Goal: Contribute content: Contribute content

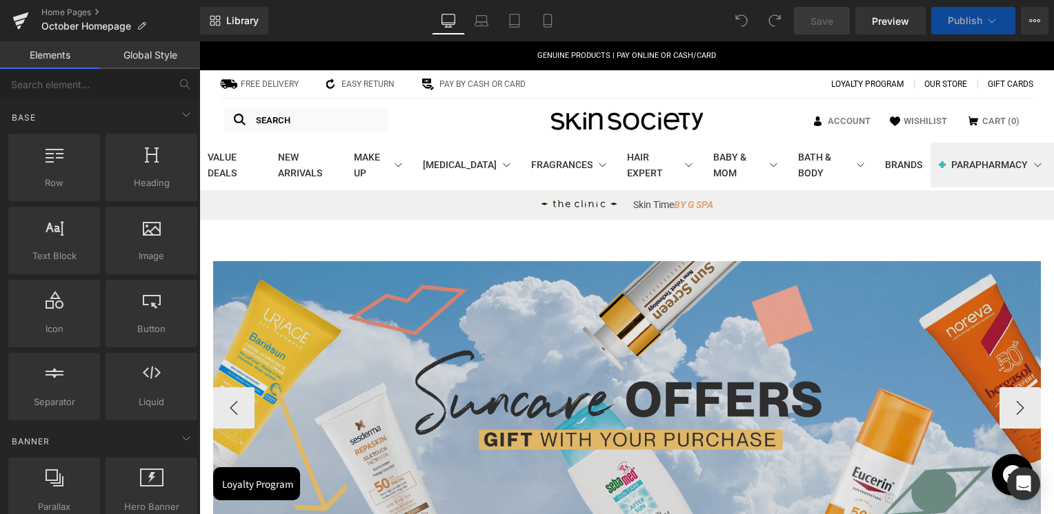
click at [564, 316] on img at bounding box center [626, 404] width 827 height 286
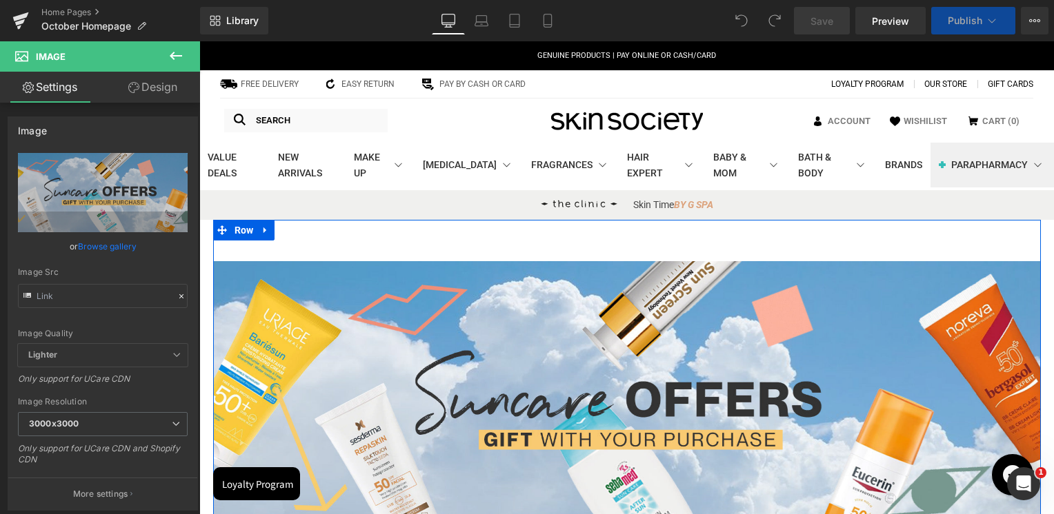
click at [612, 252] on div "Image Image Image Image Image ‹ › [GEOGRAPHIC_DATA]" at bounding box center [626, 398] width 827 height 314
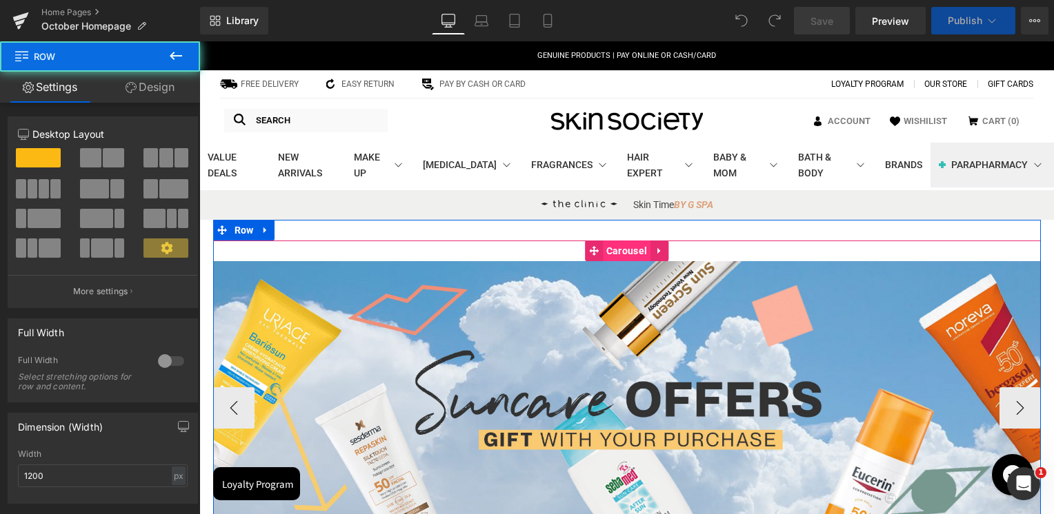
click at [618, 256] on link "Carousel" at bounding box center [618, 251] width 66 height 21
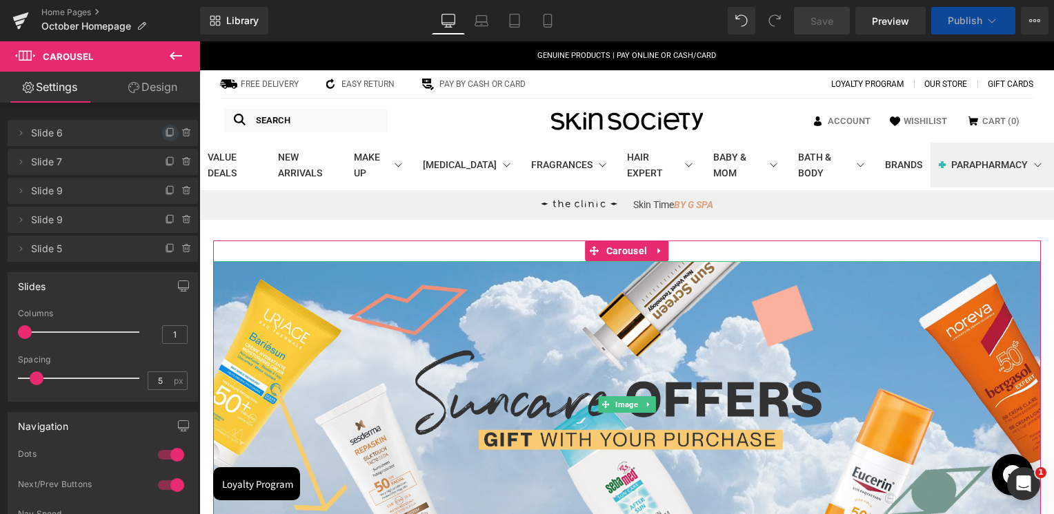
click at [165, 130] on icon at bounding box center [170, 133] width 11 height 11
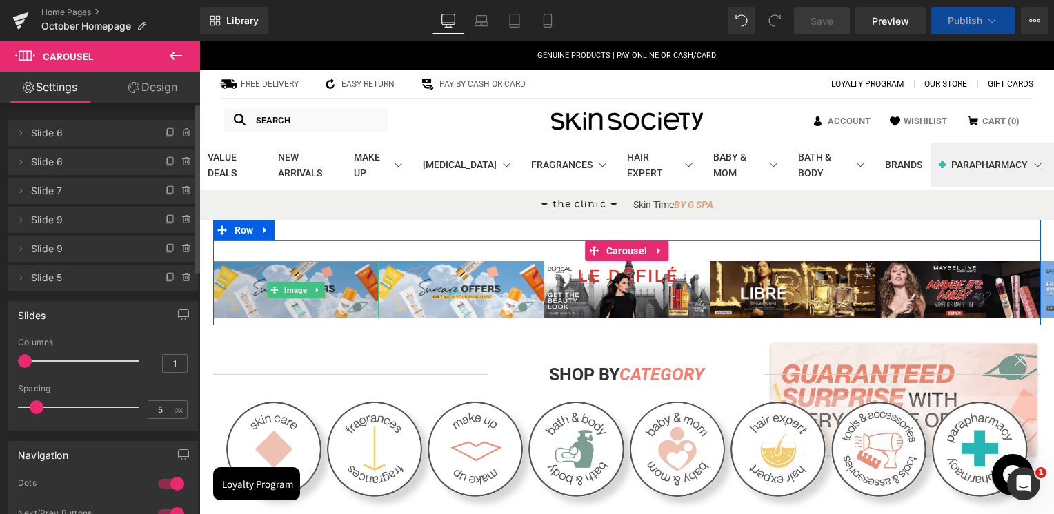
click at [282, 296] on img at bounding box center [295, 289] width 165 height 57
click at [285, 288] on img at bounding box center [295, 289] width 165 height 57
click at [290, 296] on img at bounding box center [295, 289] width 165 height 57
click at [274, 285] on img at bounding box center [295, 289] width 165 height 57
click at [299, 268] on img at bounding box center [295, 289] width 165 height 57
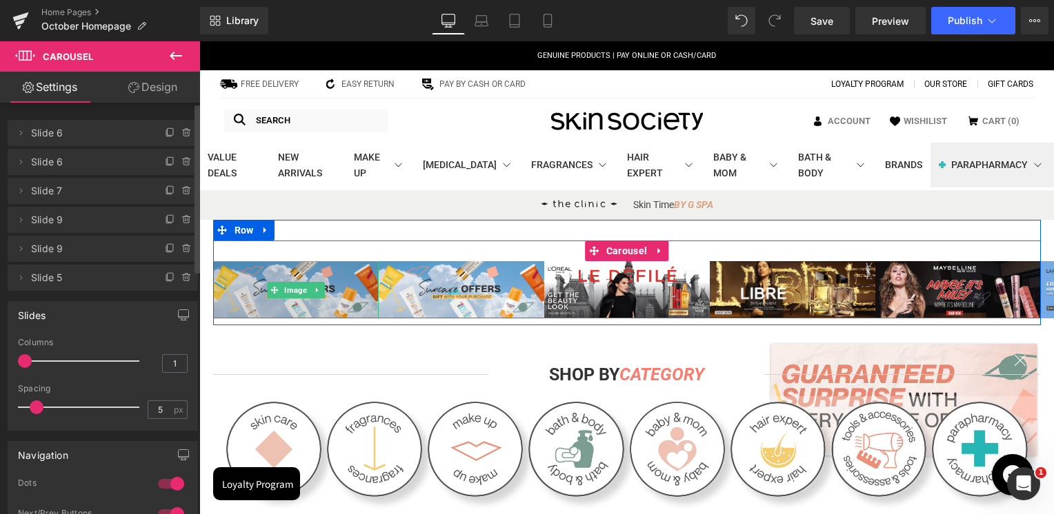
click at [299, 268] on img at bounding box center [295, 289] width 165 height 57
click at [289, 294] on img at bounding box center [295, 289] width 165 height 57
click at [285, 287] on img at bounding box center [295, 289] width 165 height 57
click at [279, 287] on img at bounding box center [295, 289] width 165 height 57
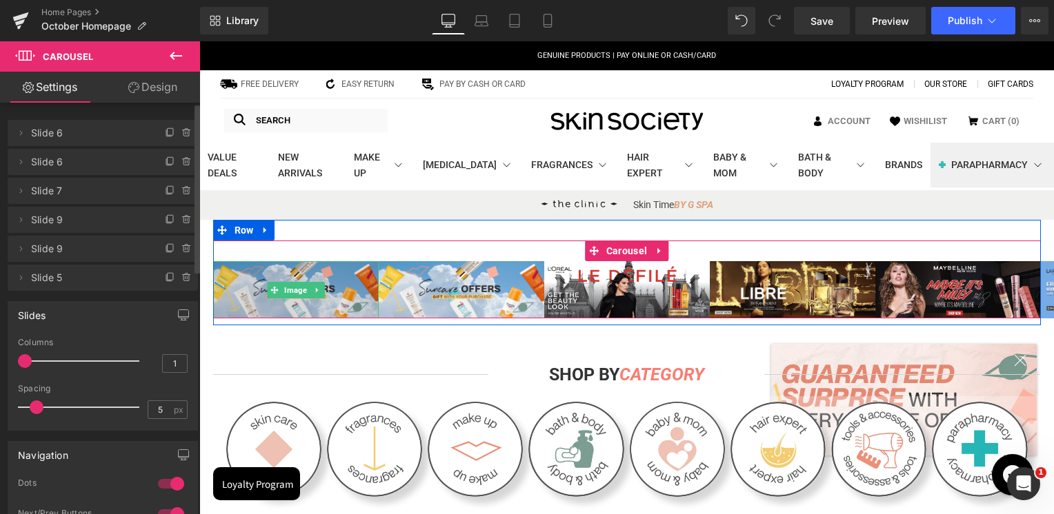
click at [279, 287] on img at bounding box center [295, 289] width 165 height 57
click at [281, 286] on img at bounding box center [295, 289] width 165 height 57
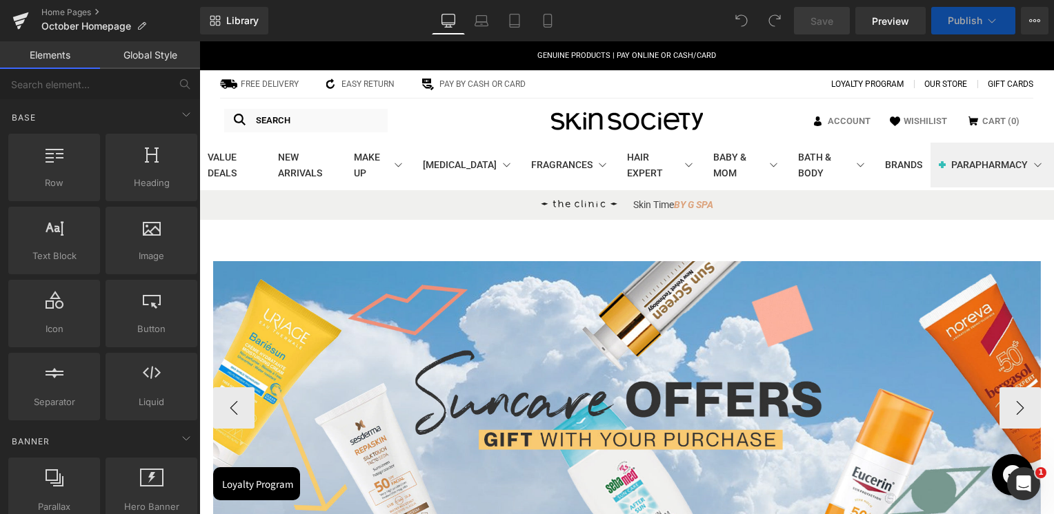
scroll to position [207, 0]
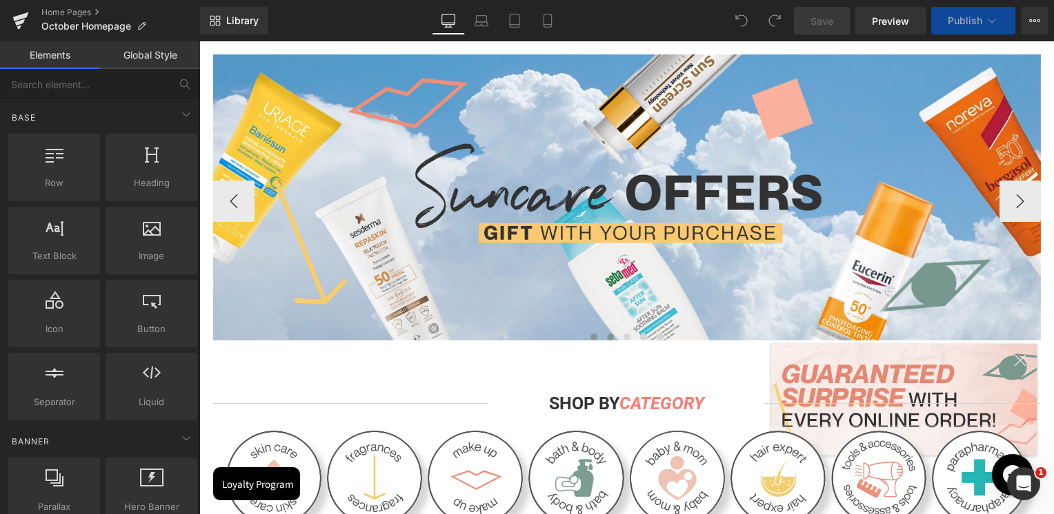
click at [607, 336] on span at bounding box center [610, 337] width 7 height 7
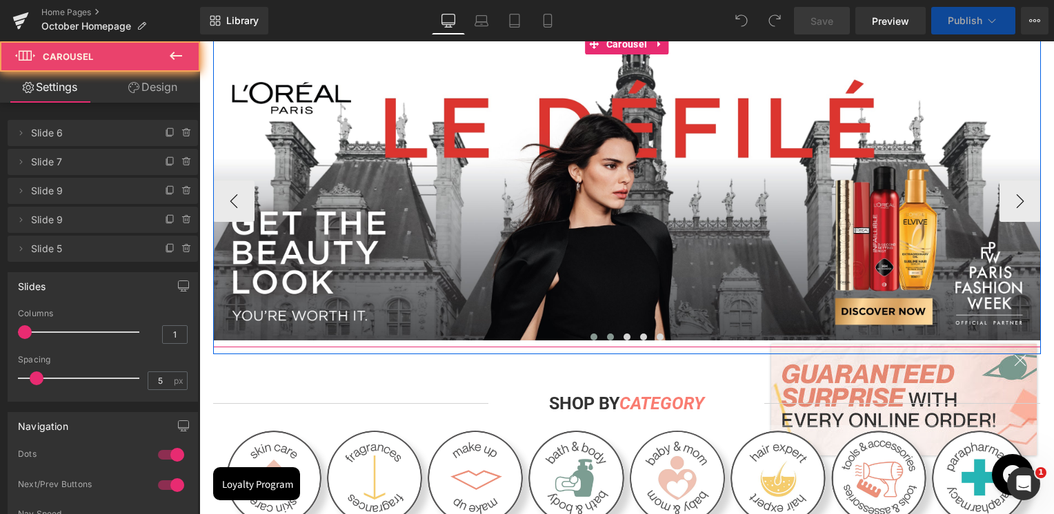
click at [590, 336] on span at bounding box center [593, 337] width 7 height 7
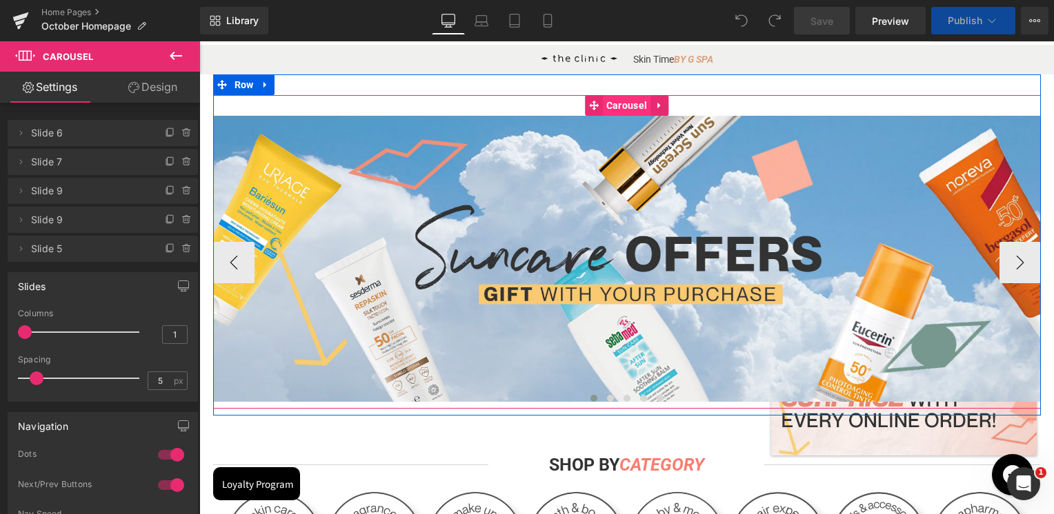
scroll to position [138, 0]
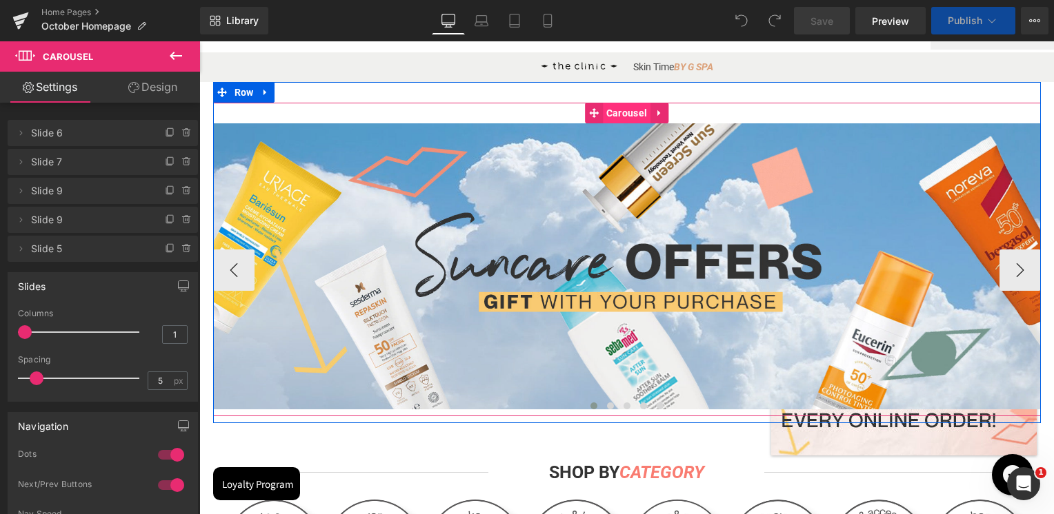
click at [618, 115] on span "Carousel" at bounding box center [627, 113] width 48 height 21
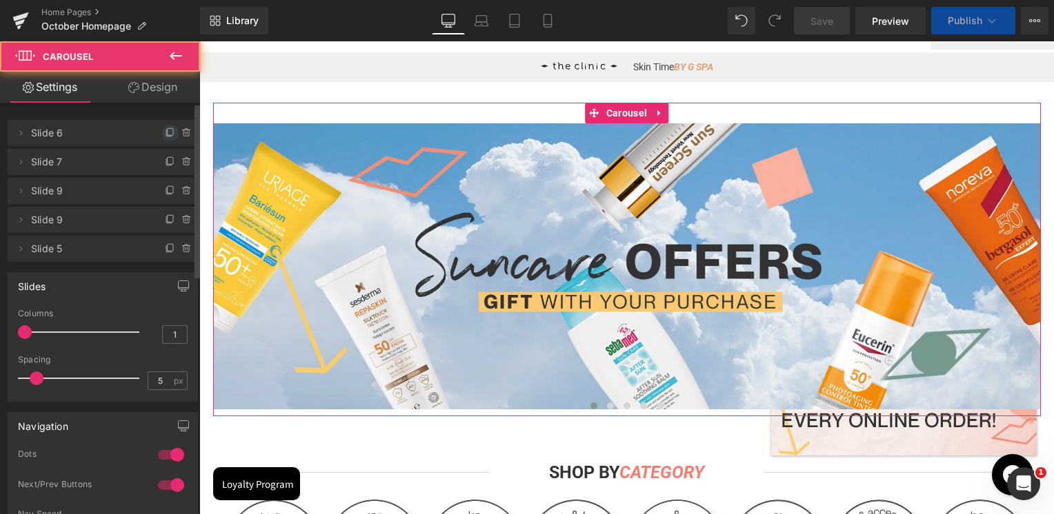
click at [166, 136] on icon at bounding box center [170, 133] width 11 height 11
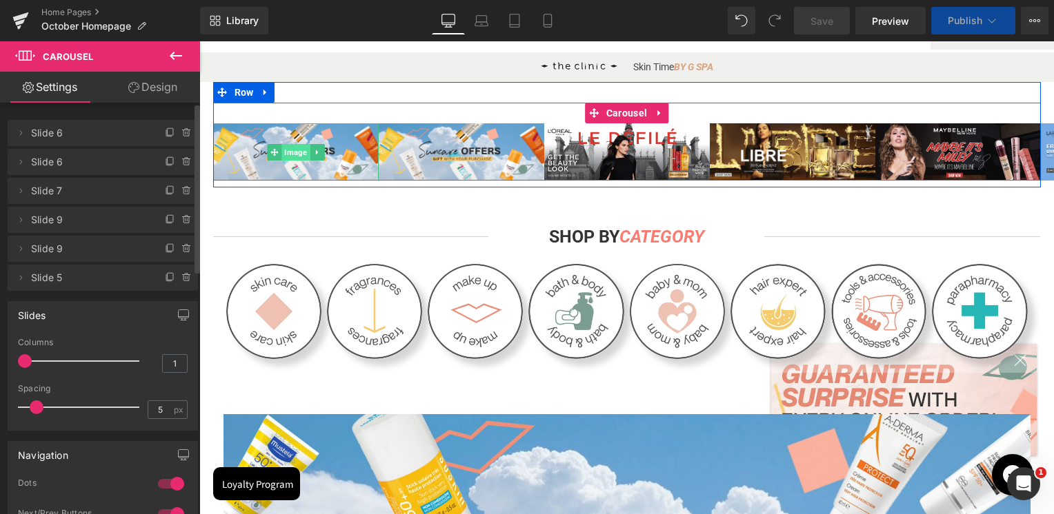
click at [292, 153] on span "Image" at bounding box center [295, 152] width 28 height 17
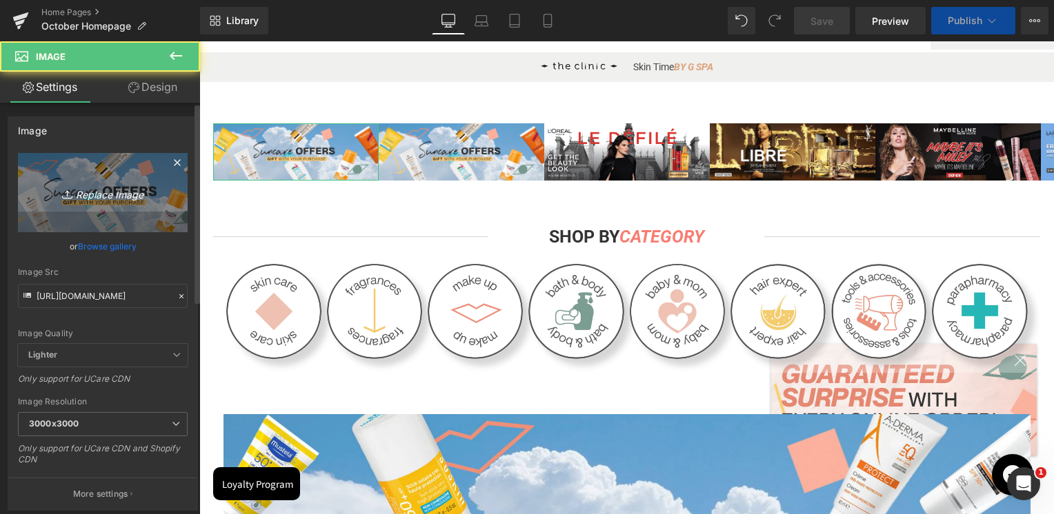
click at [99, 195] on icon "Replace Image" at bounding box center [103, 192] width 110 height 17
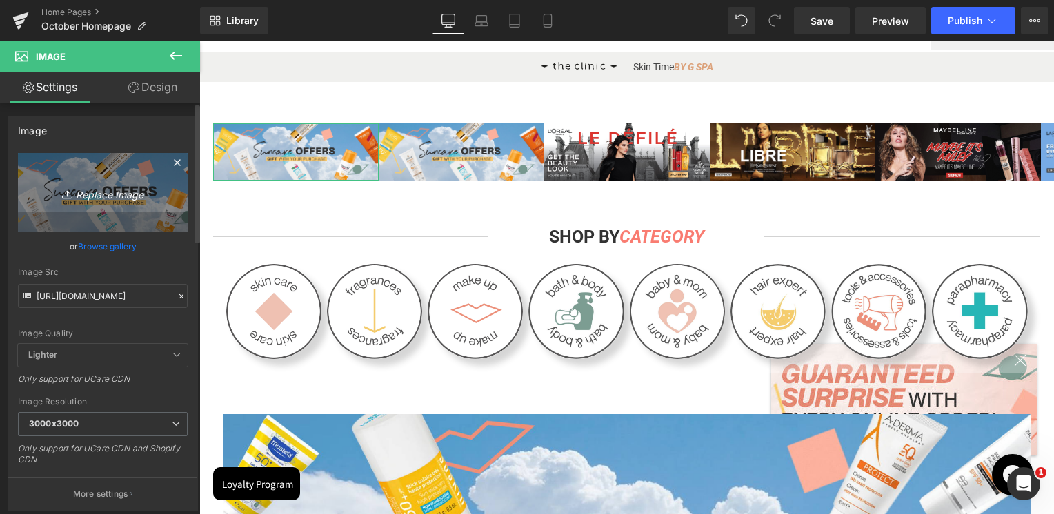
type input "C:\fakepath\Artboard 1.jpg"
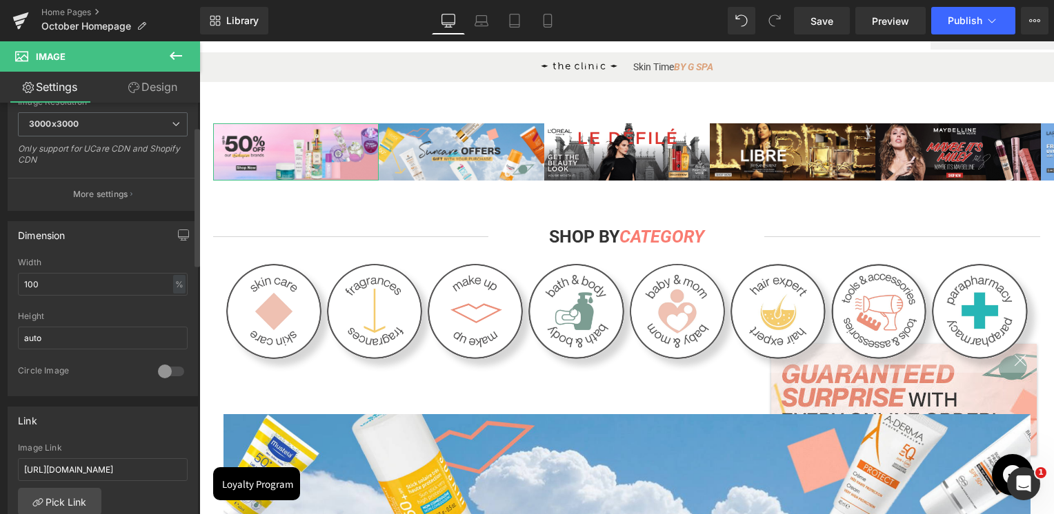
scroll to position [552, 0]
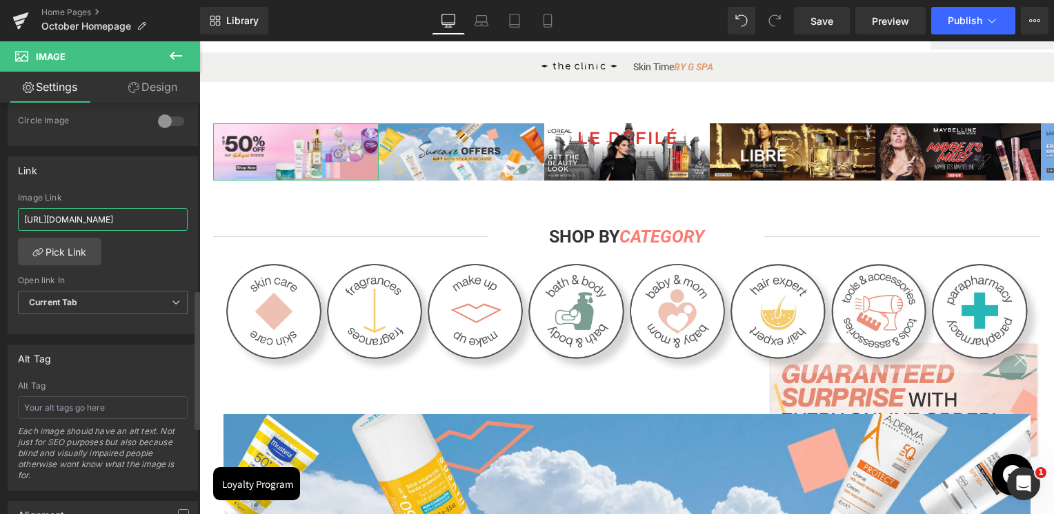
click at [103, 219] on input "[URL][DOMAIN_NAME]" at bounding box center [103, 219] width 170 height 23
paste input "collections/value-deals?page=1&rb_vendor=Adopt%7CBomb%20Cosmetics%7CKenzo%7CNat…"
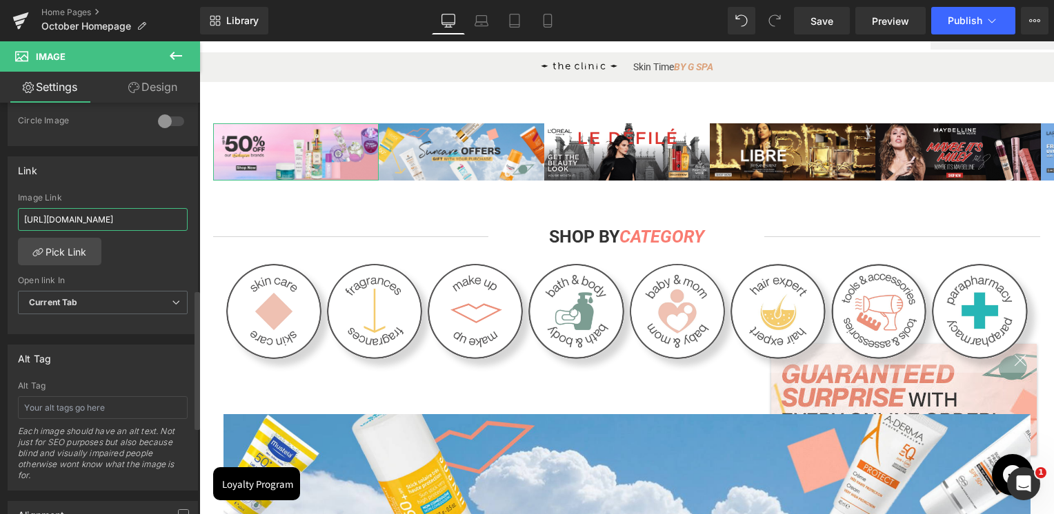
scroll to position [0, 912]
type input "https://skinsociety.me/collections/value-deals?page=1&rb_vendor=Adopt%7CBomb%20…"
click at [114, 188] on div "Link https://skinsociety.me/pages/sun-care-offers?_ab=0&key=1757588044949 Image…" at bounding box center [103, 246] width 190 height 179
click at [543, 19] on icon at bounding box center [547, 20] width 8 height 13
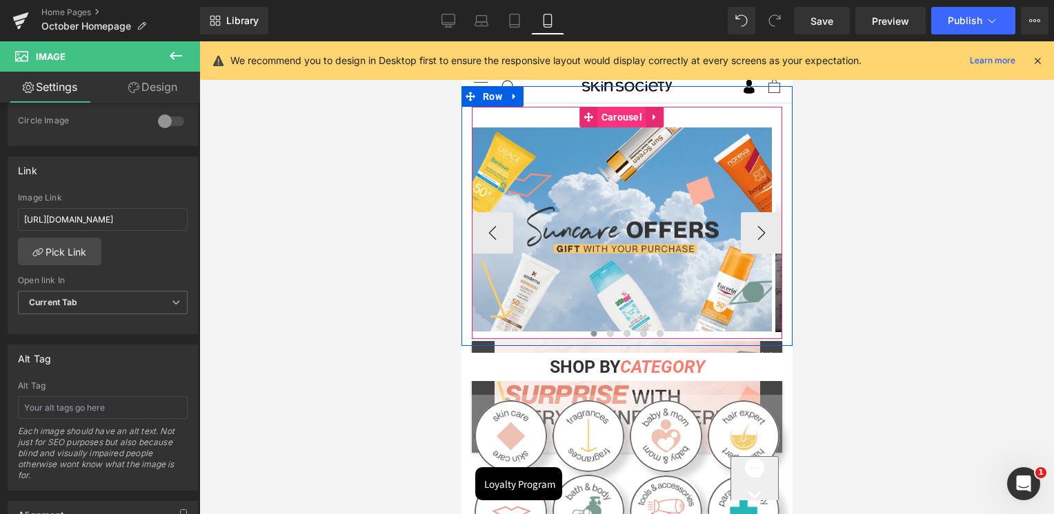
click at [618, 119] on span "Carousel" at bounding box center [621, 117] width 48 height 21
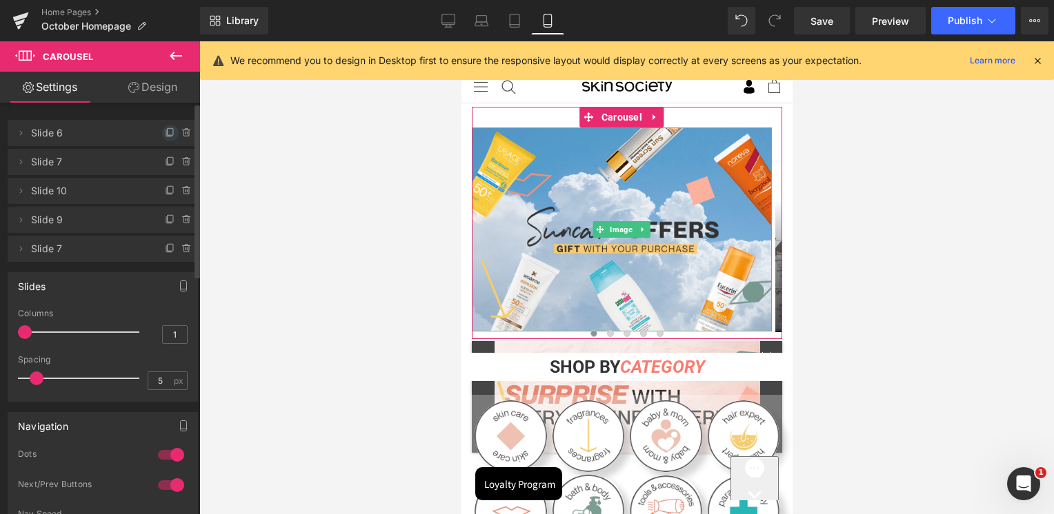
click at [167, 136] on icon at bounding box center [170, 133] width 11 height 11
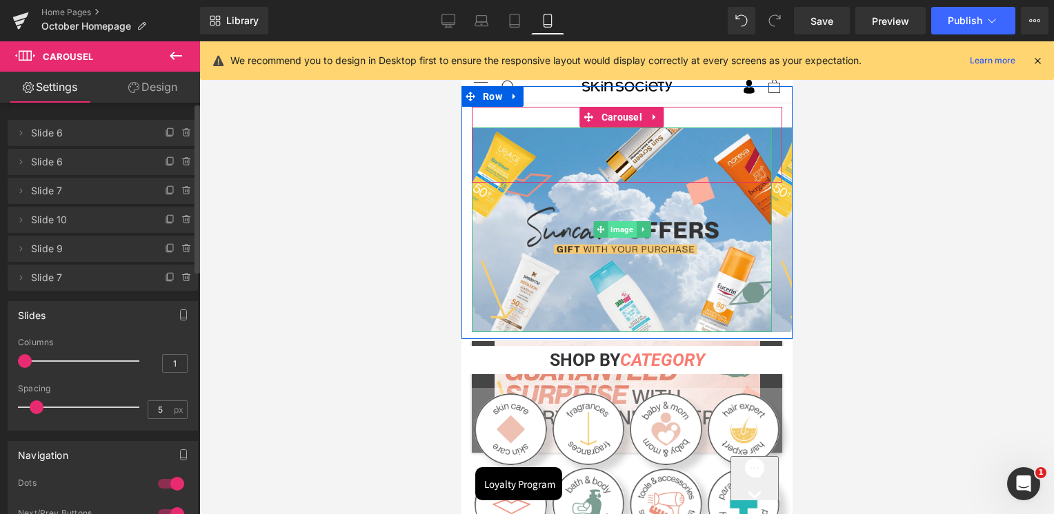
click at [616, 230] on span "Image" at bounding box center [621, 229] width 28 height 17
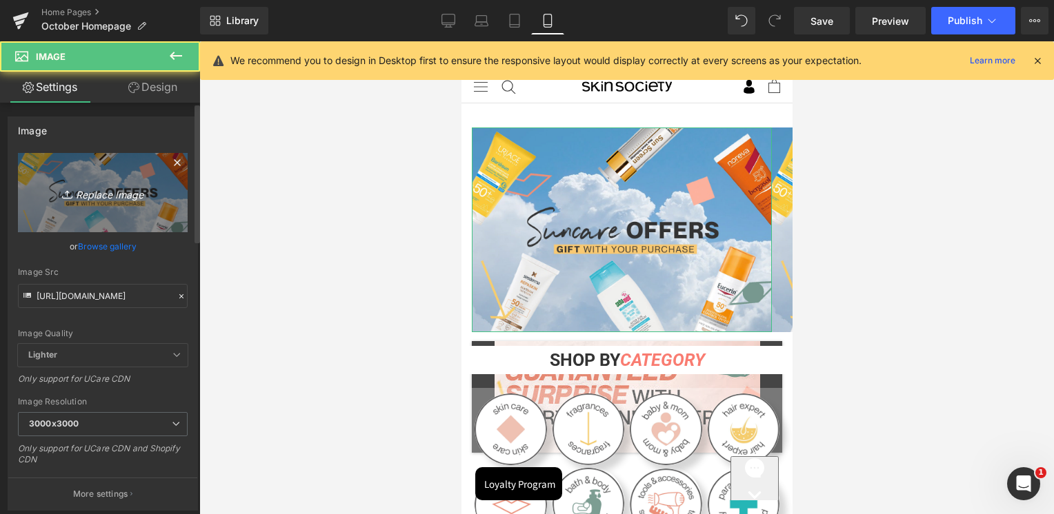
click at [83, 163] on link "Replace Image" at bounding box center [103, 192] width 170 height 79
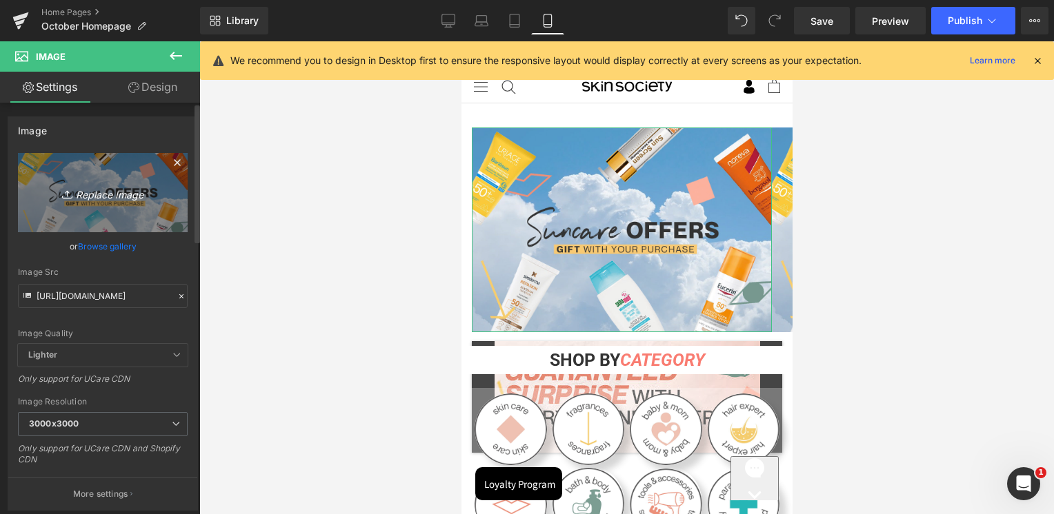
type input "C:\fakepath\Artboard 2.jpg"
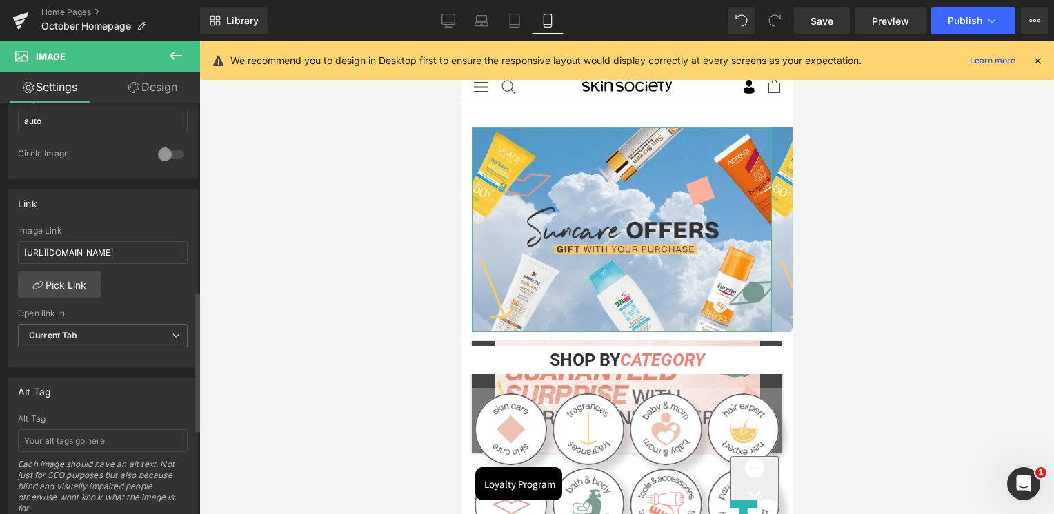
scroll to position [552, 0]
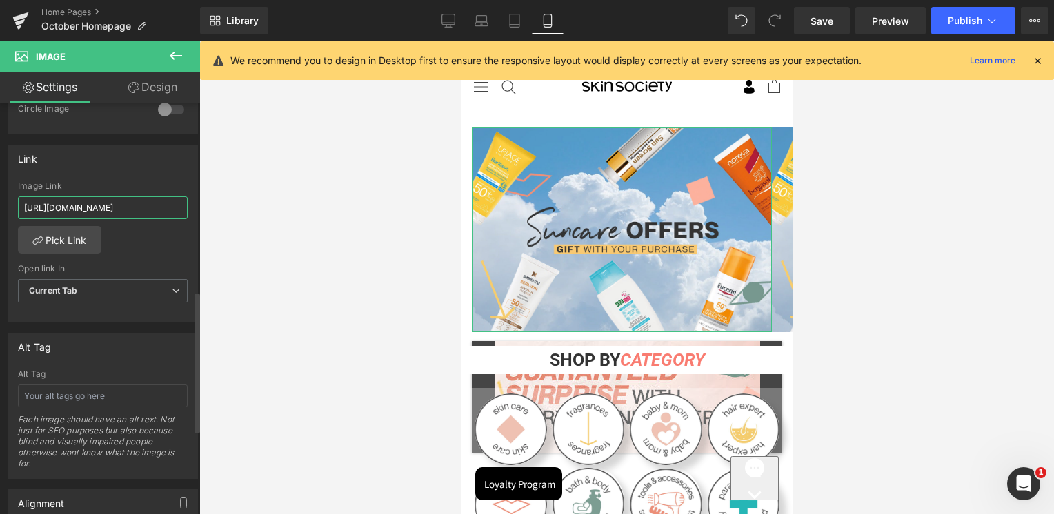
click at [142, 208] on input "[URL][DOMAIN_NAME]" at bounding box center [103, 208] width 170 height 23
paste input "collections/value-deals?page=1&rb_vendor=Adopt%7CBomb%20Cosmetics%7CKenzo%7CNat…"
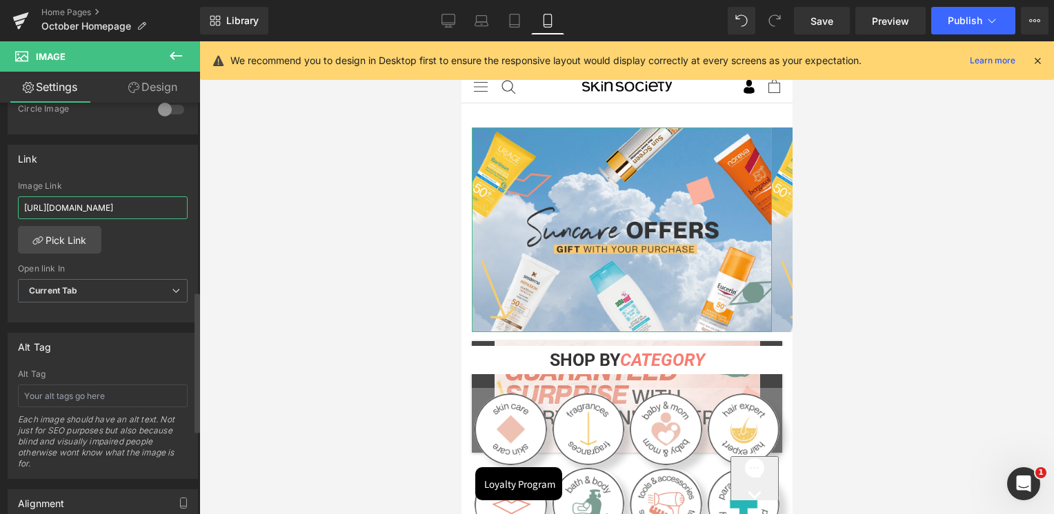
scroll to position [0, 912]
type input "https://skinsociety.me/collections/value-deals?page=1&rb_vendor=Adopt%7CBomb%20…"
click at [143, 181] on div "Image Link" at bounding box center [103, 186] width 170 height 10
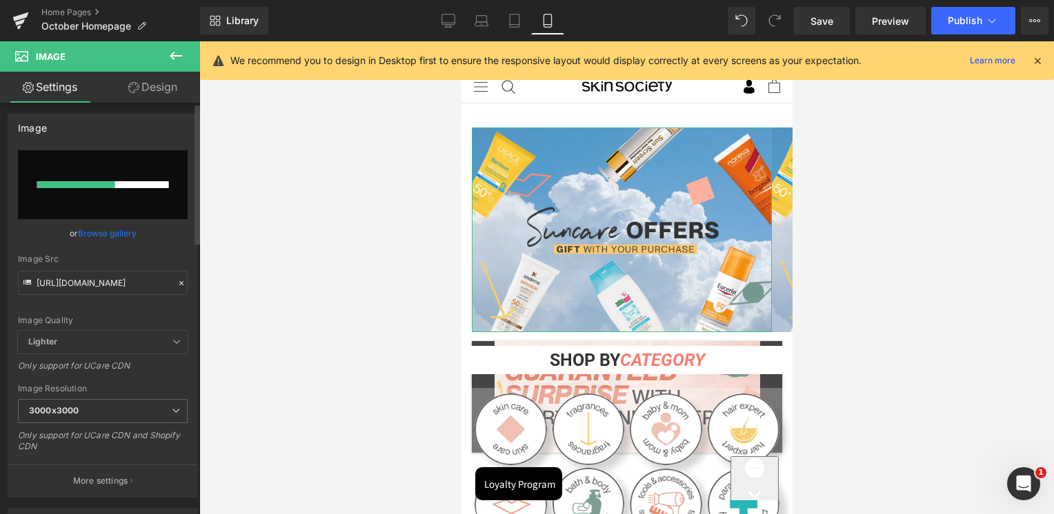
scroll to position [0, 0]
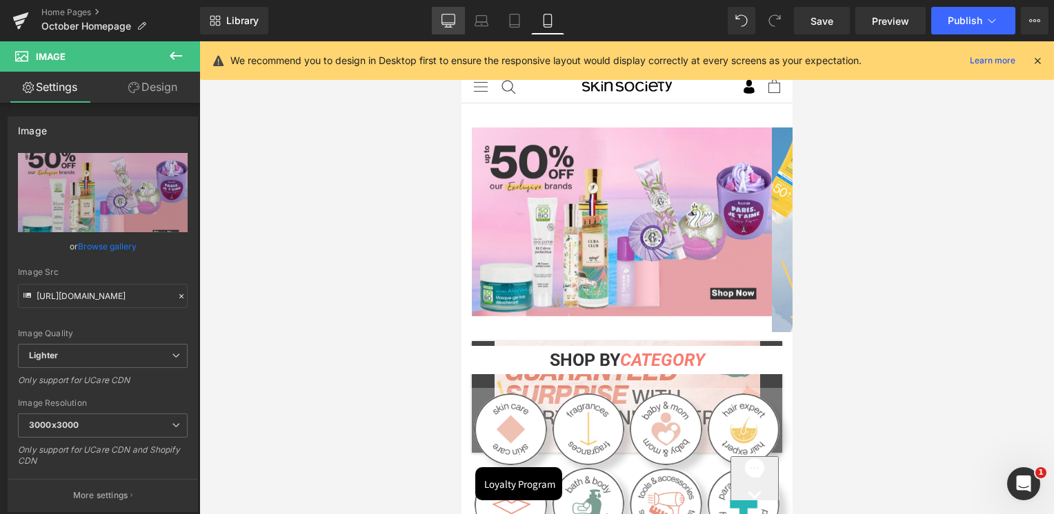
click at [444, 26] on icon at bounding box center [448, 21] width 14 height 14
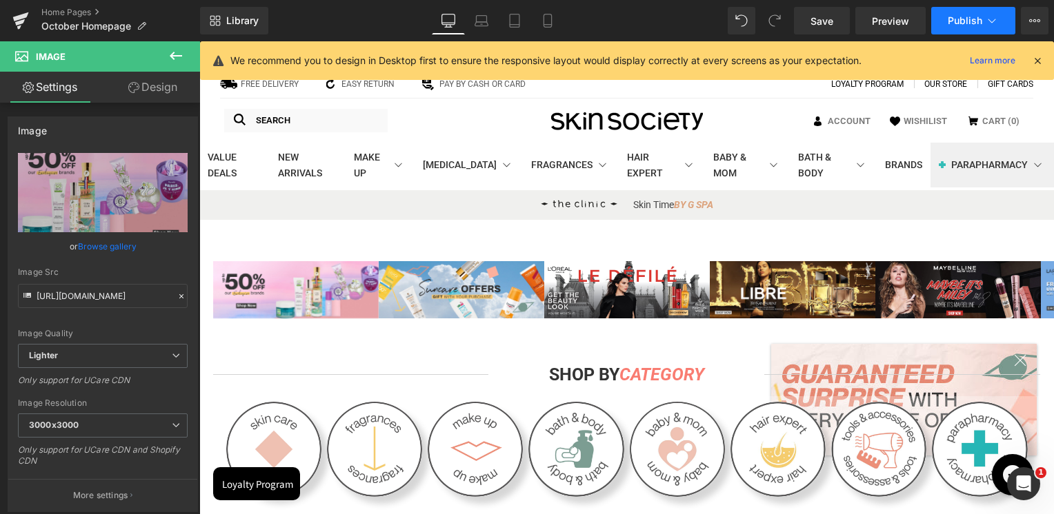
click at [951, 17] on span "Publish" at bounding box center [964, 20] width 34 height 11
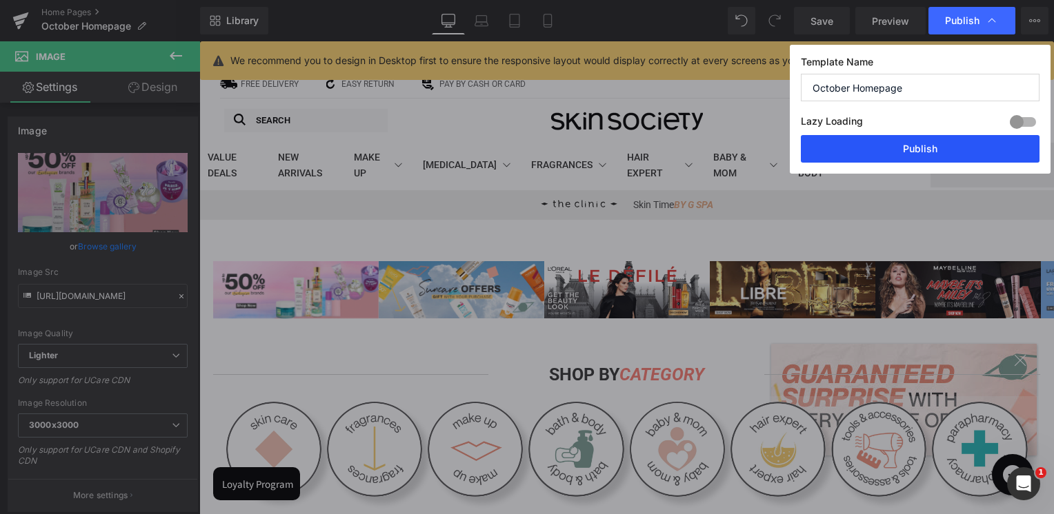
click at [900, 152] on button "Publish" at bounding box center [920, 149] width 239 height 28
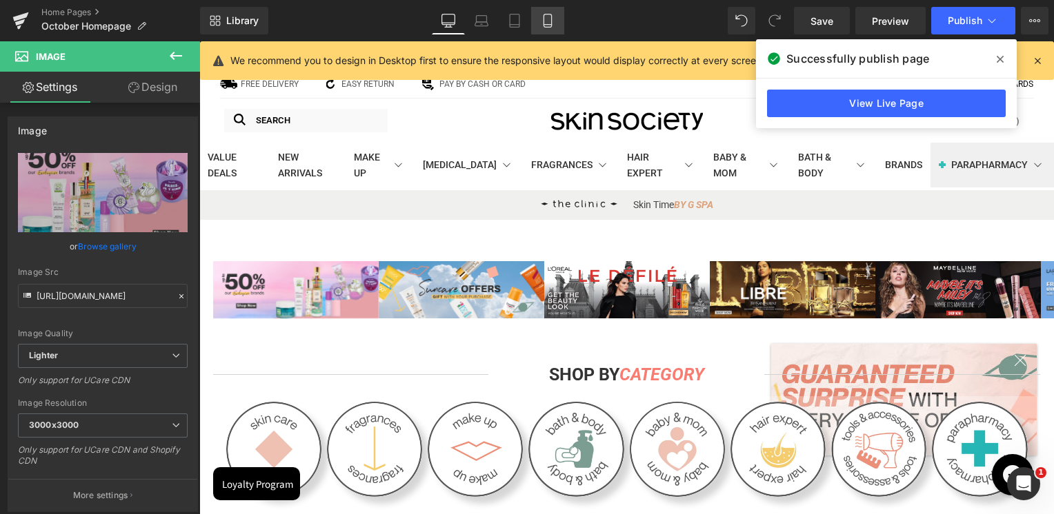
click at [548, 29] on link "Mobile" at bounding box center [547, 21] width 33 height 28
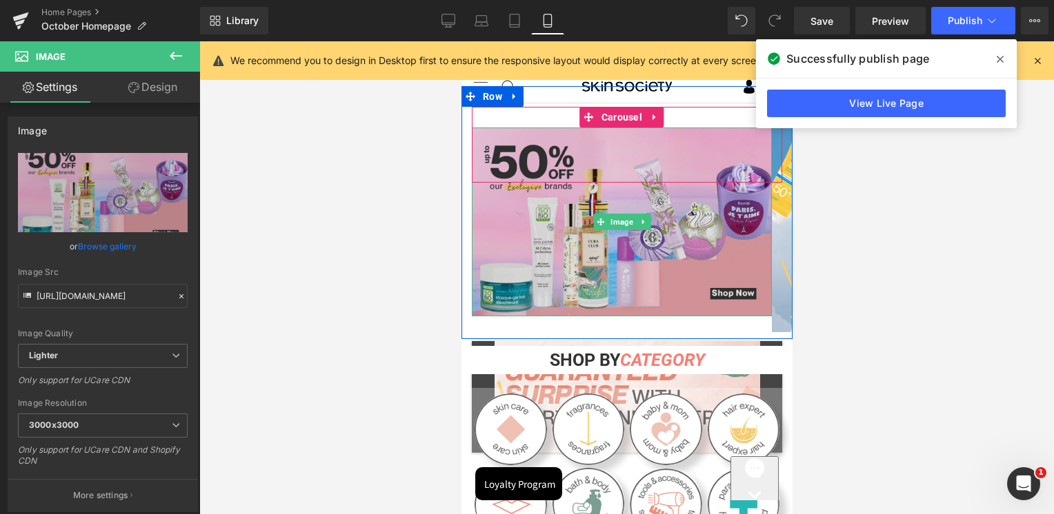
click at [611, 199] on img at bounding box center [621, 222] width 300 height 189
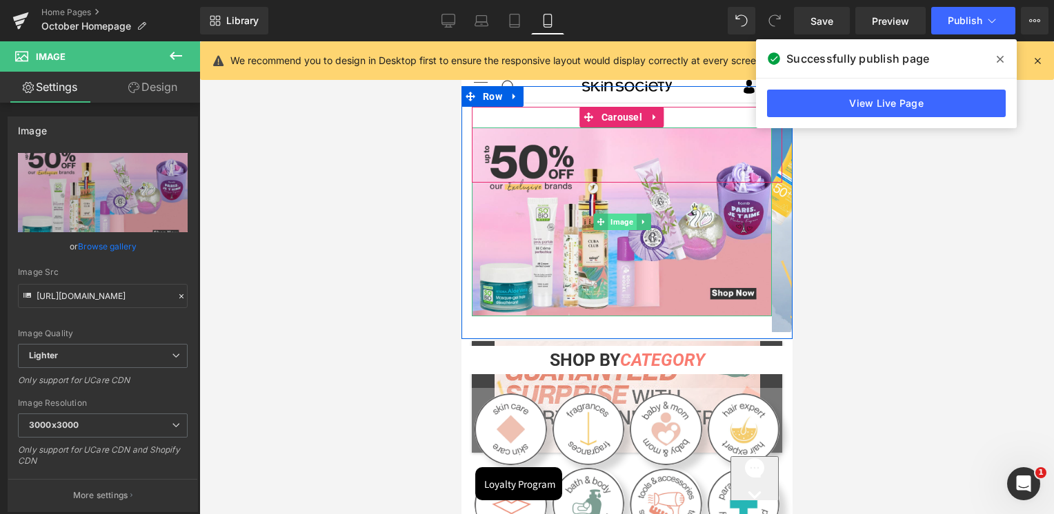
click at [628, 228] on span "Image" at bounding box center [621, 222] width 28 height 17
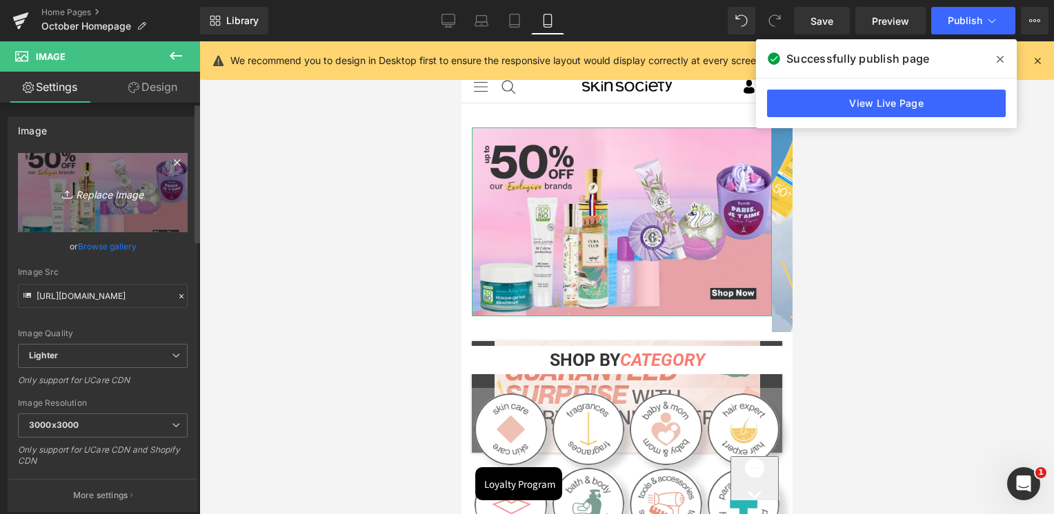
click at [102, 188] on icon "Replace Image" at bounding box center [103, 192] width 110 height 17
type input "C:\fakepath\Untitled design (63).png"
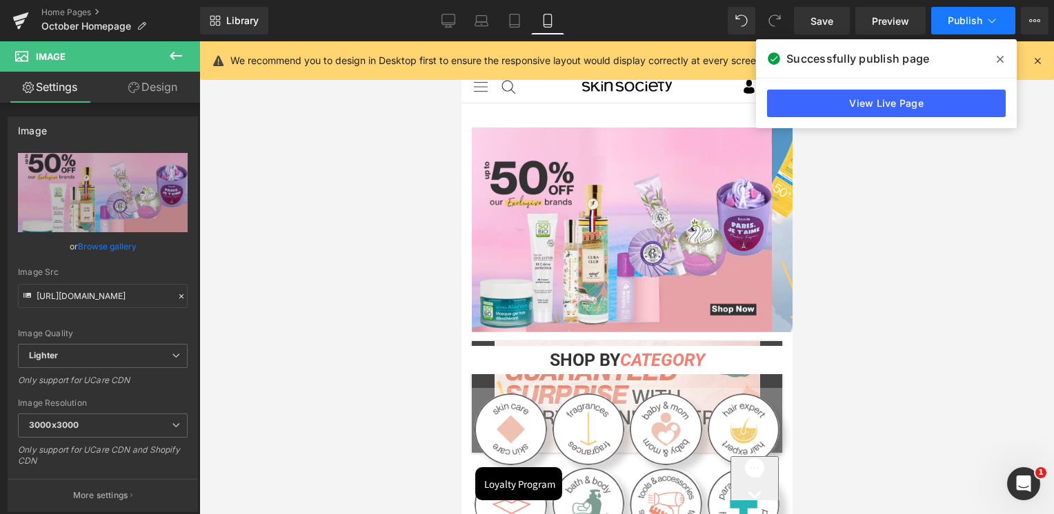
click at [972, 23] on span "Publish" at bounding box center [964, 20] width 34 height 11
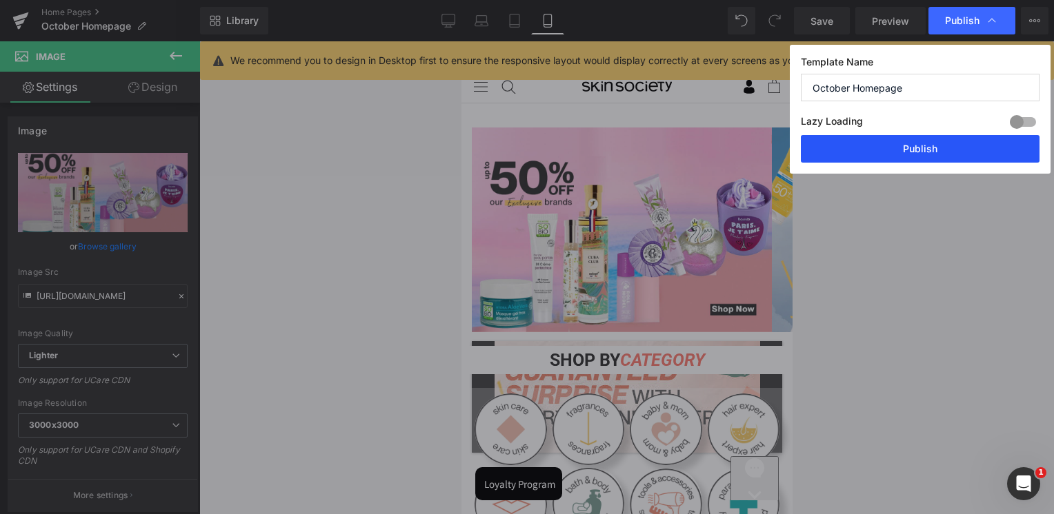
click at [938, 142] on button "Publish" at bounding box center [920, 149] width 239 height 28
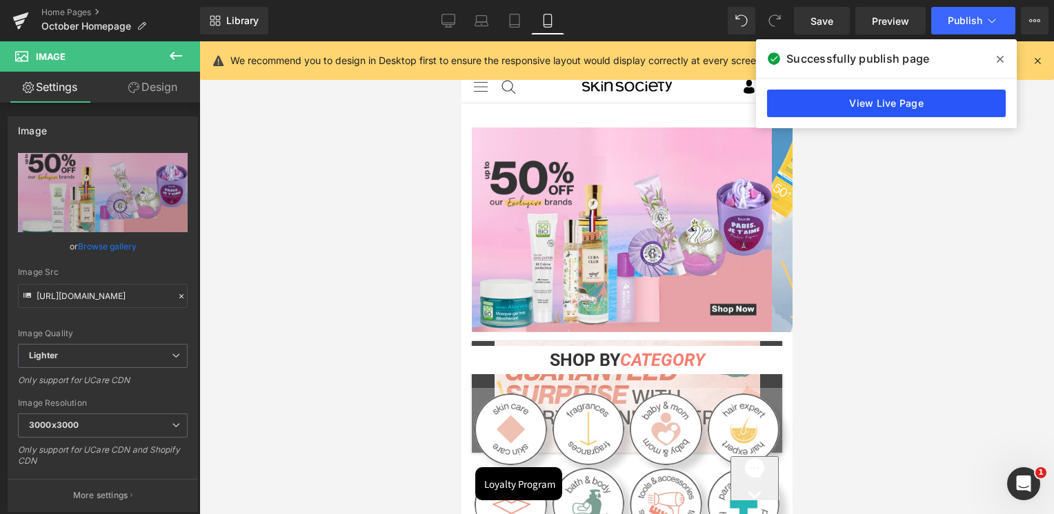
click at [874, 103] on link "View Live Page" at bounding box center [886, 104] width 239 height 28
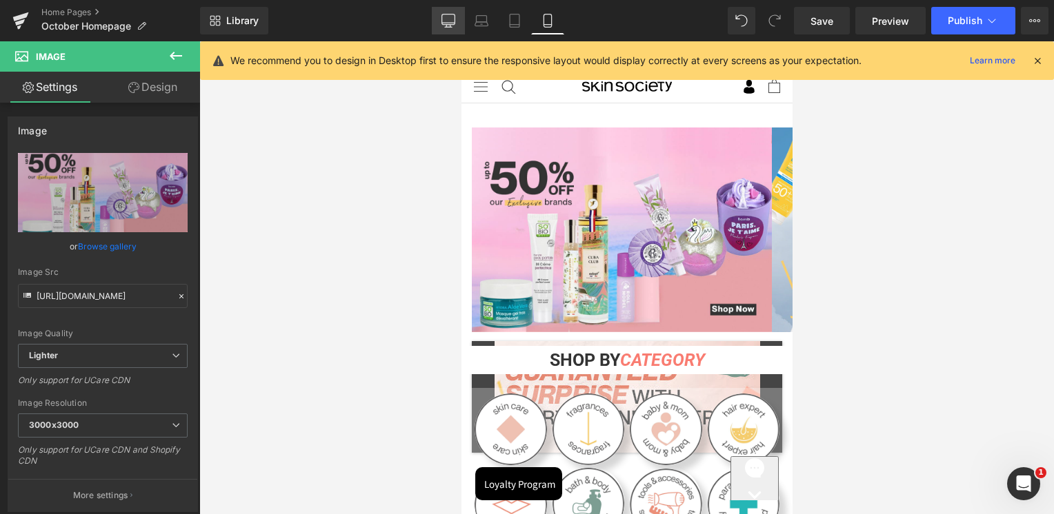
click at [450, 21] on icon at bounding box center [448, 21] width 14 height 14
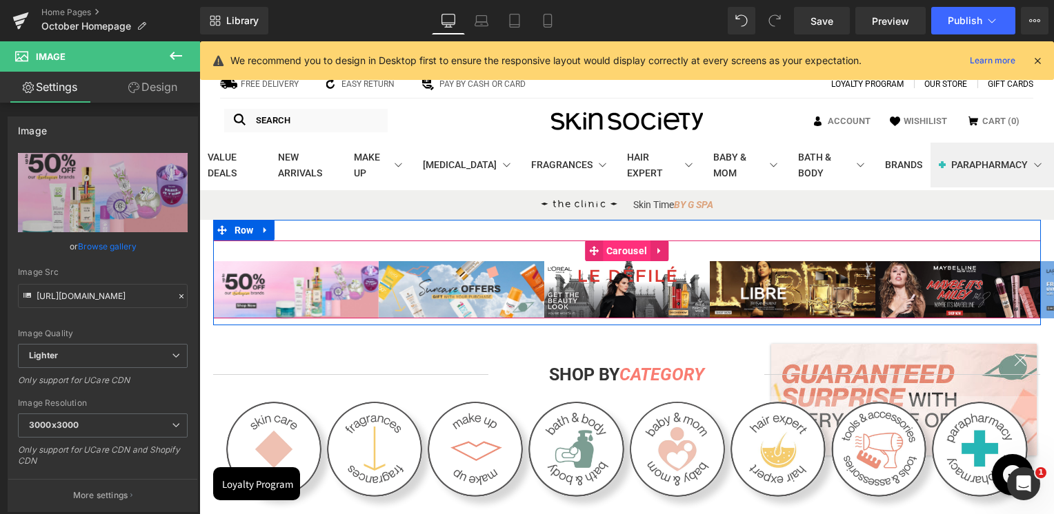
click at [628, 248] on span "Carousel" at bounding box center [627, 251] width 48 height 21
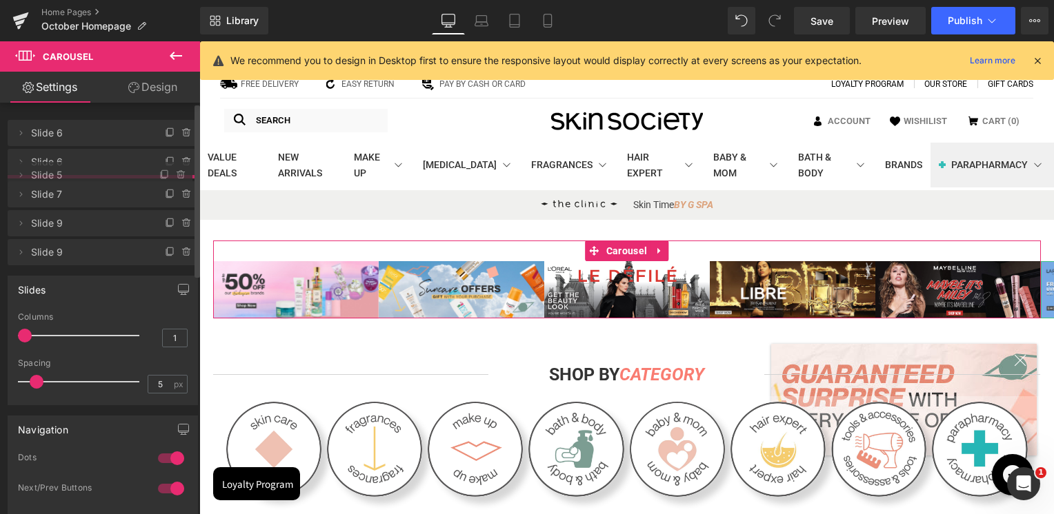
drag, startPoint x: 76, startPoint y: 281, endPoint x: 77, endPoint y: 179, distance: 102.7
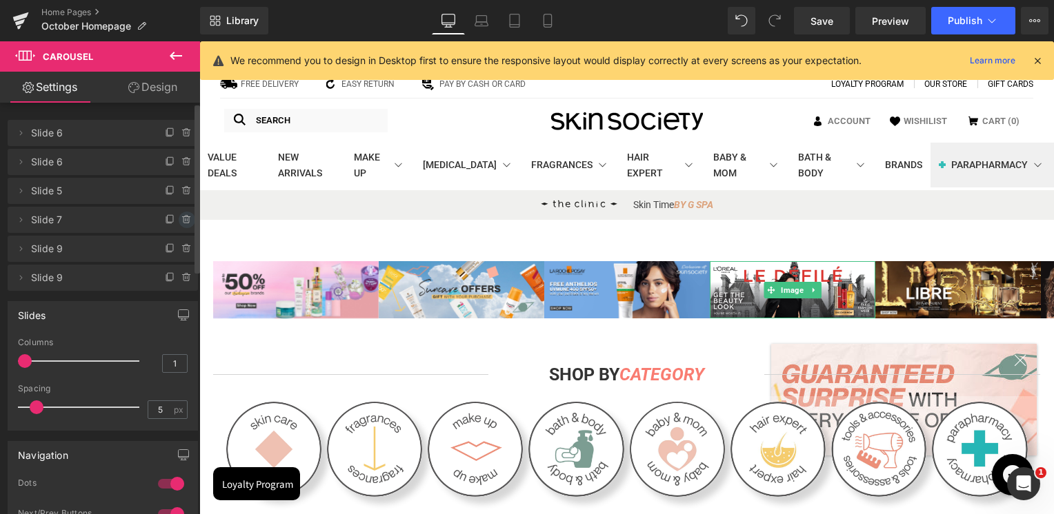
click at [181, 215] on icon at bounding box center [186, 219] width 11 height 11
click at [177, 217] on button "Delete" at bounding box center [171, 221] width 43 height 18
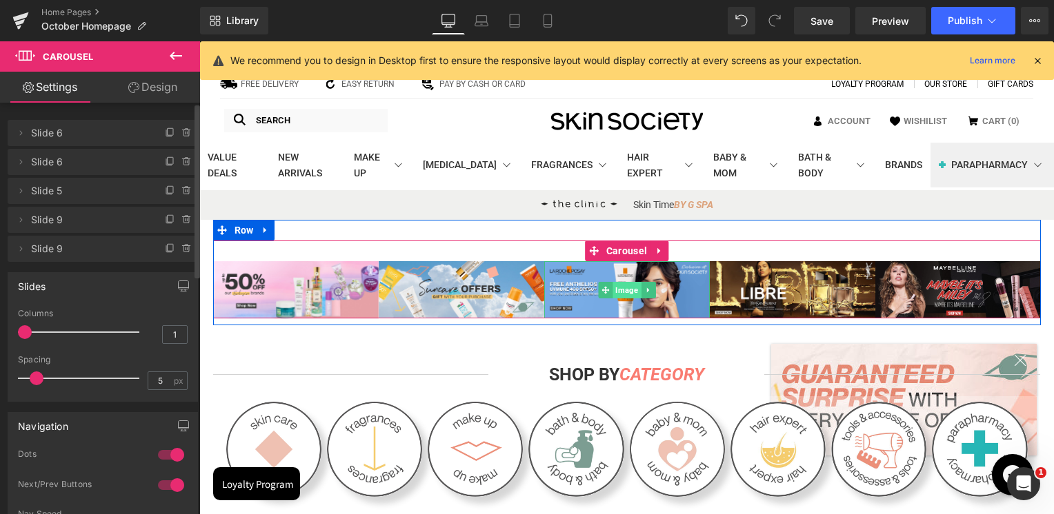
click at [627, 294] on span "Image" at bounding box center [626, 290] width 28 height 17
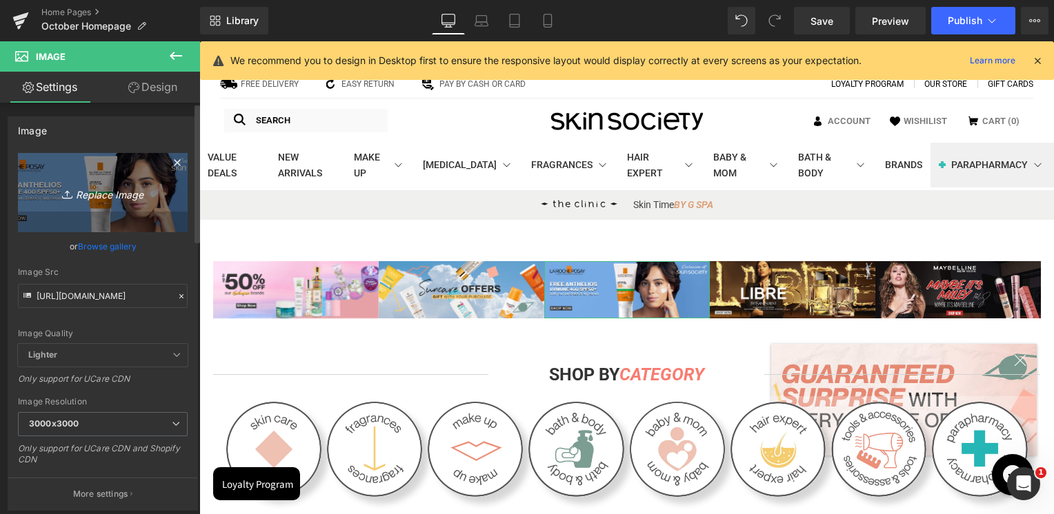
click at [94, 184] on icon "Replace Image" at bounding box center [103, 192] width 110 height 17
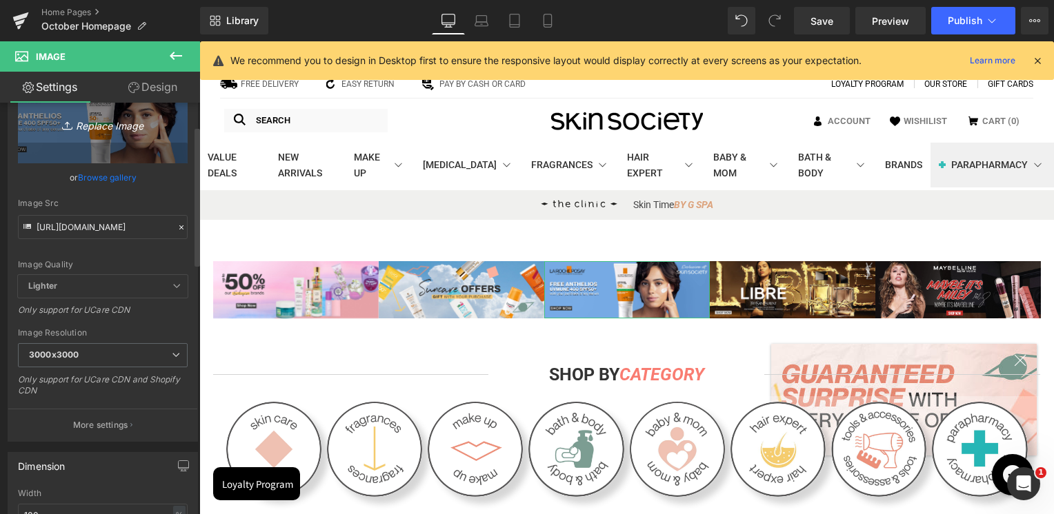
type input "C:\fakepath\Lebanon_Anthelios Banners_Skin Society_Desktop Banner_2000x692 (1).…"
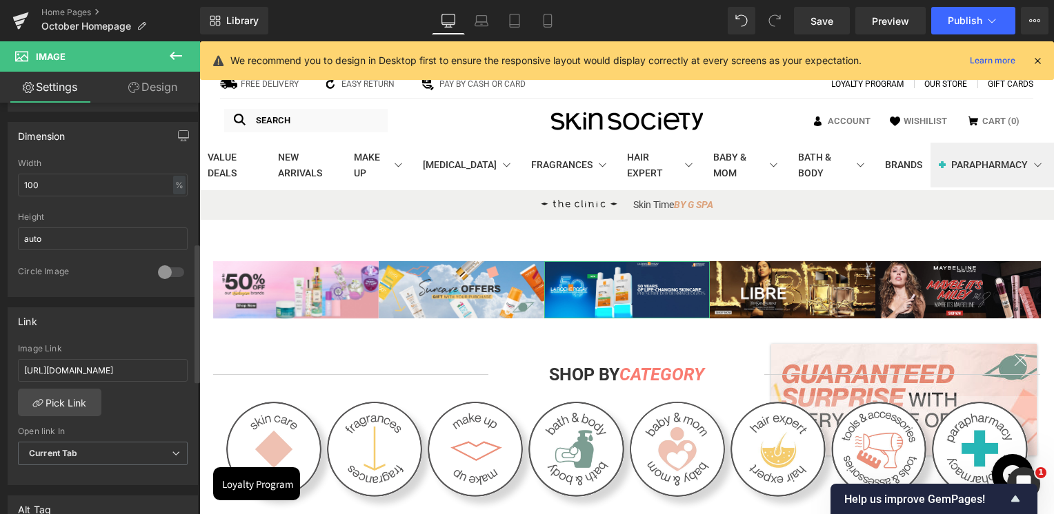
scroll to position [414, 0]
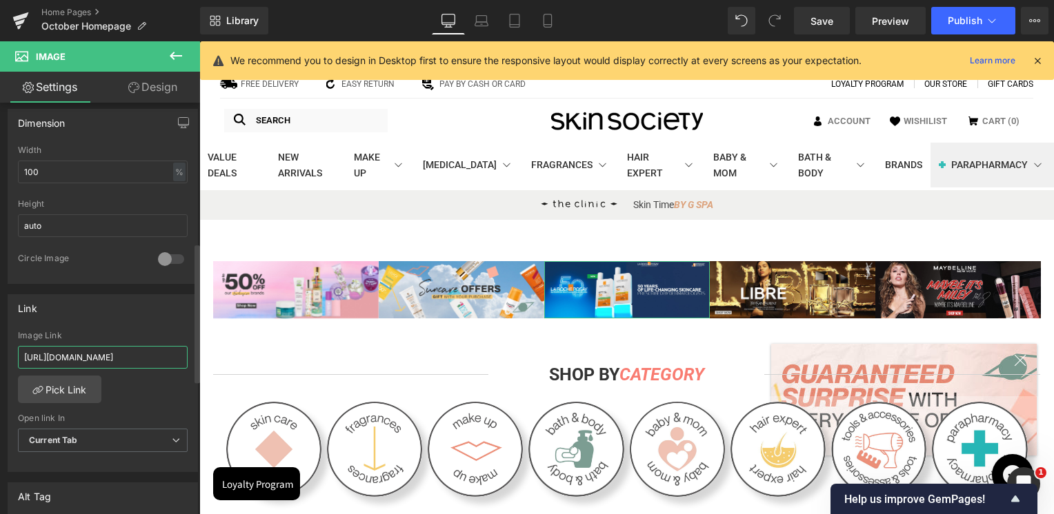
click at [85, 356] on input "https://skinsociety.me/pages/search-results-page?q=la%20roche%20posay%20serums&…" at bounding box center [103, 357] width 170 height 23
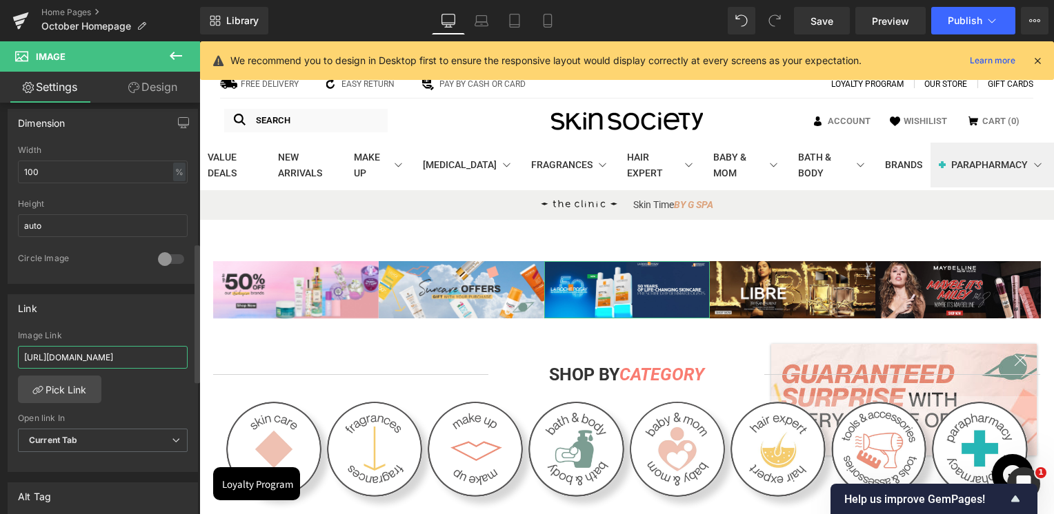
paste input "collections/home-page-new-in/products/anthelios-anti-dark-spots-fluid-spf50"
type input "https://skinsociety.me/collections/home-page-new-in/products/anthelios-anti-dar…"
click at [81, 321] on div "Link https://skinsociety.me/pages/search-results-page?q=la%20roche%20posay%20se…" at bounding box center [103, 383] width 190 height 179
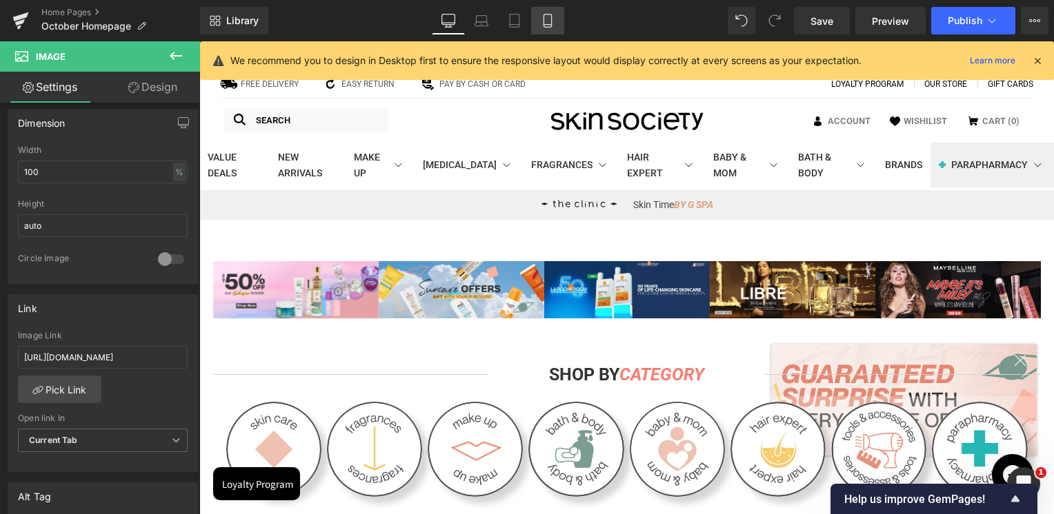
click at [547, 21] on icon at bounding box center [548, 21] width 14 height 14
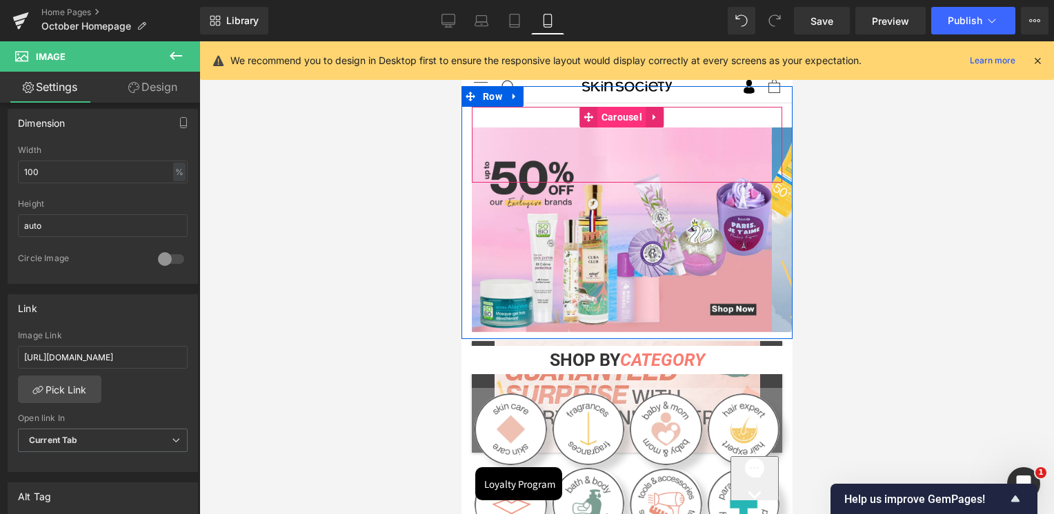
click at [621, 124] on span "Carousel" at bounding box center [621, 117] width 48 height 21
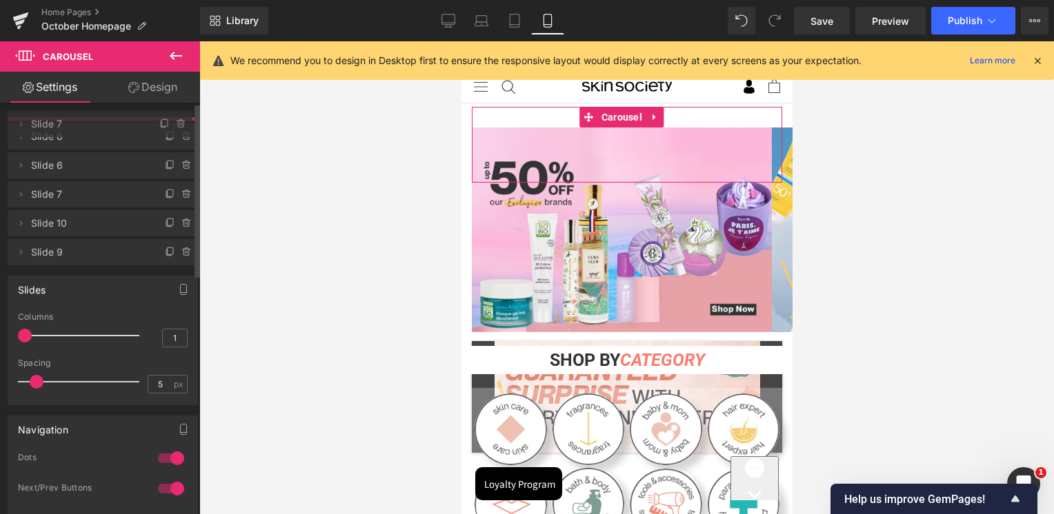
drag, startPoint x: 50, startPoint y: 280, endPoint x: 74, endPoint y: 126, distance: 155.8
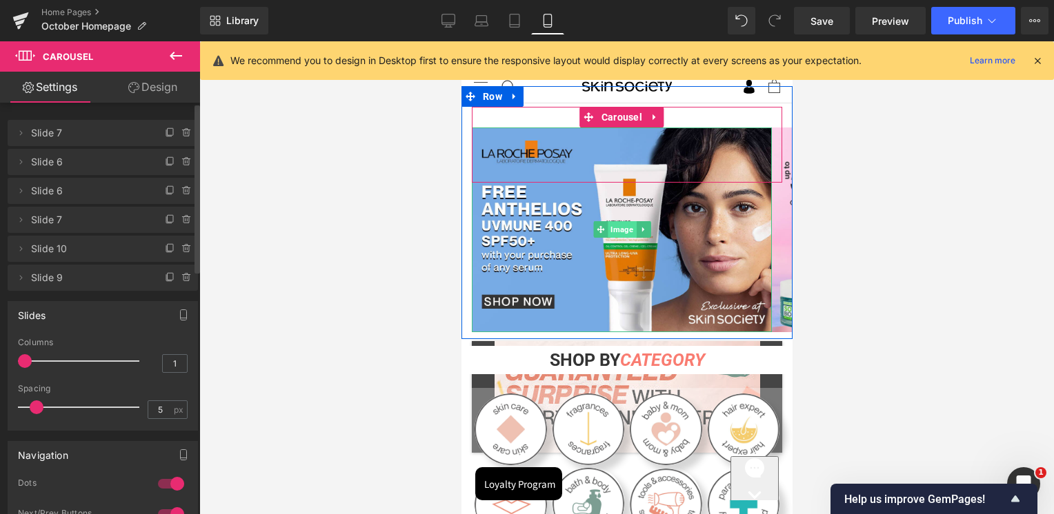
click at [616, 232] on span "Image" at bounding box center [621, 229] width 28 height 17
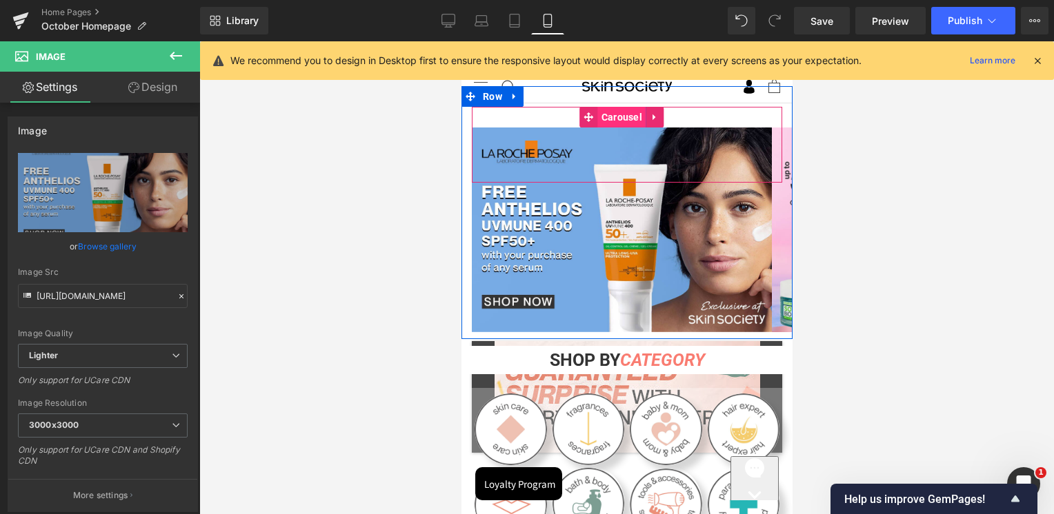
click at [621, 120] on span "Carousel" at bounding box center [621, 117] width 48 height 21
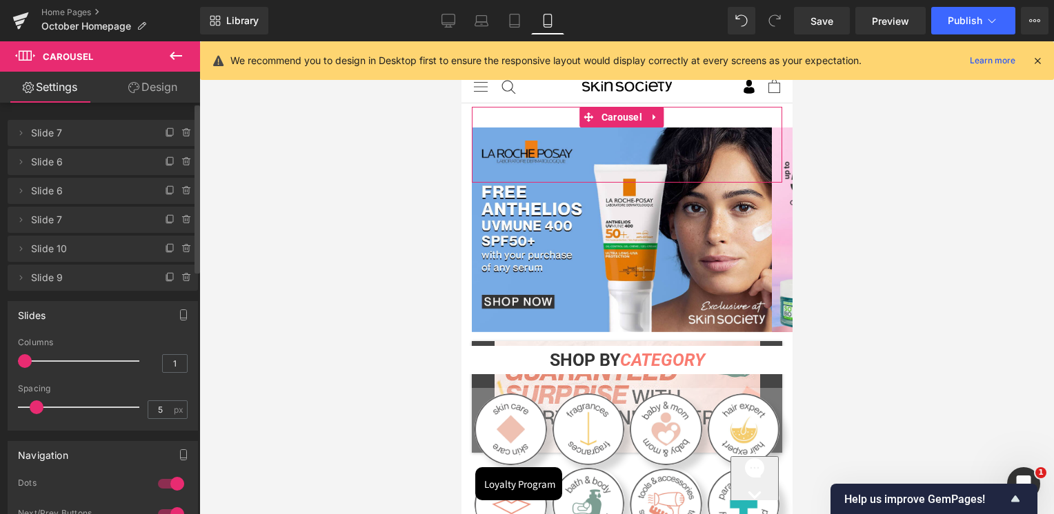
click at [83, 217] on span "Slide 7" at bounding box center [89, 220] width 116 height 26
click at [19, 219] on icon at bounding box center [20, 219] width 11 height 11
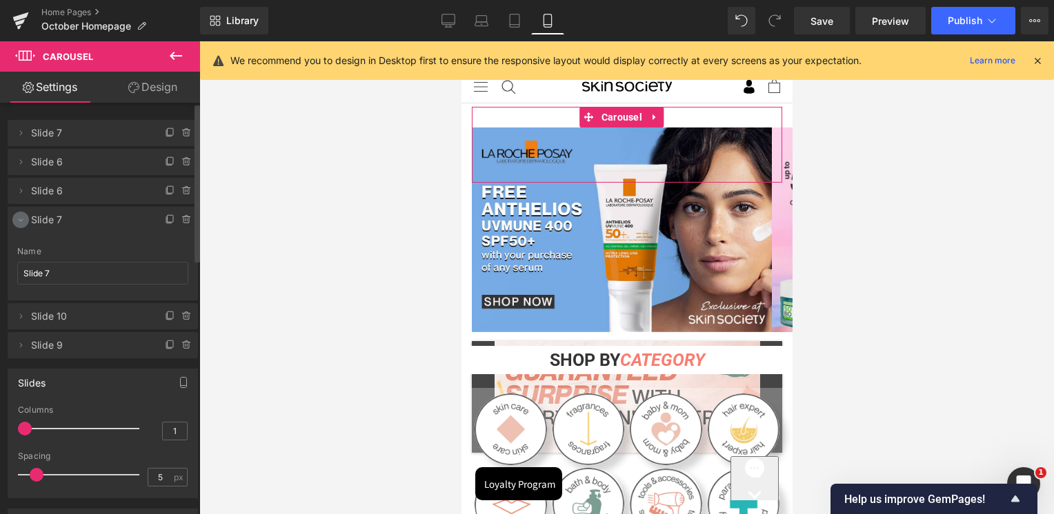
click at [19, 219] on icon at bounding box center [20, 219] width 11 height 11
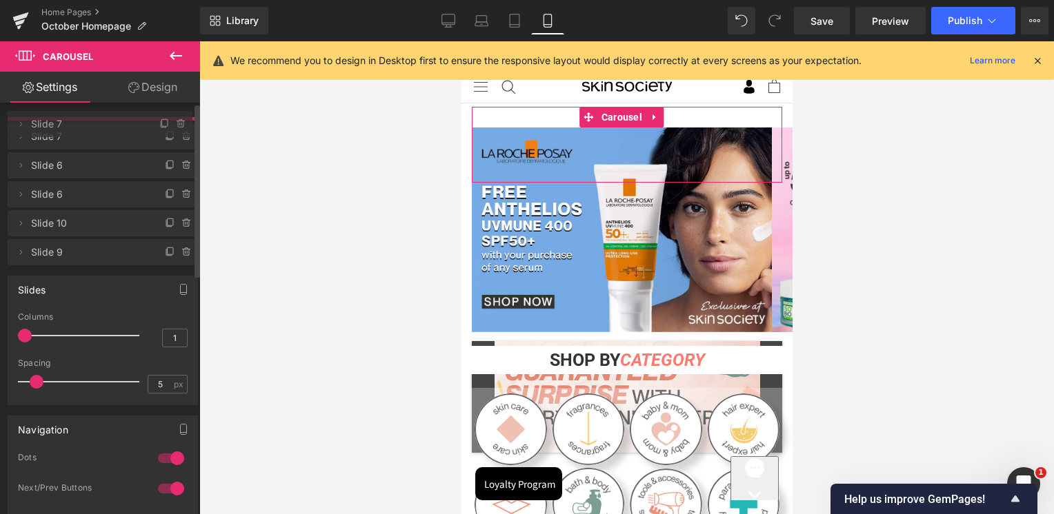
drag, startPoint x: 60, startPoint y: 219, endPoint x: 79, endPoint y: 123, distance: 97.8
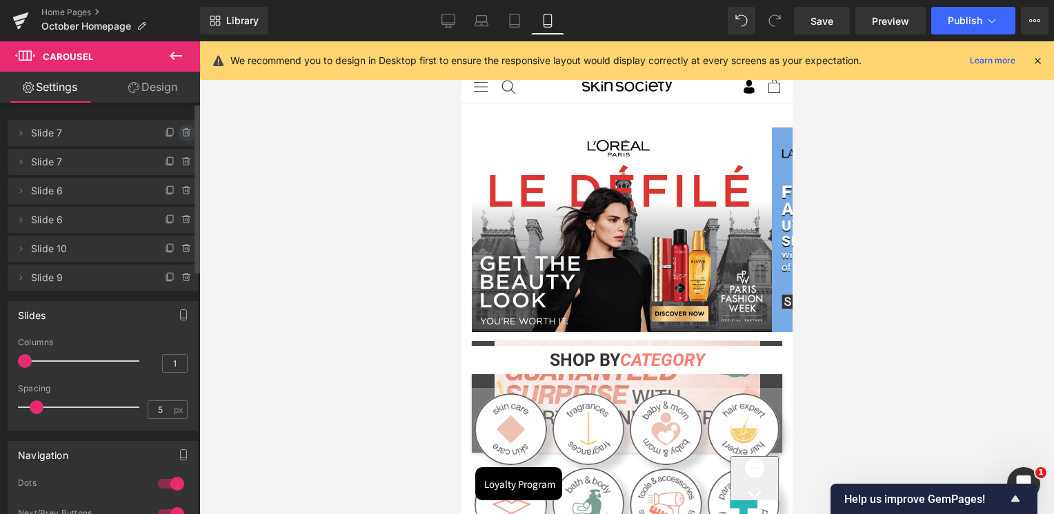
click at [187, 134] on icon at bounding box center [187, 133] width 0 height 3
click at [179, 134] on button "Delete" at bounding box center [171, 134] width 43 height 18
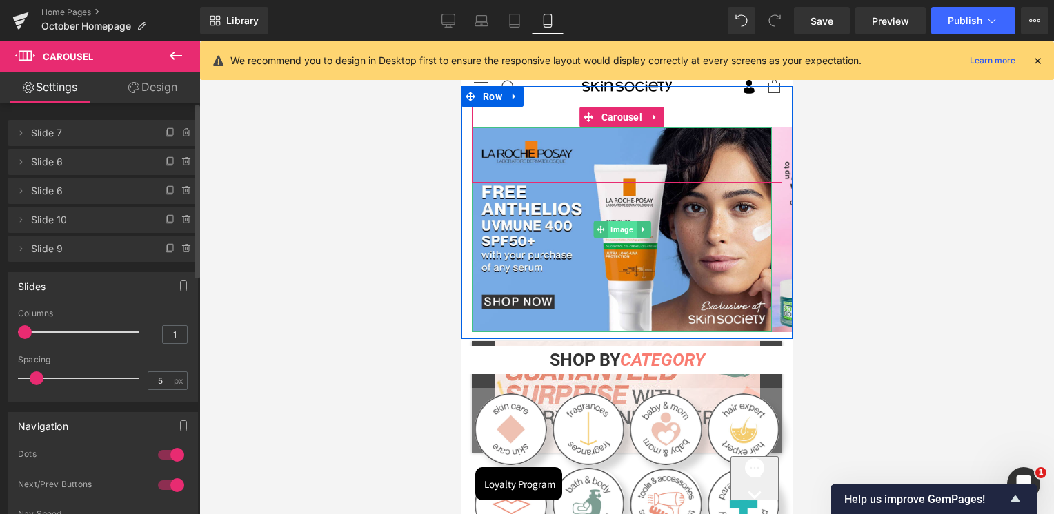
click at [622, 229] on span "Image" at bounding box center [621, 229] width 28 height 17
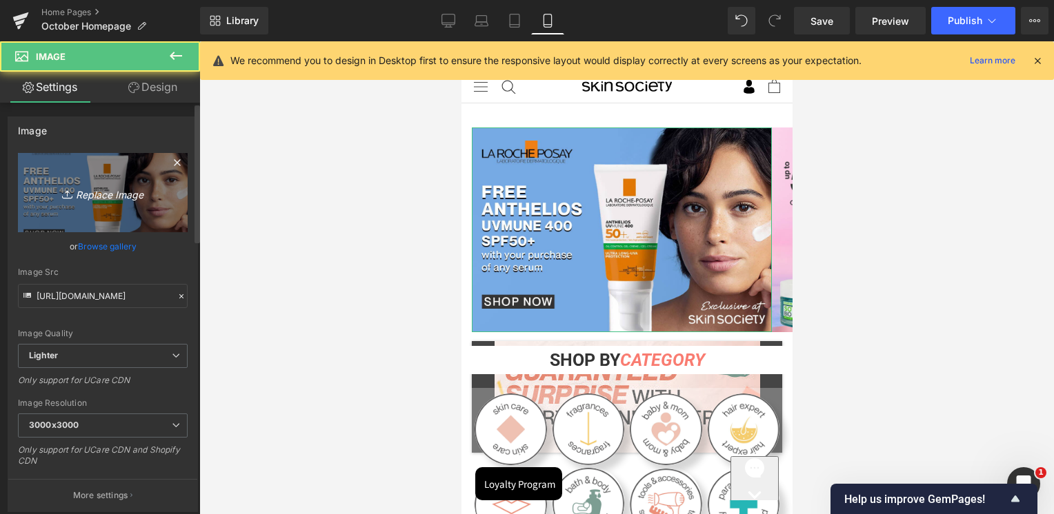
click at [110, 197] on icon "Replace Image" at bounding box center [103, 192] width 110 height 17
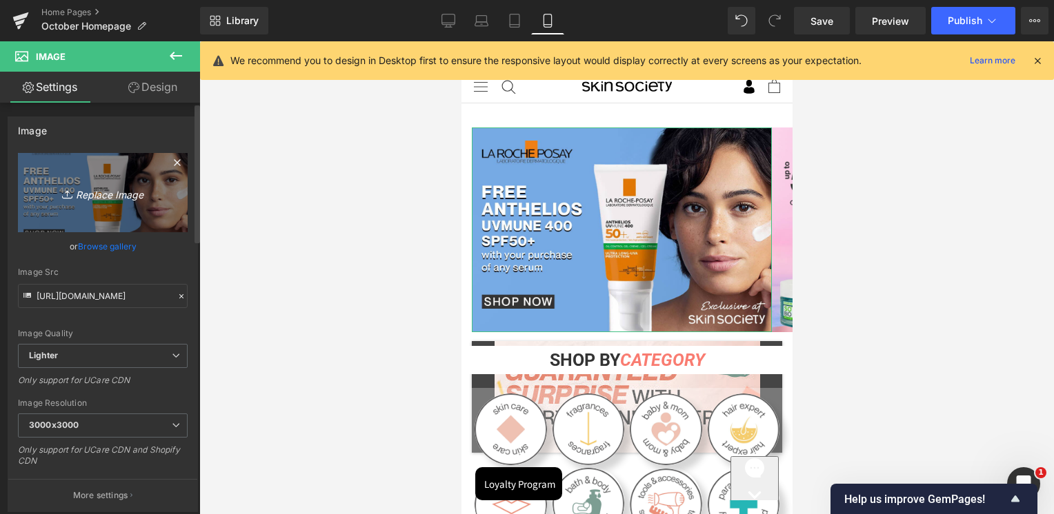
type input "C:\fakepath\Lebanon_Anthelios Banners_Skin Society_Mobile Banner_1100x750 (2).j…"
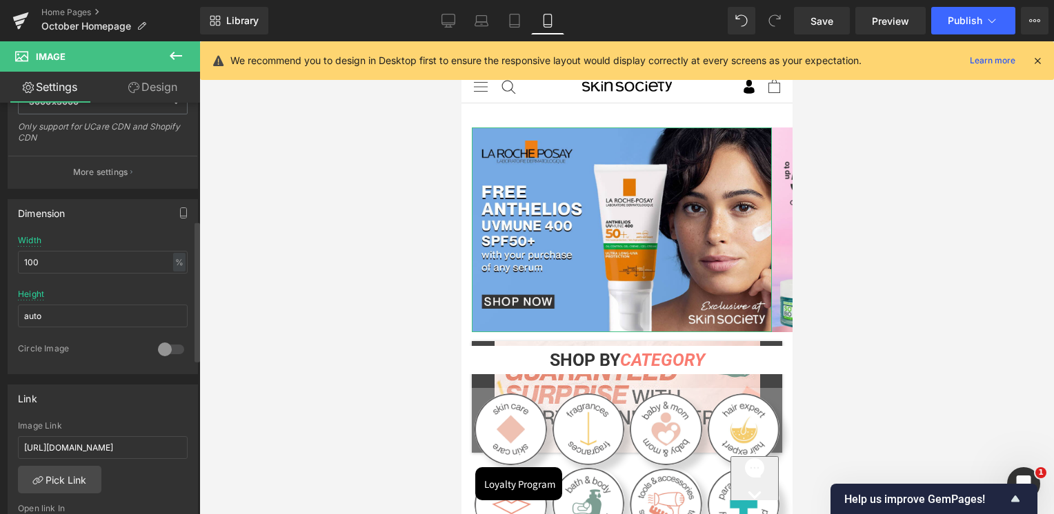
scroll to position [345, 0]
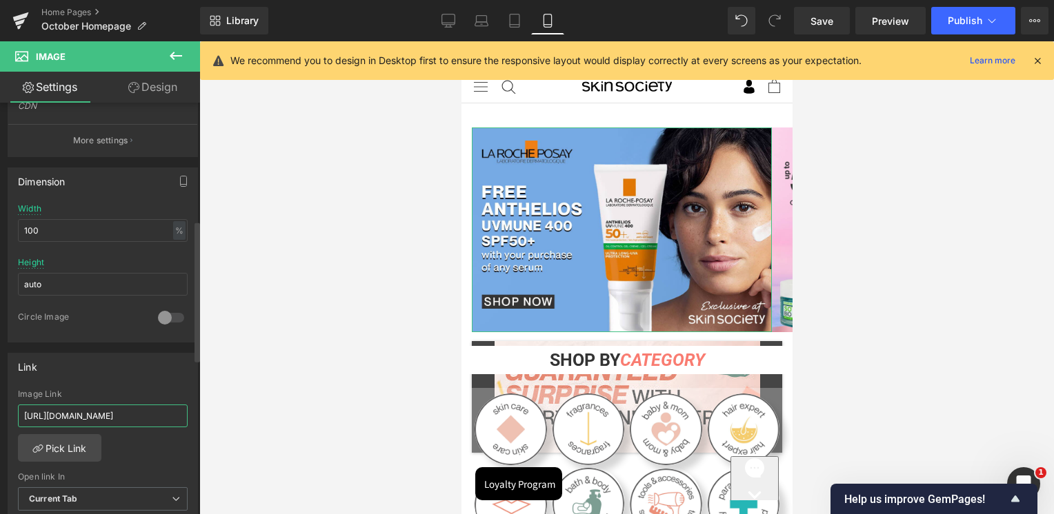
click at [99, 405] on input "https://skinsociety.me/pages/search-results-page?q=la%20roche%20posay%20serums&…" at bounding box center [103, 416] width 170 height 23
paste input "collections/home-page-new-in/products/anthelios-anti-dark-spots-fluid-spf50"
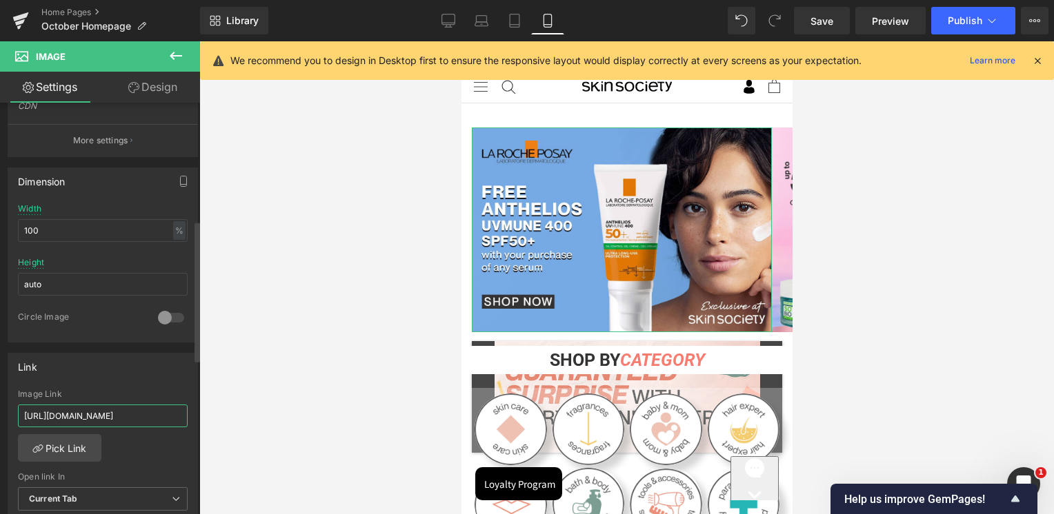
type input "https://skinsociety.me/collections/home-page-new-in/products/anthelios-anti-dar…"
click at [110, 374] on div "Link" at bounding box center [102, 367] width 189 height 26
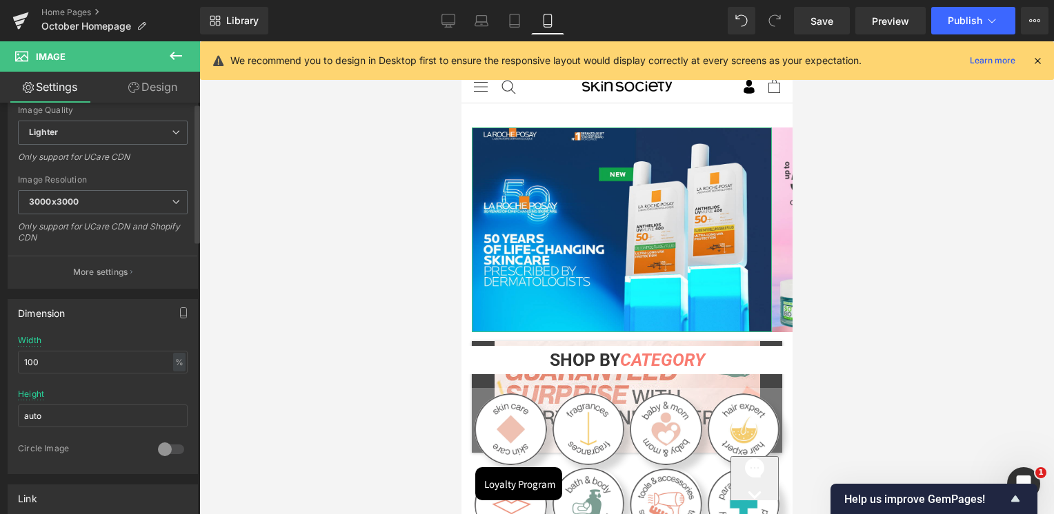
scroll to position [0, 0]
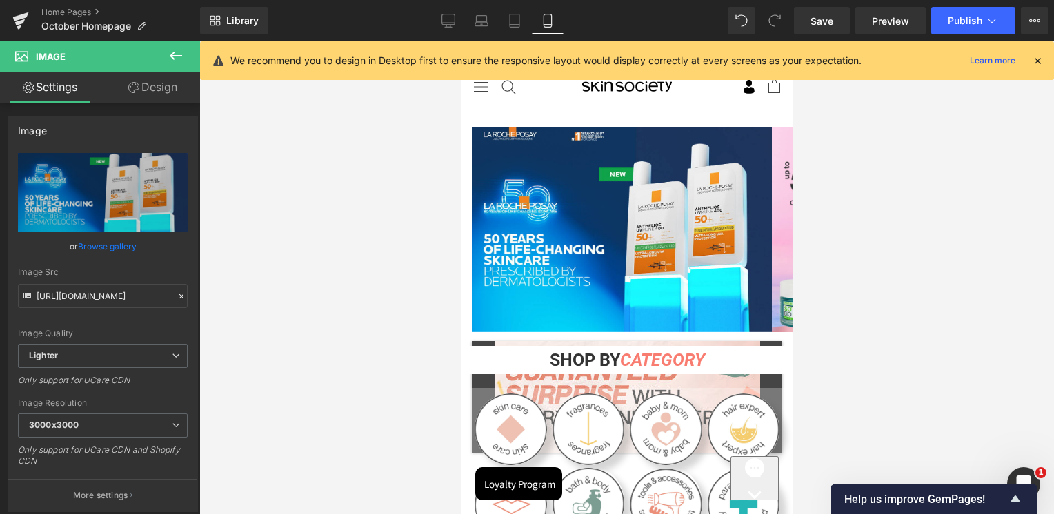
click at [181, 57] on icon at bounding box center [176, 56] width 17 height 17
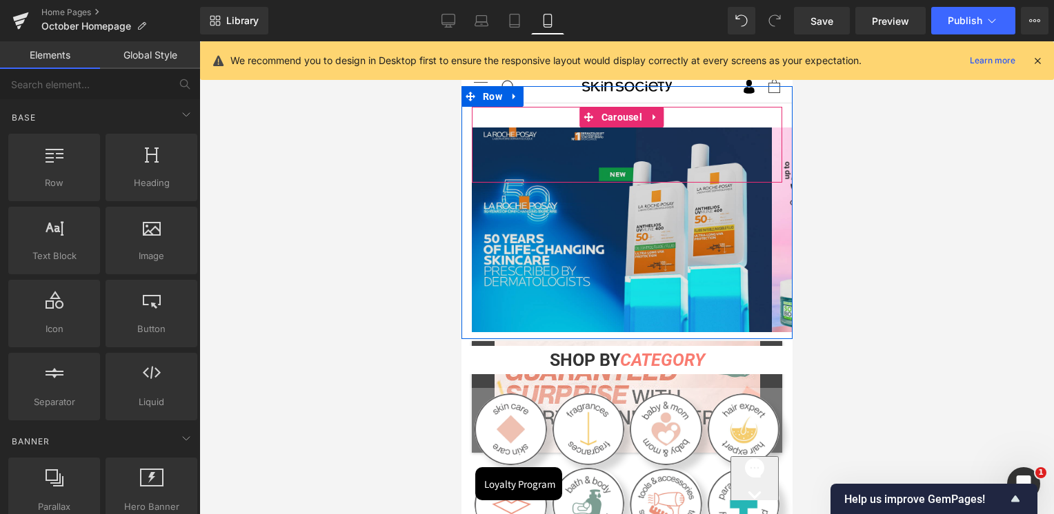
drag, startPoint x: 628, startPoint y: 123, endPoint x: 509, endPoint y: 165, distance: 126.7
click at [628, 123] on span "Carousel" at bounding box center [621, 117] width 48 height 21
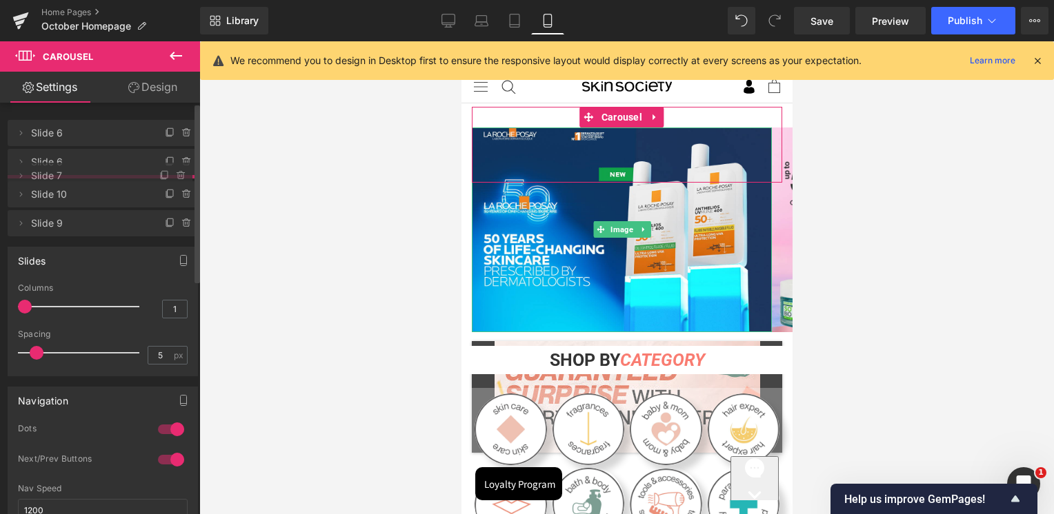
drag, startPoint x: 89, startPoint y: 132, endPoint x: 85, endPoint y: 175, distance: 42.9
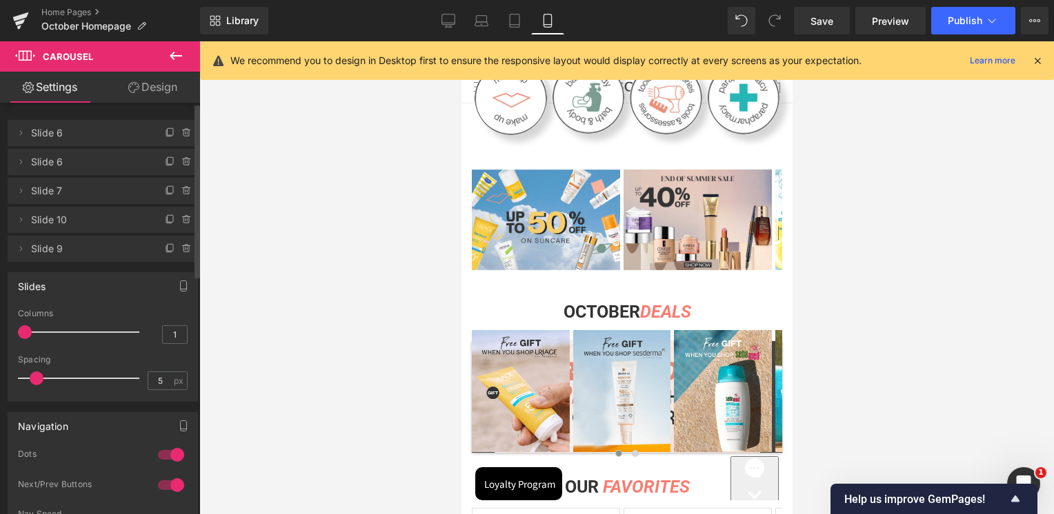
scroll to position [414, 0]
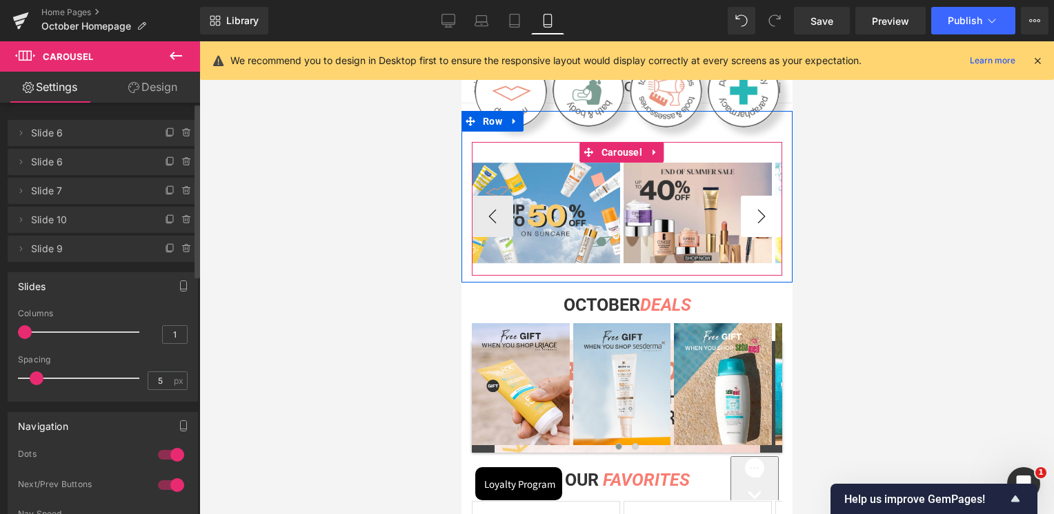
click at [750, 211] on button "›" at bounding box center [760, 216] width 41 height 41
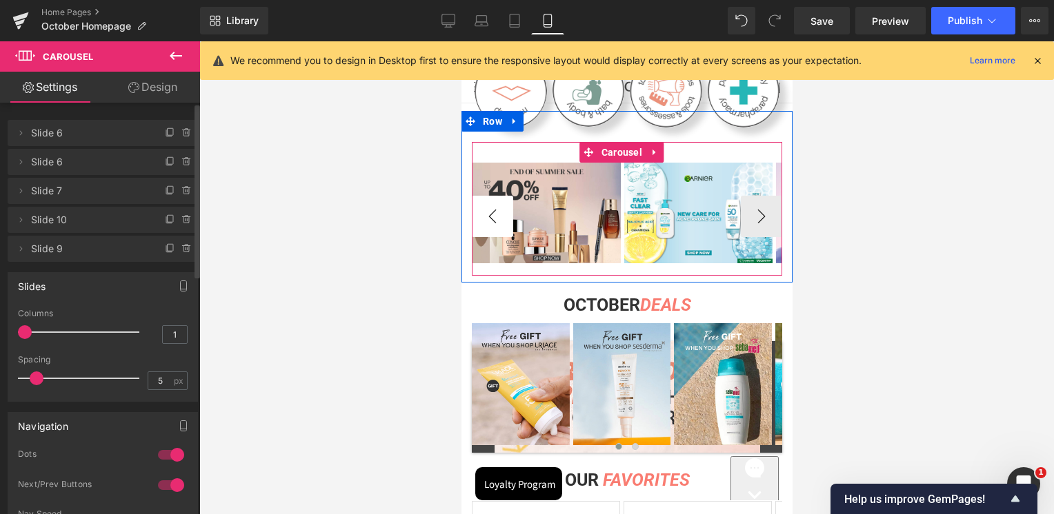
click at [496, 200] on button "‹" at bounding box center [491, 216] width 41 height 41
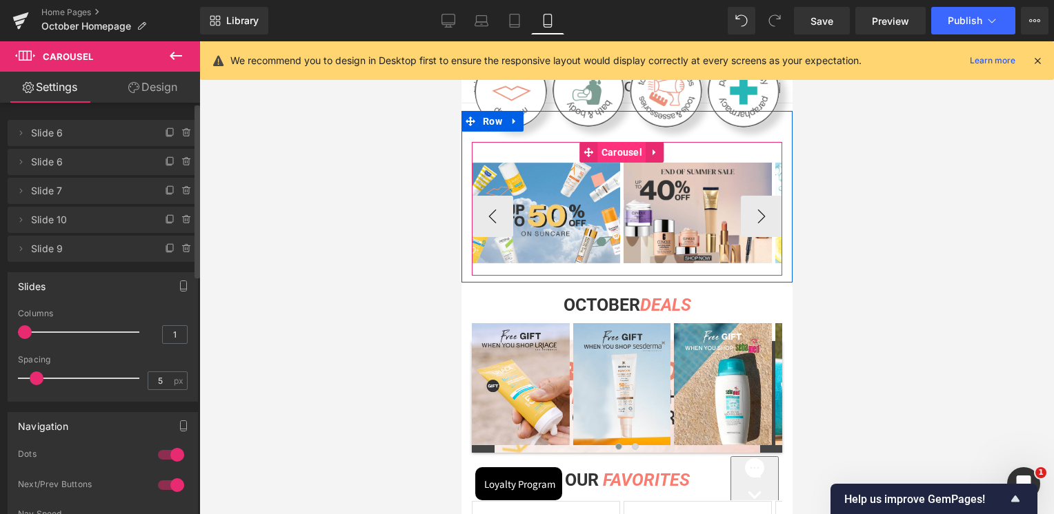
click at [610, 146] on span "Carousel" at bounding box center [621, 152] width 48 height 21
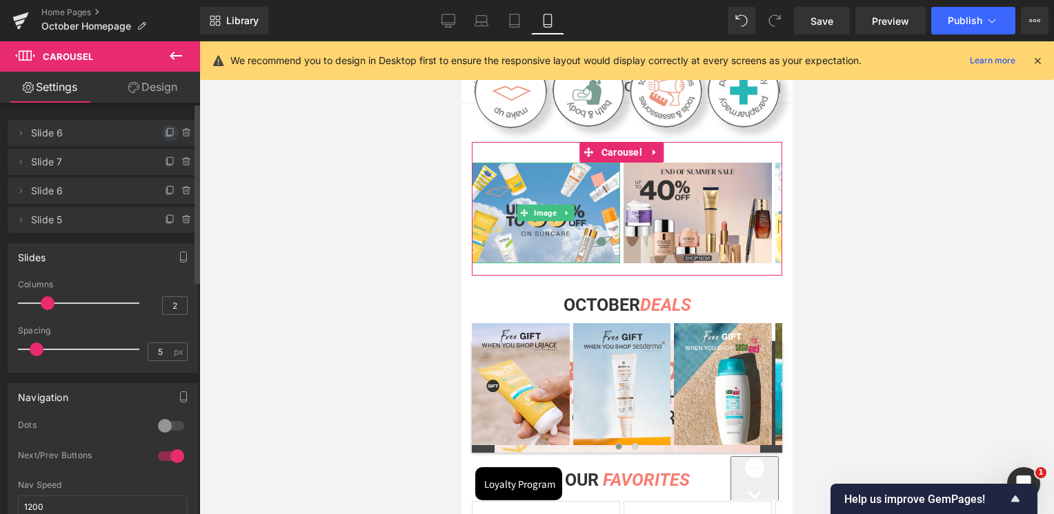
click at [165, 129] on icon at bounding box center [170, 133] width 11 height 11
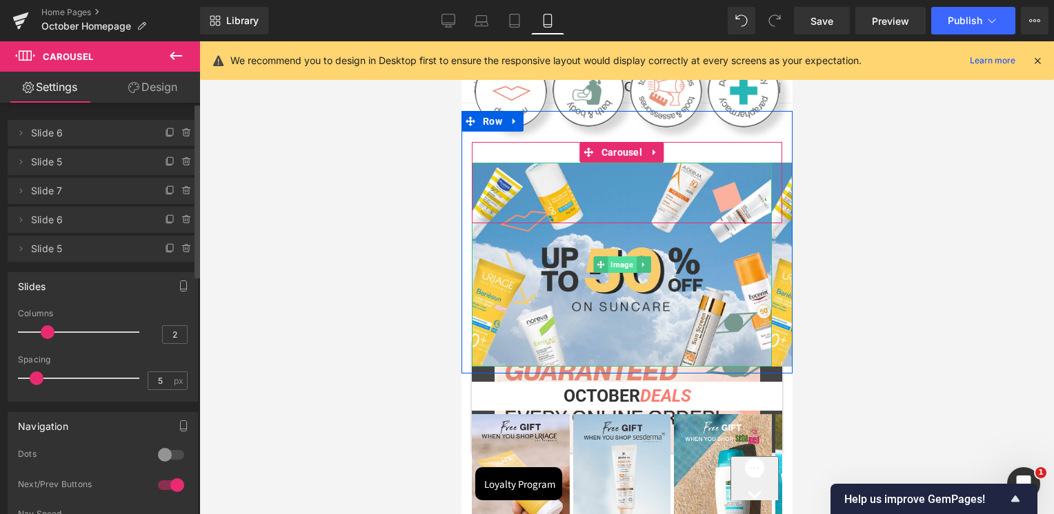
click at [619, 263] on span "Image" at bounding box center [621, 264] width 28 height 17
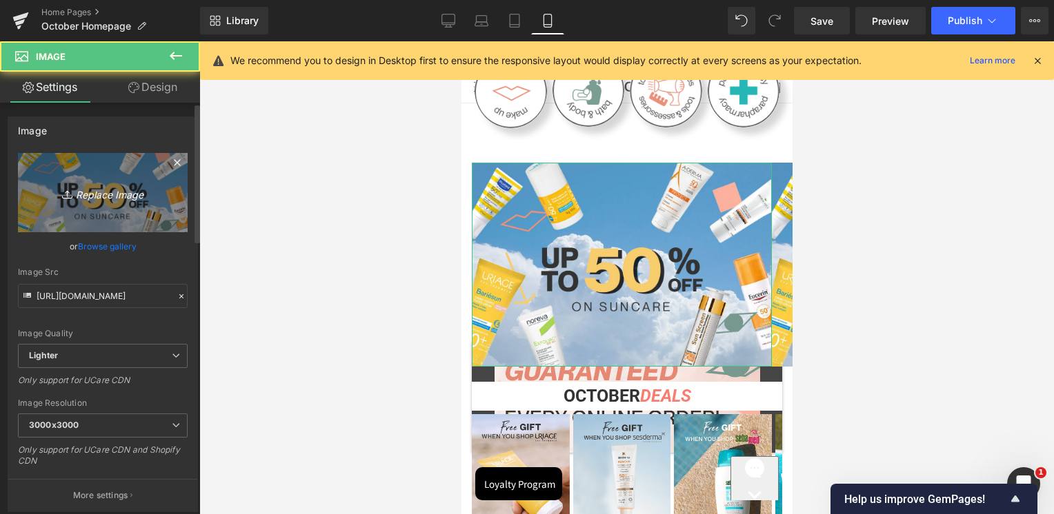
click at [132, 181] on link "Replace Image" at bounding box center [103, 192] width 170 height 79
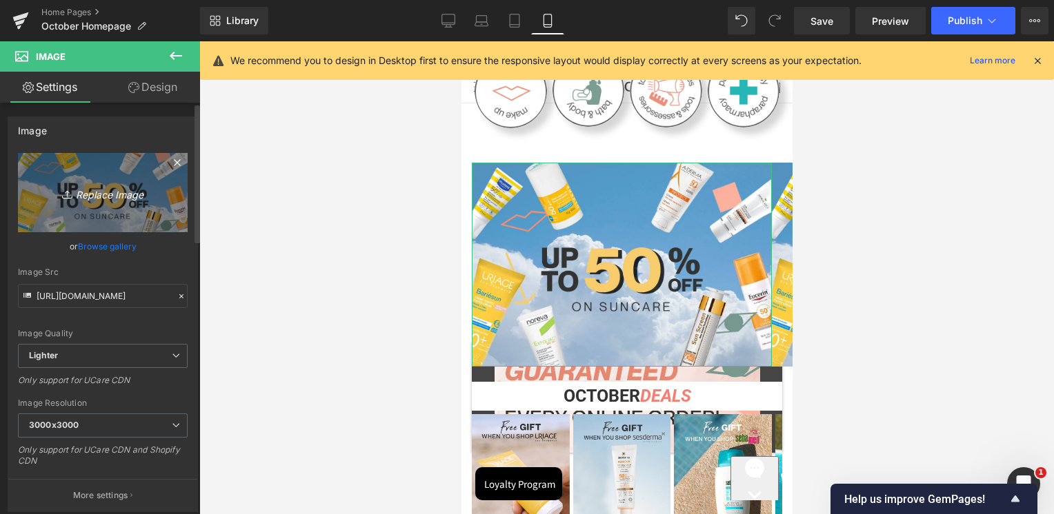
type input "C:\fakepath\Lebanon_Anthelios Banners_Skin Society_Mobile Banner_1100x750.jpg"
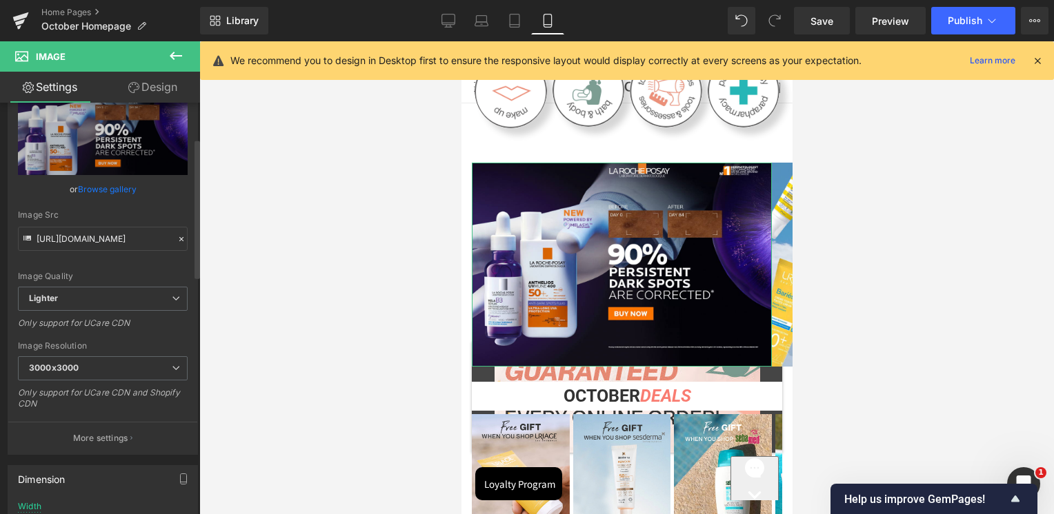
scroll to position [345, 0]
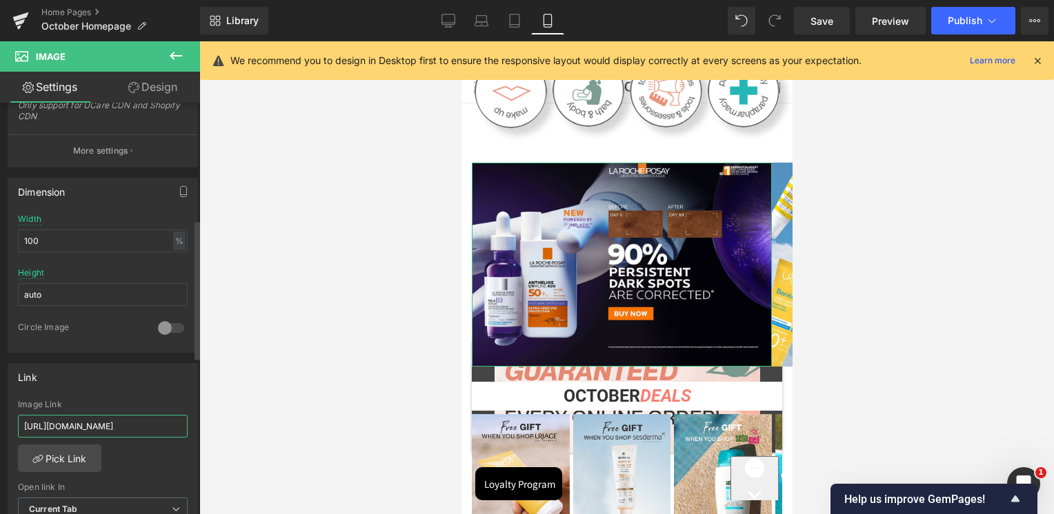
click at [99, 420] on input "https://skinsociety.me/collections/value-deals?page=1&rb_filter_ptag_520fc1050e…" at bounding box center [103, 426] width 170 height 23
paste input "home-page-new-in/products/anthelios-anti-dark-spots-fluid-spf50-1"
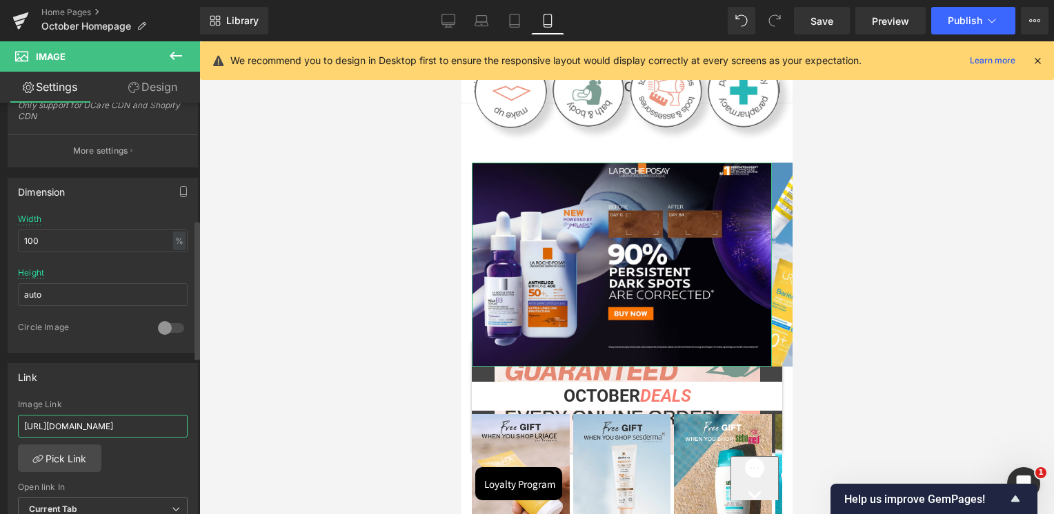
type input "https://skinsociety.me/collections/home-page-new-in/products/anthelios-anti-dar…"
click at [99, 393] on div "Link https://skinsociety.me/collections/value-deals?page=1&rb_filter_ptag_520fc…" at bounding box center [103, 452] width 190 height 179
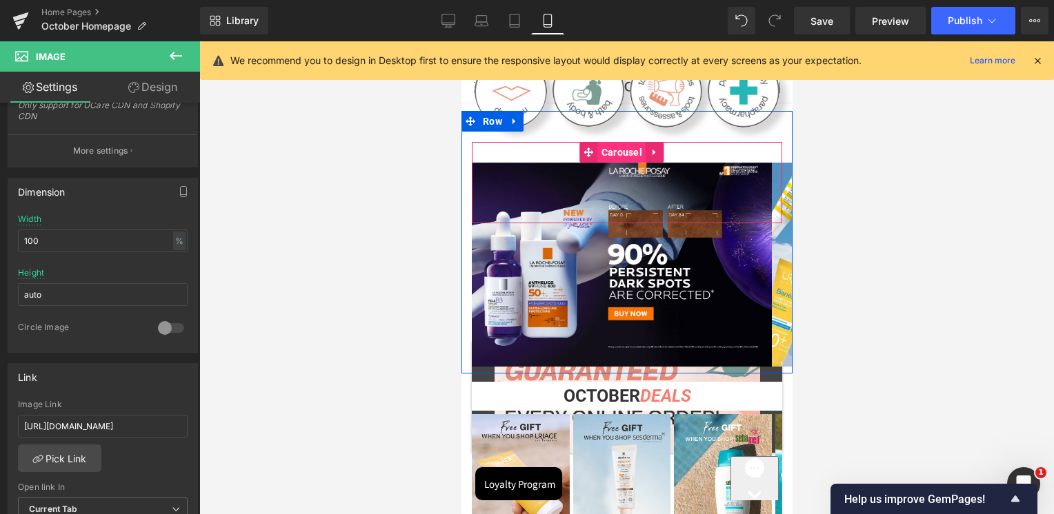
click at [606, 146] on span "Carousel" at bounding box center [621, 152] width 48 height 21
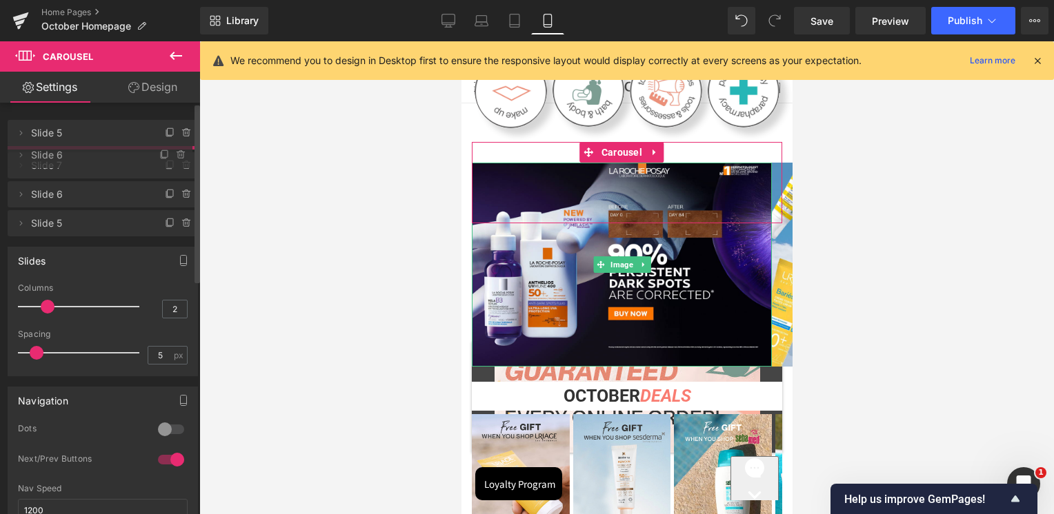
drag, startPoint x: 95, startPoint y: 139, endPoint x: 94, endPoint y: 161, distance: 22.1
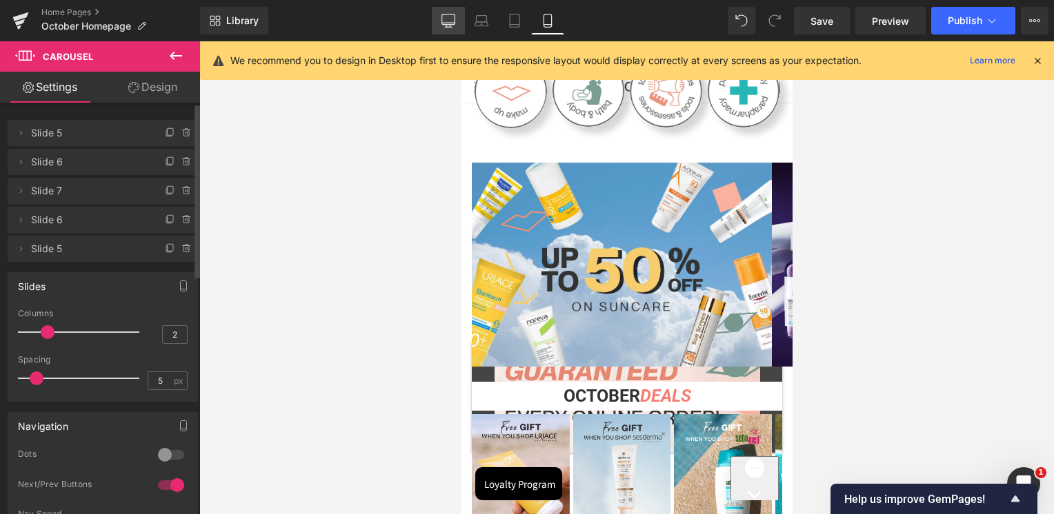
click at [452, 19] on icon at bounding box center [448, 21] width 14 height 14
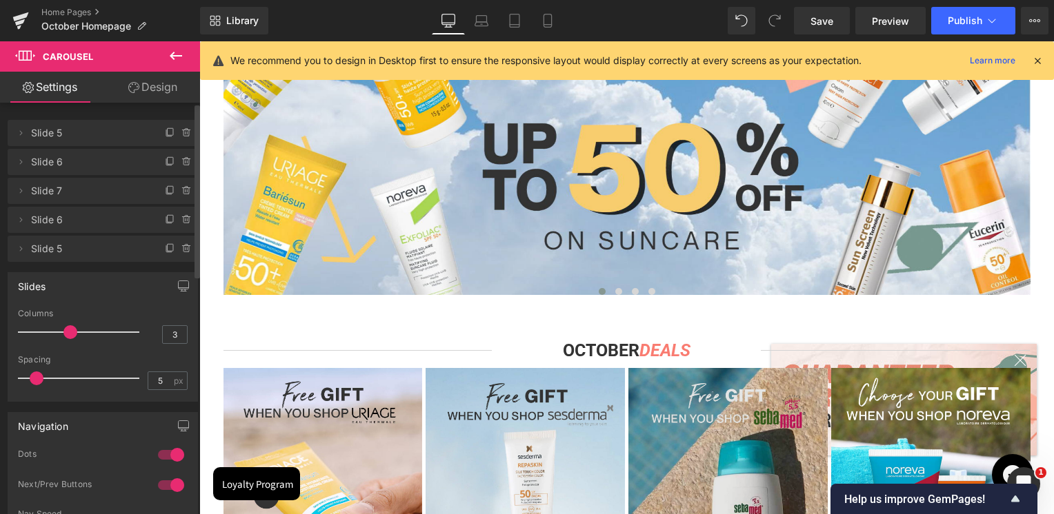
scroll to position [414, 0]
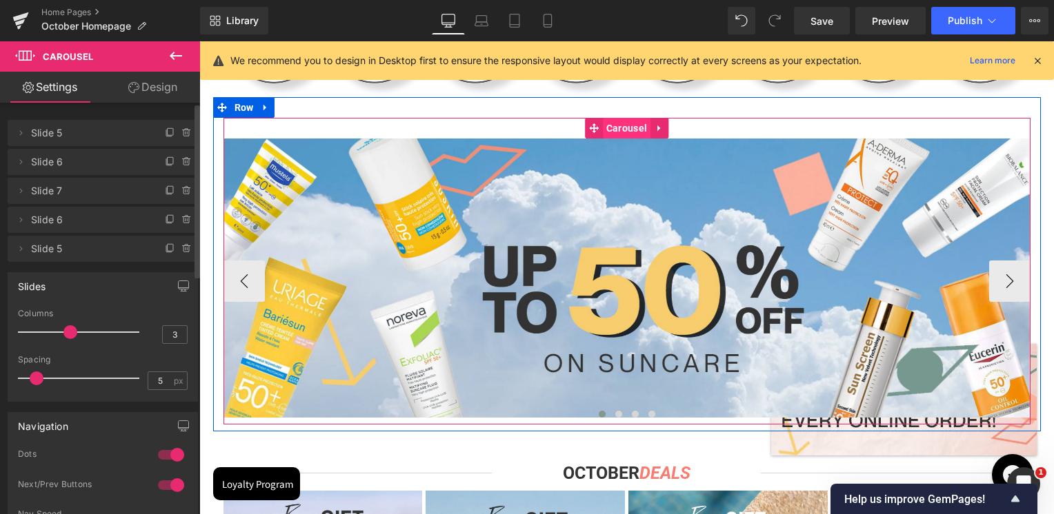
click at [614, 128] on span "Carousel" at bounding box center [627, 128] width 48 height 21
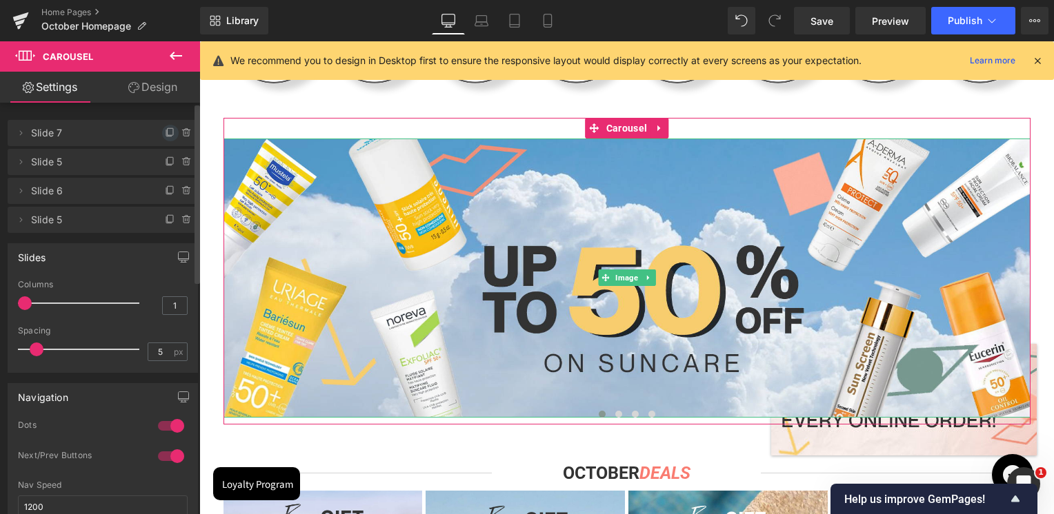
click at [165, 131] on icon at bounding box center [170, 133] width 11 height 11
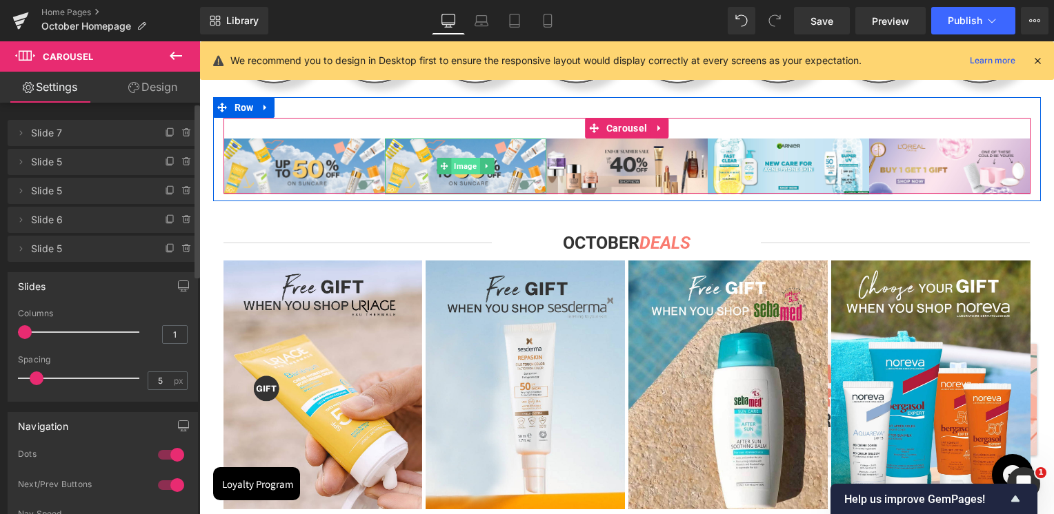
click at [451, 166] on span "Image" at bounding box center [465, 166] width 28 height 17
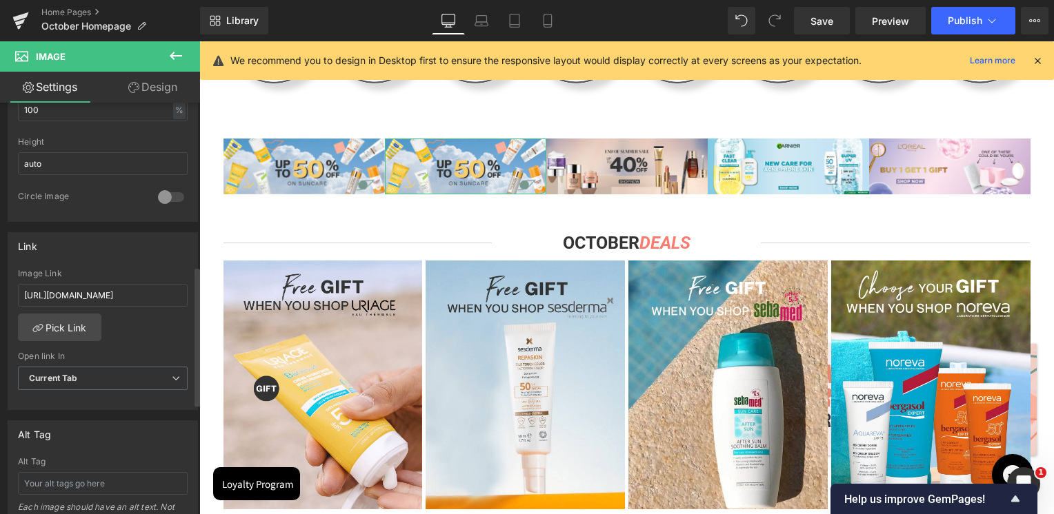
scroll to position [483, 0]
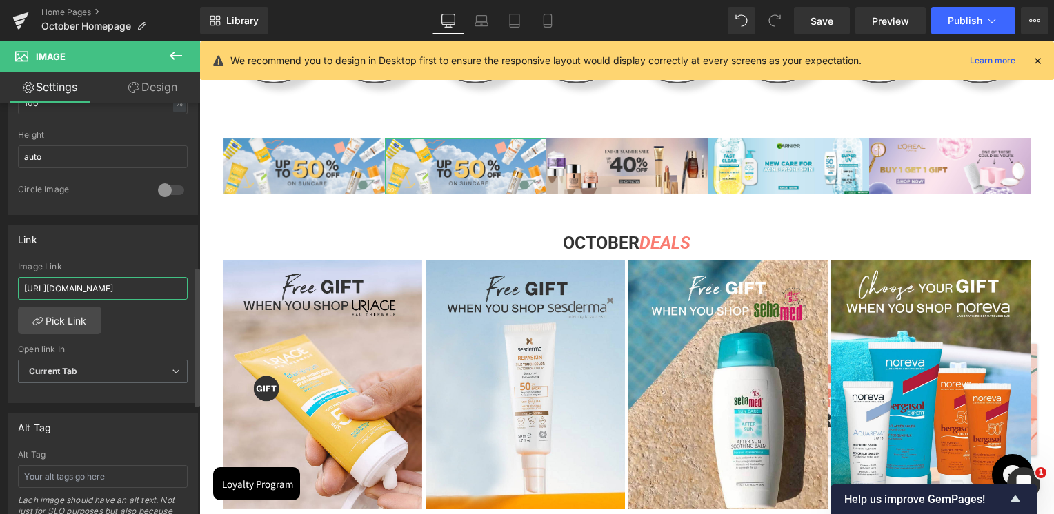
click at [129, 288] on input "https://skinsociety.me/collections/value-deals?page=1&rb_filter_ptag_520fc1050e…" at bounding box center [103, 288] width 170 height 23
paste input "home-page-new-in/products/anthelios-anti-dark-spots-fluid-spf50-1"
type input "https://skinsociety.me/collections/home-page-new-in/products/anthelios-anti-dar…"
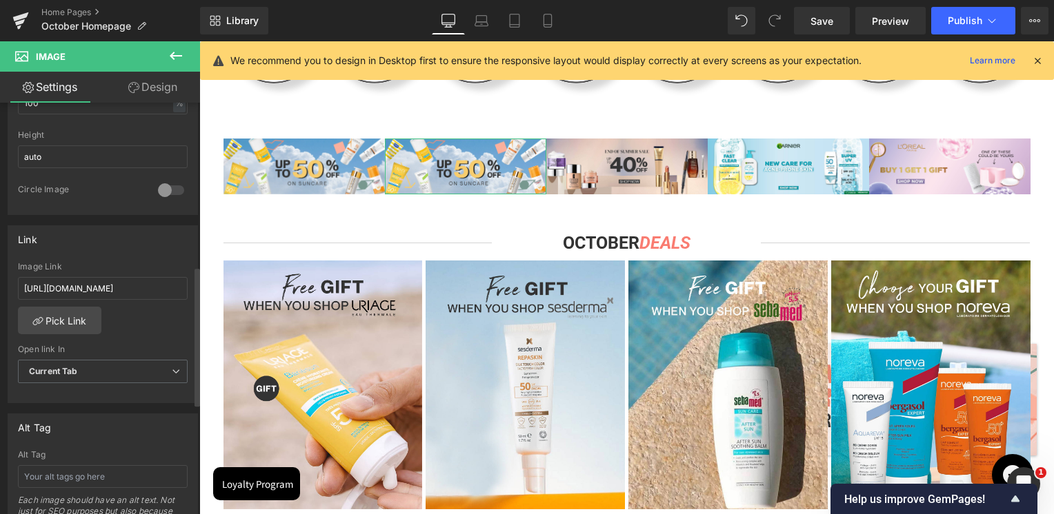
scroll to position [0, 0]
click at [133, 251] on div "Link https://skinsociety.me/collections/value-deals?page=1&rb_filter_ptag_520fc…" at bounding box center [103, 314] width 190 height 179
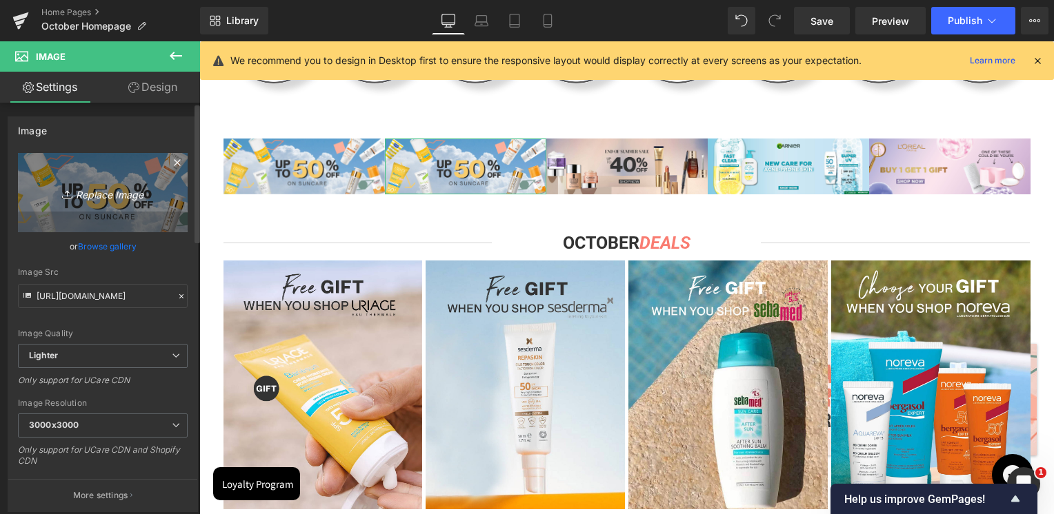
click at [83, 186] on icon "Replace Image" at bounding box center [103, 192] width 110 height 17
type input "C:\fakepath\Lebanon_Anthelios Banners_Skin Society_Desktop Banner_2000x692.jpg"
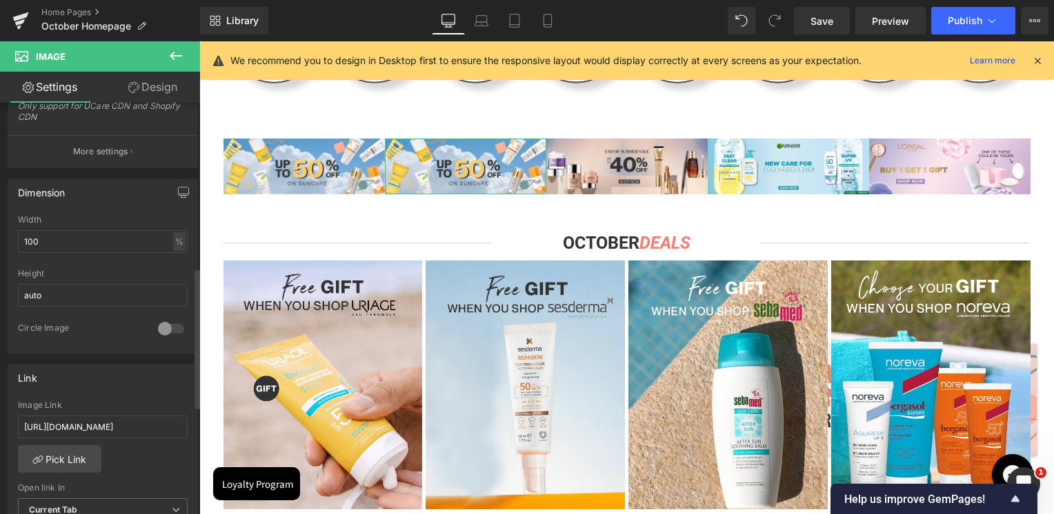
scroll to position [483, 0]
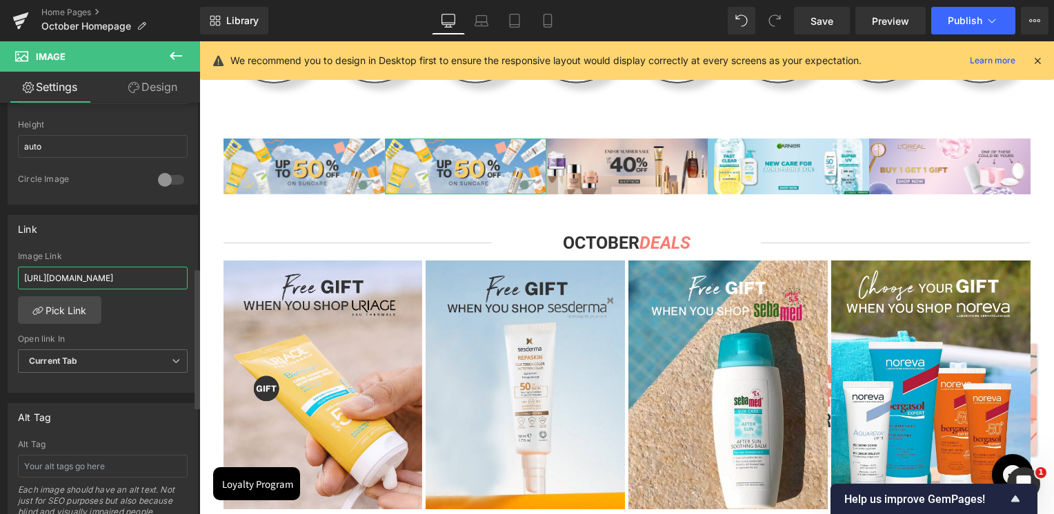
click at [133, 279] on input "https://skinsociety.me/collections/home-page-new-in/products/anthelios-anti-dar…" at bounding box center [103, 278] width 170 height 23
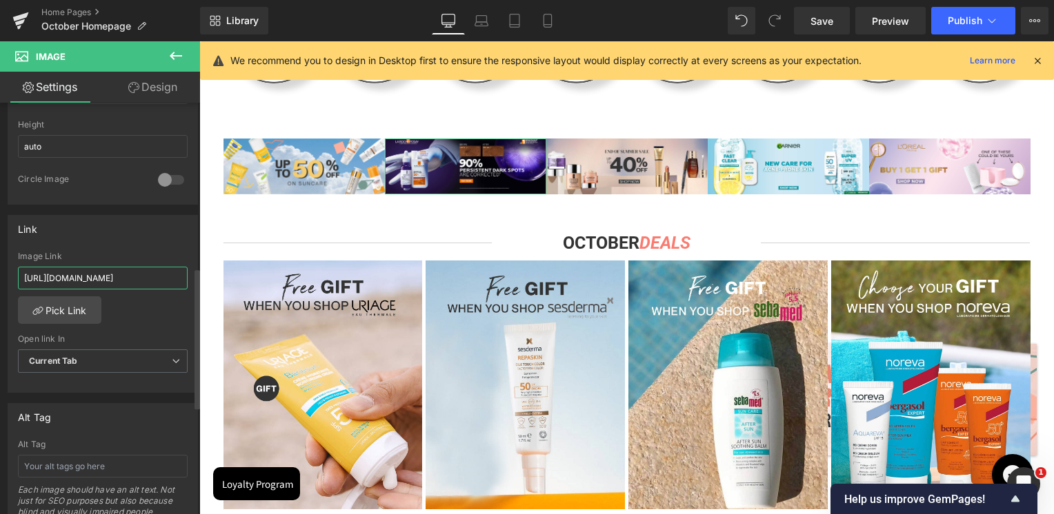
click at [133, 279] on input "https://skinsociety.me/collections/home-page-new-in/products/anthelios-anti-dar…" at bounding box center [103, 278] width 170 height 23
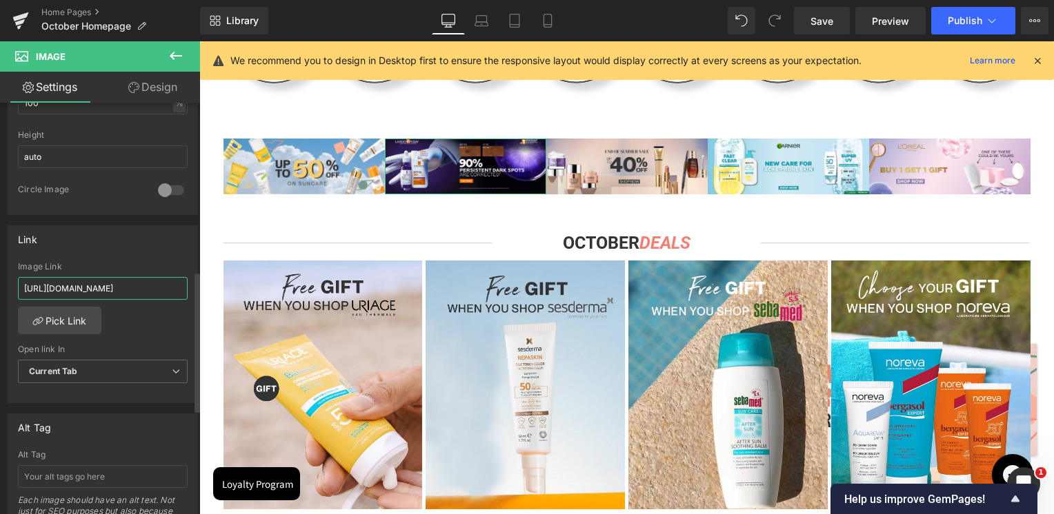
scroll to position [493, 0]
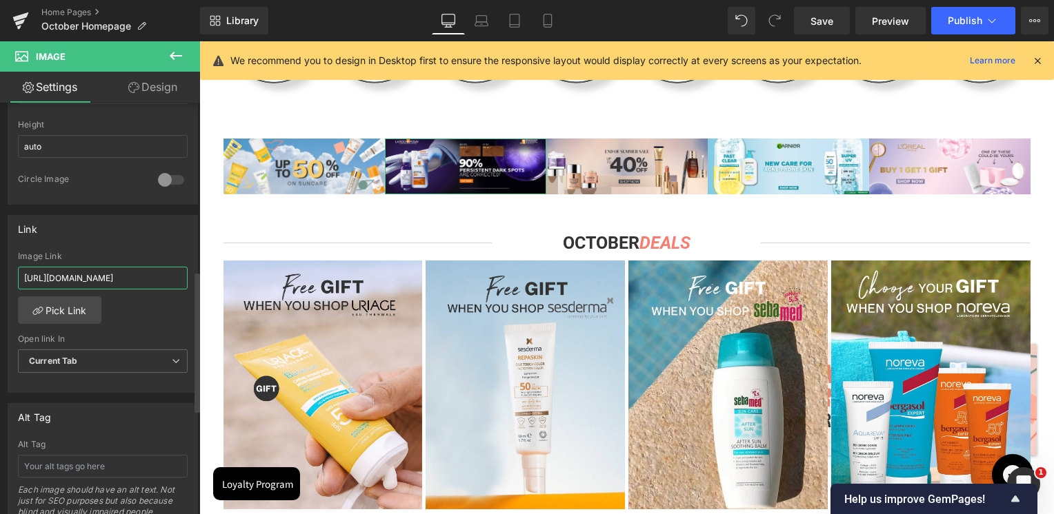
click at [133, 279] on input "https://skinsociety.me/collections/home-page-new-in/products/anthelios-anti-dar…" at bounding box center [103, 278] width 170 height 23
click at [138, 230] on div "Link" at bounding box center [102, 229] width 189 height 26
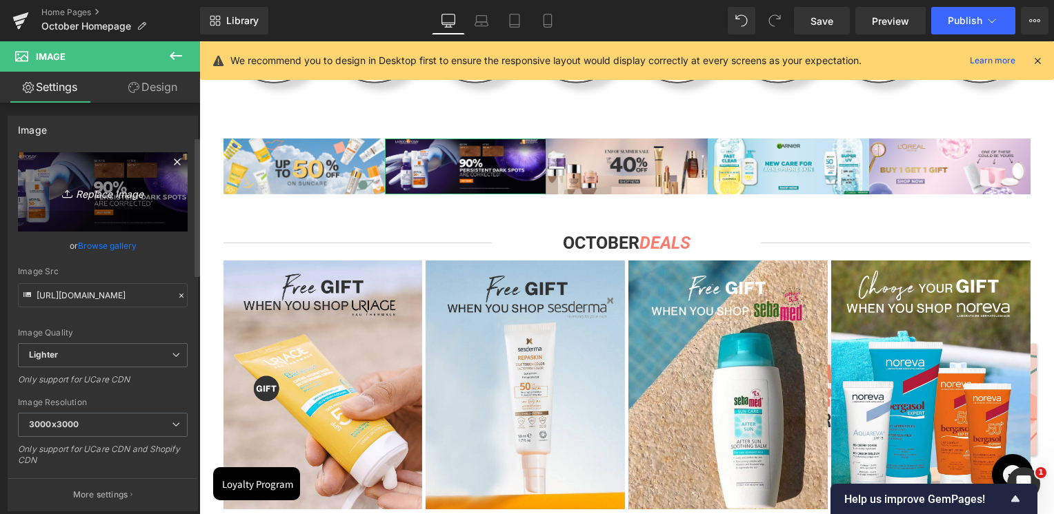
scroll to position [0, 0]
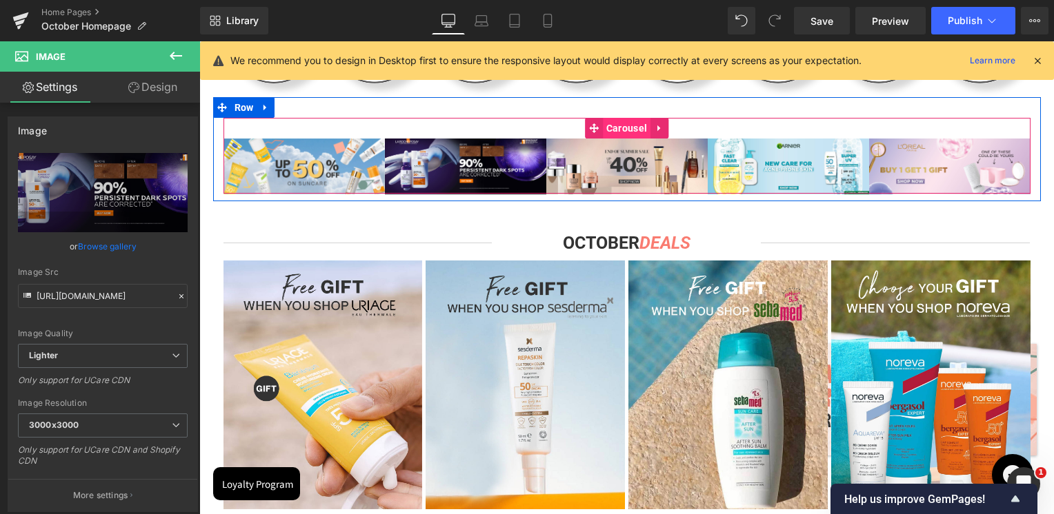
click at [612, 128] on span "Carousel" at bounding box center [627, 128] width 48 height 21
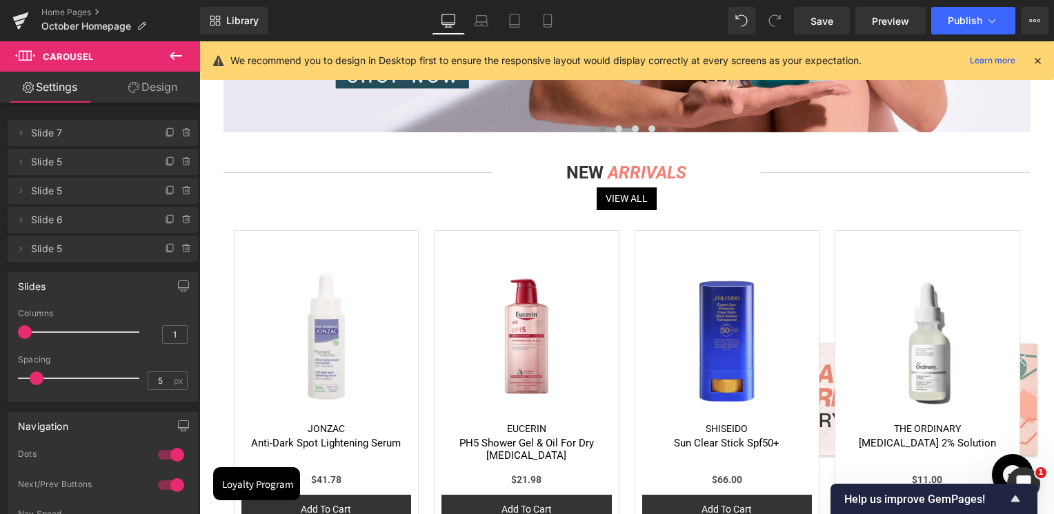
scroll to position [1379, 0]
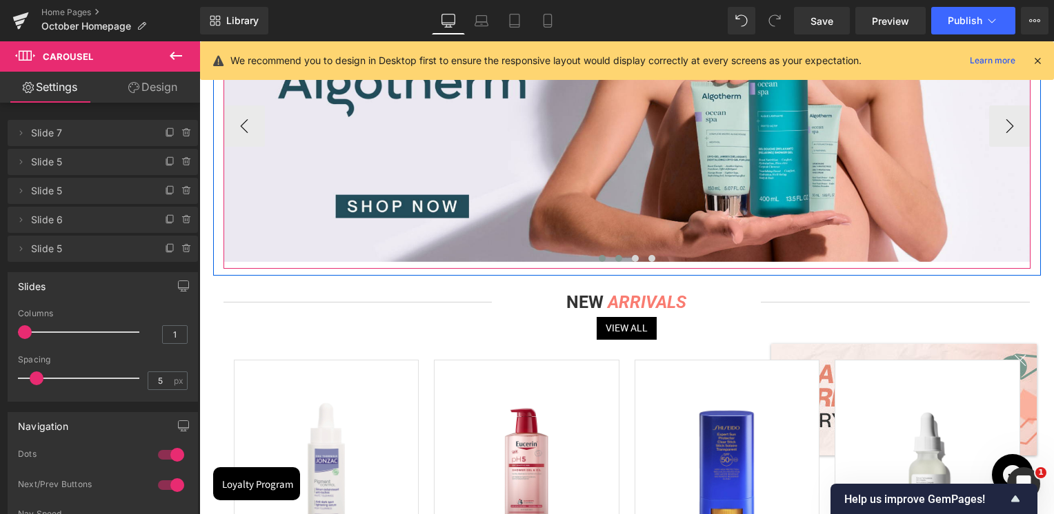
click at [615, 261] on span at bounding box center [618, 258] width 7 height 7
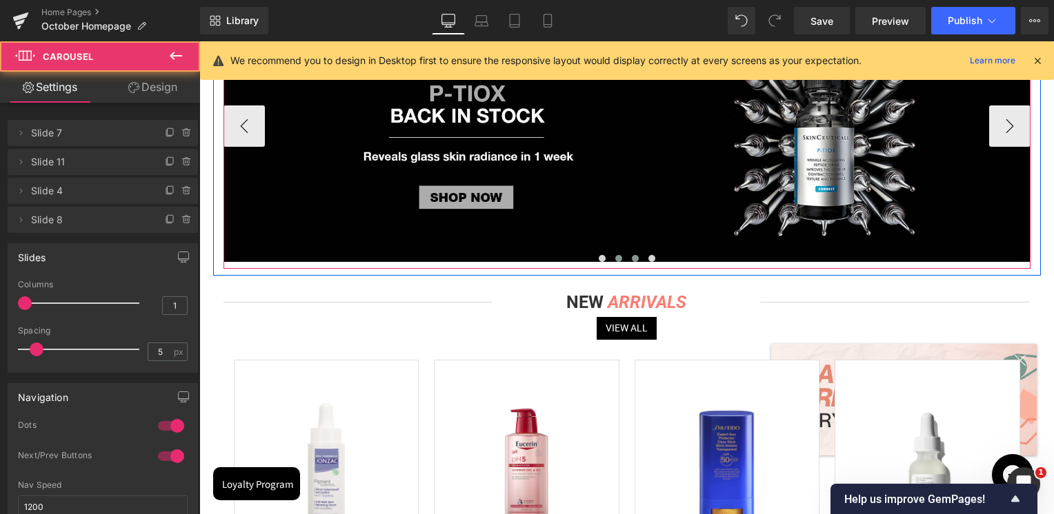
click at [632, 258] on span at bounding box center [635, 258] width 7 height 7
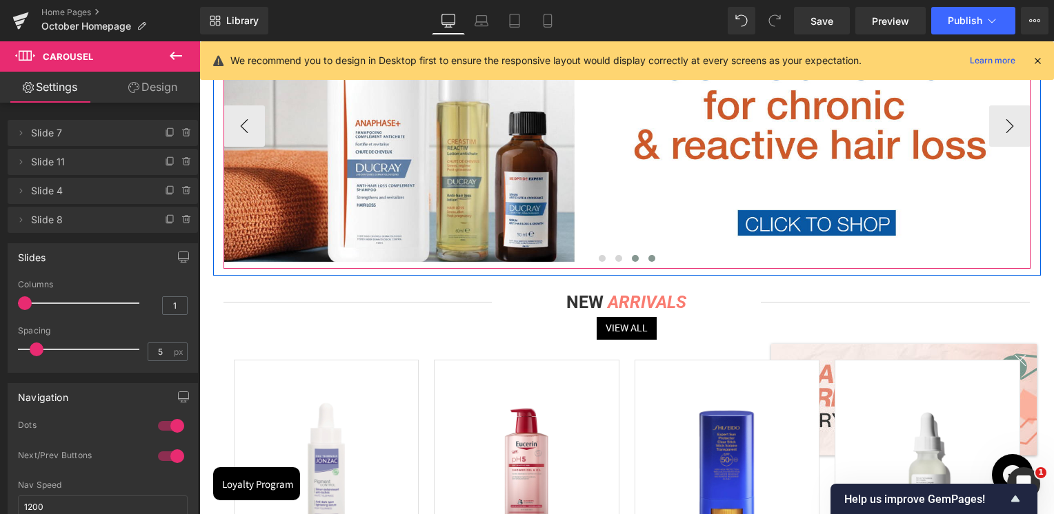
click at [648, 258] on span at bounding box center [651, 258] width 7 height 7
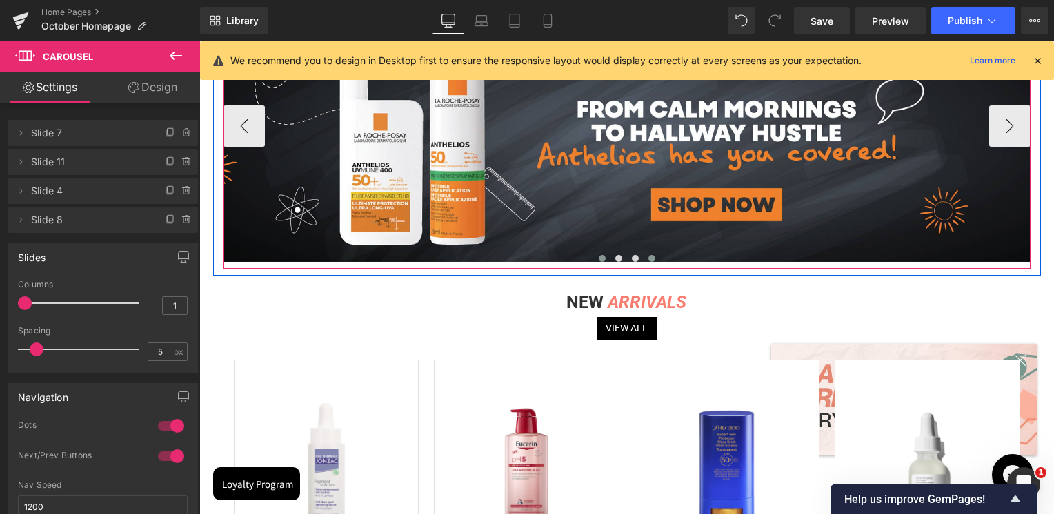
scroll to position [1241, 0]
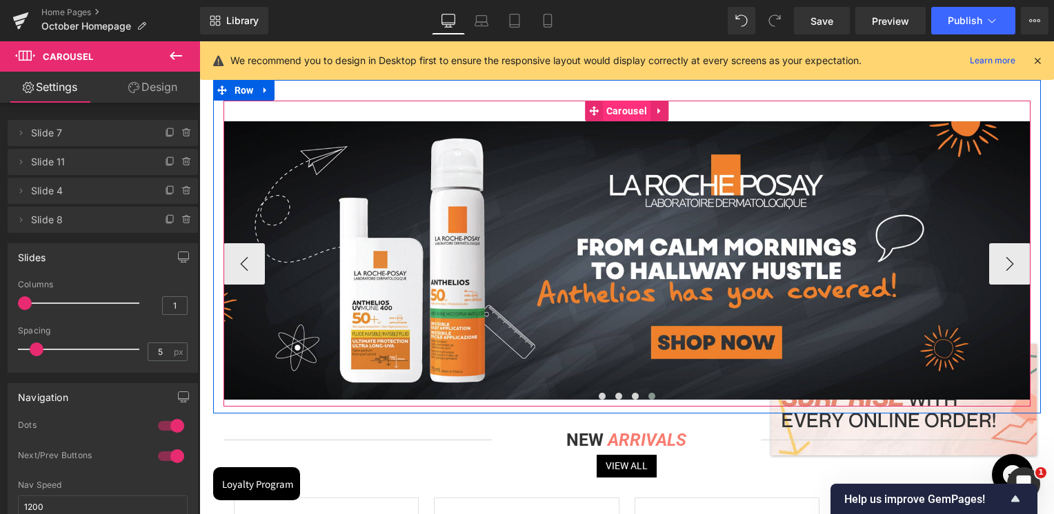
click at [621, 112] on span "Carousel" at bounding box center [627, 111] width 48 height 21
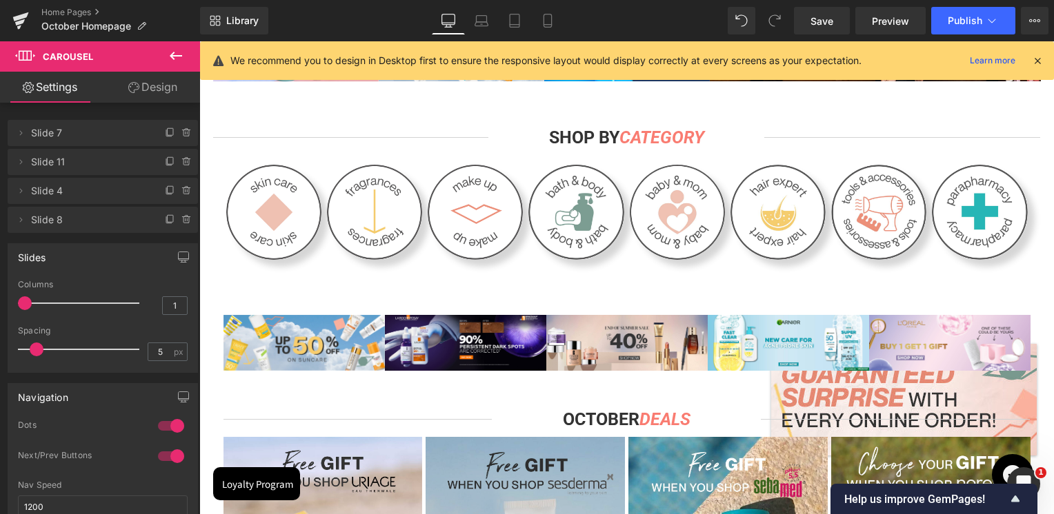
scroll to position [207, 0]
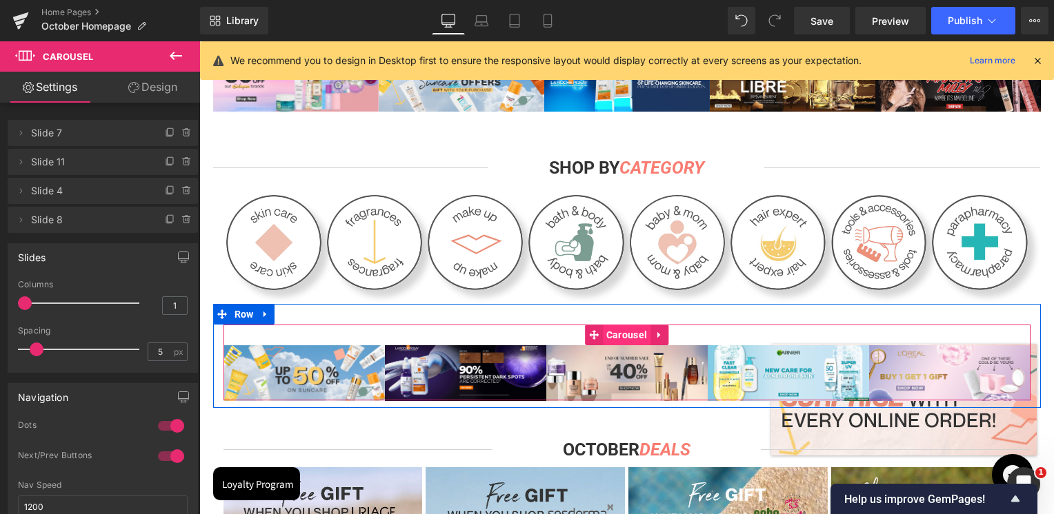
click at [614, 330] on span "Carousel" at bounding box center [627, 335] width 48 height 21
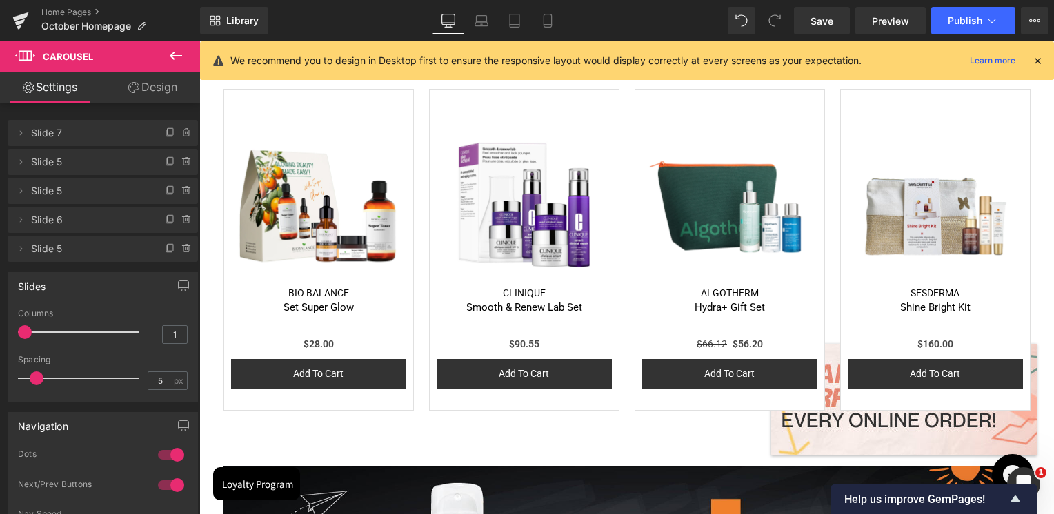
scroll to position [1103, 0]
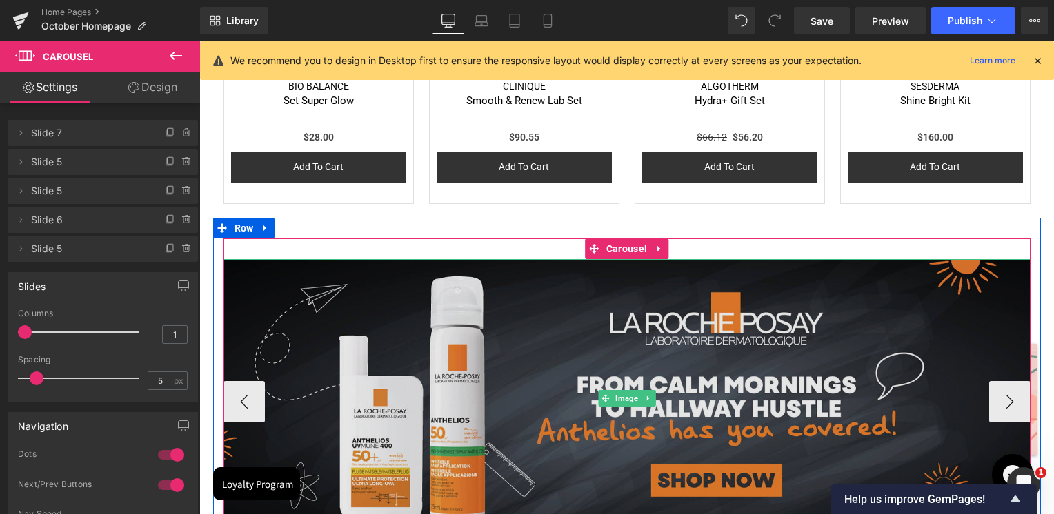
click at [569, 349] on img at bounding box center [626, 398] width 807 height 279
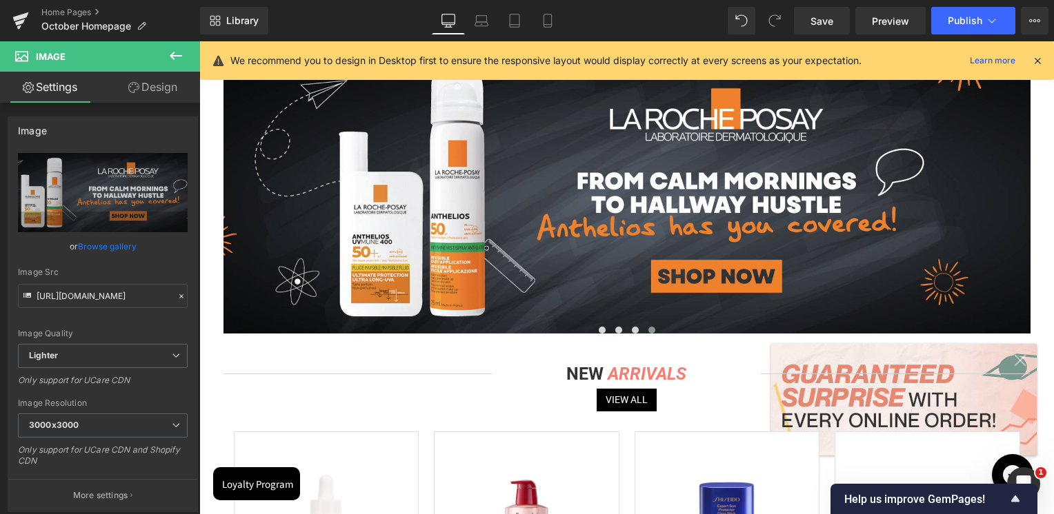
scroll to position [1310, 0]
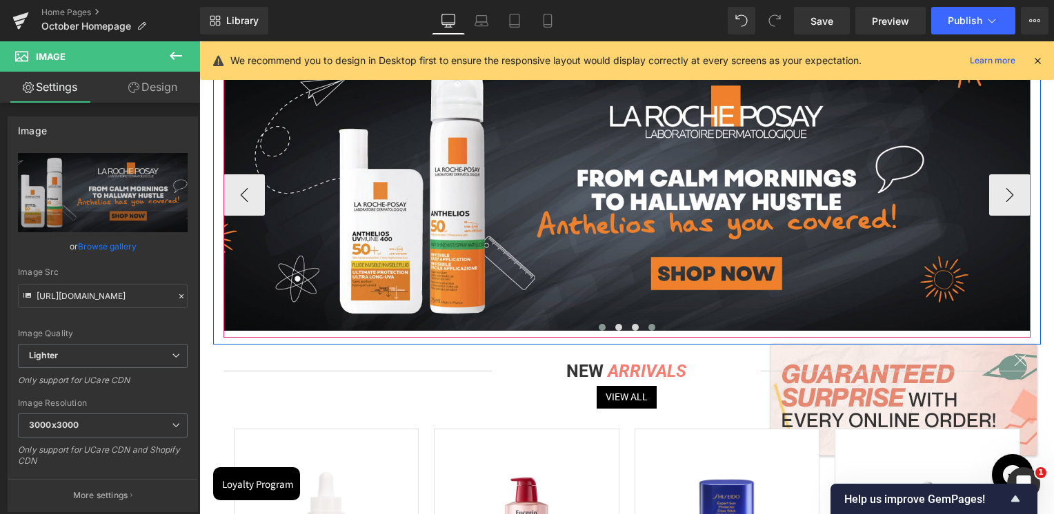
click at [594, 324] on button at bounding box center [602, 328] width 17 height 14
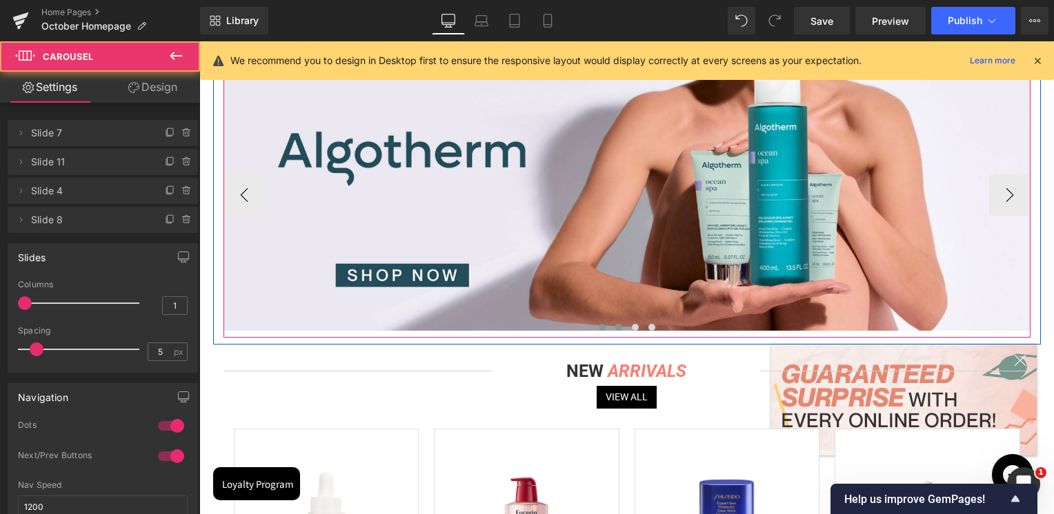
click at [616, 327] on span at bounding box center [618, 327] width 7 height 7
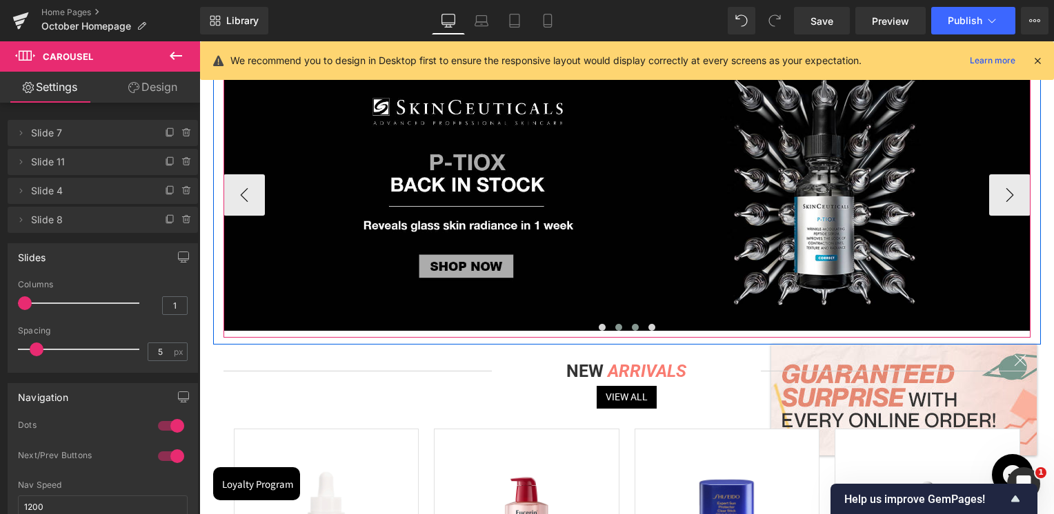
click at [632, 327] on span at bounding box center [635, 327] width 7 height 7
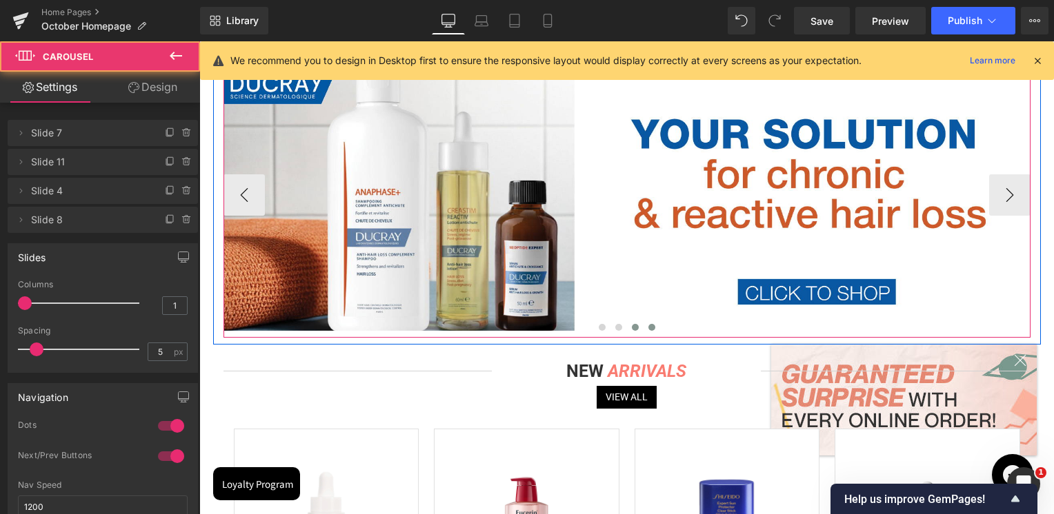
click at [651, 330] on button at bounding box center [651, 328] width 17 height 14
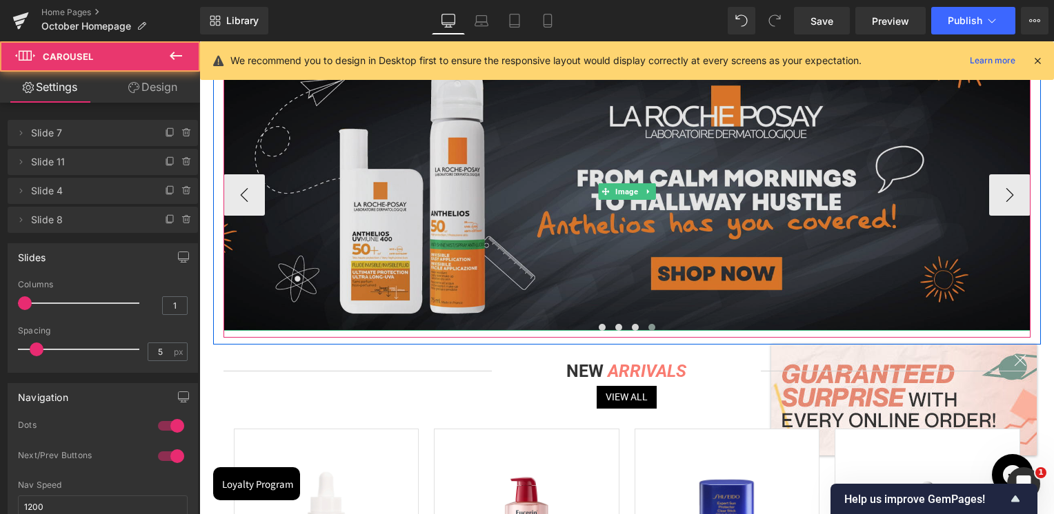
click at [618, 265] on img at bounding box center [626, 191] width 807 height 279
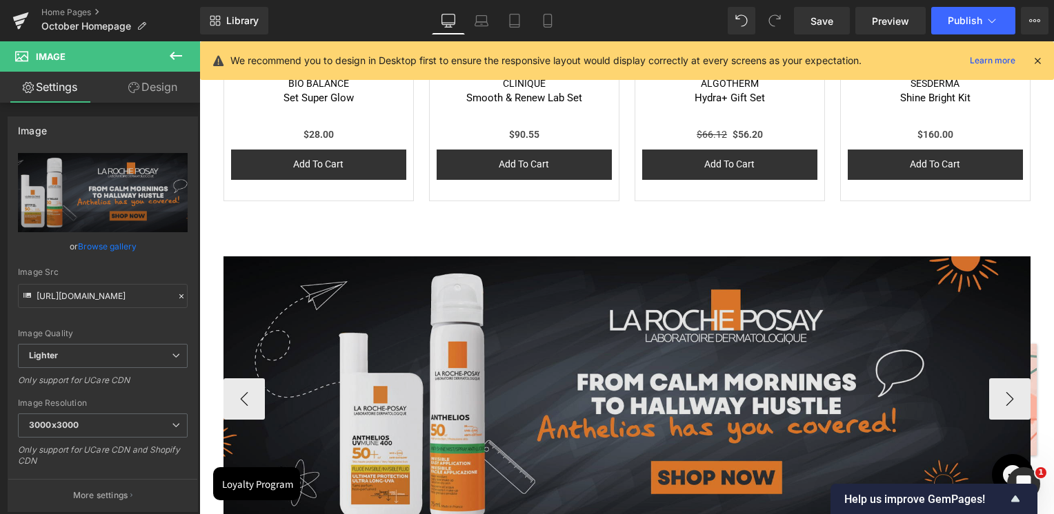
scroll to position [1241, 0]
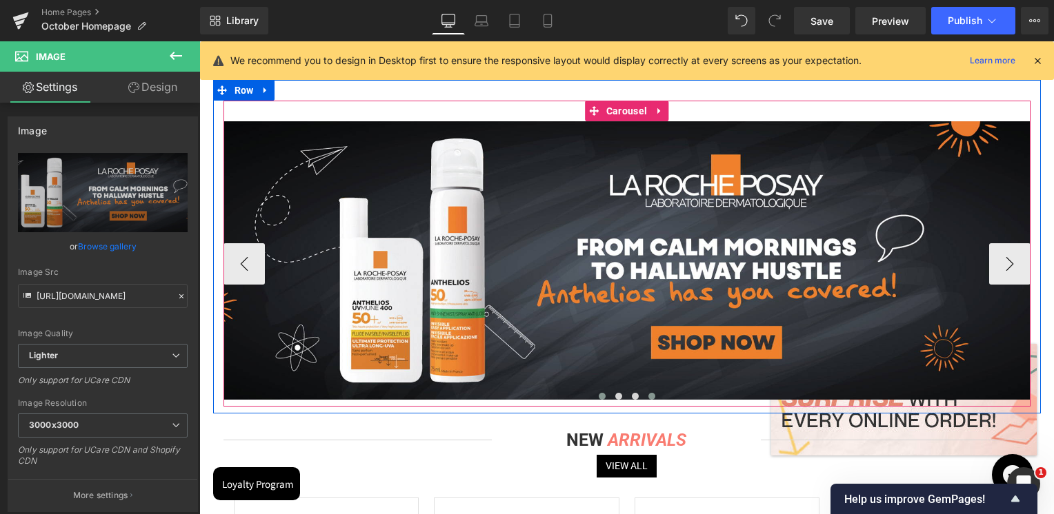
click at [601, 394] on button at bounding box center [602, 397] width 17 height 14
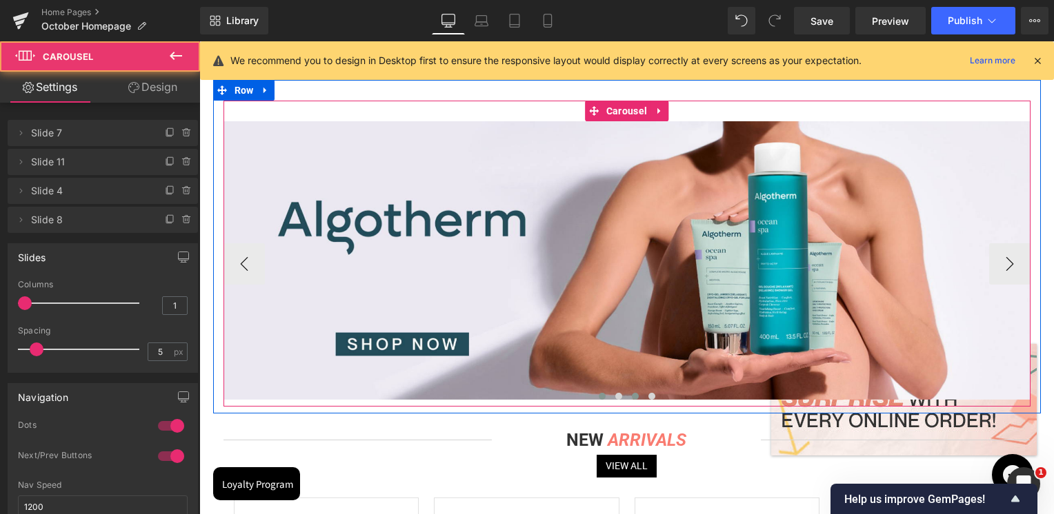
click at [615, 394] on span at bounding box center [618, 396] width 7 height 7
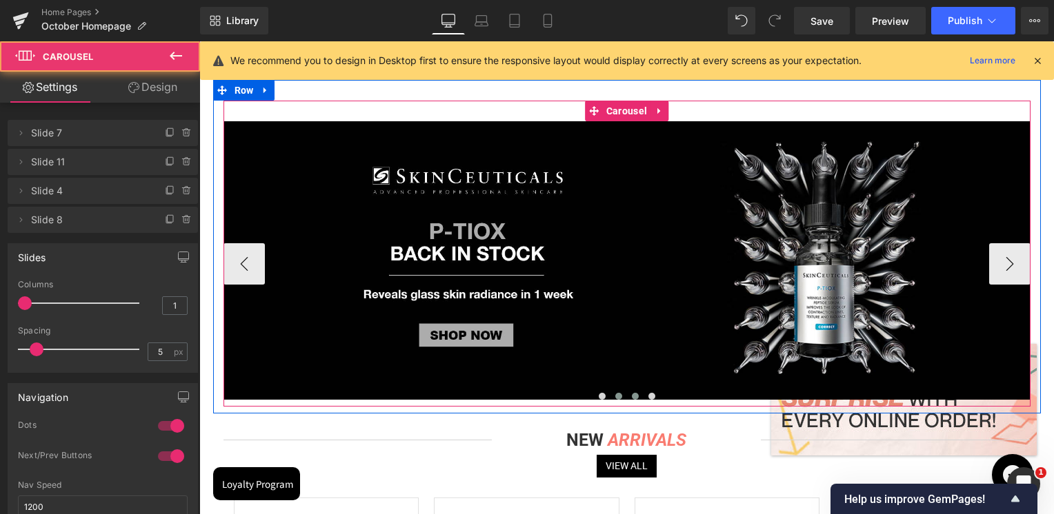
click at [632, 394] on span at bounding box center [635, 396] width 7 height 7
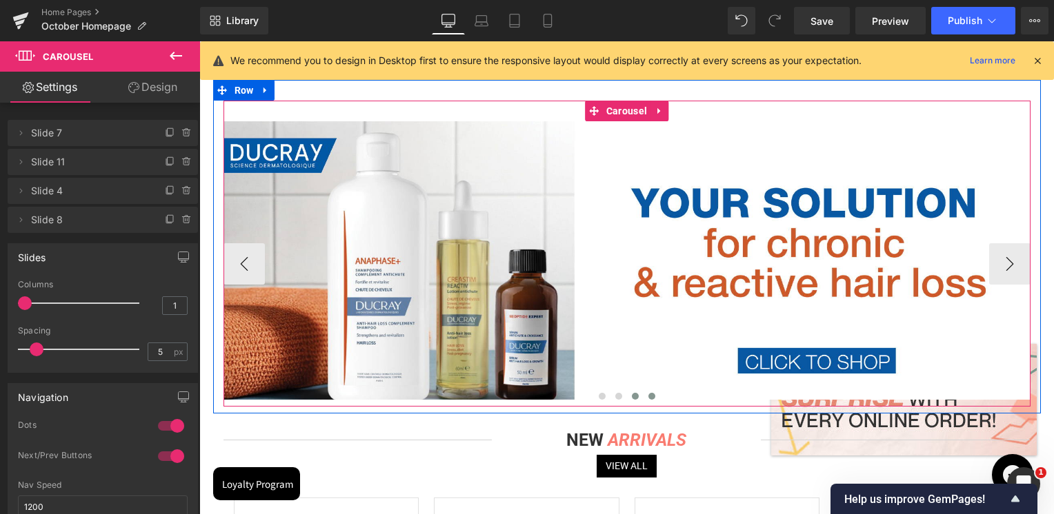
click at [643, 392] on button at bounding box center [651, 397] width 17 height 14
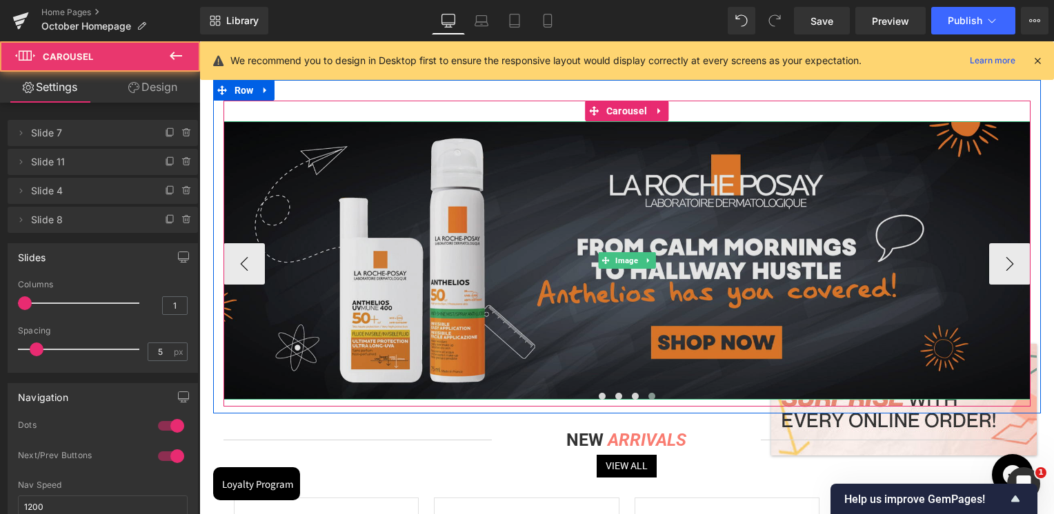
click at [646, 320] on img at bounding box center [626, 260] width 807 height 279
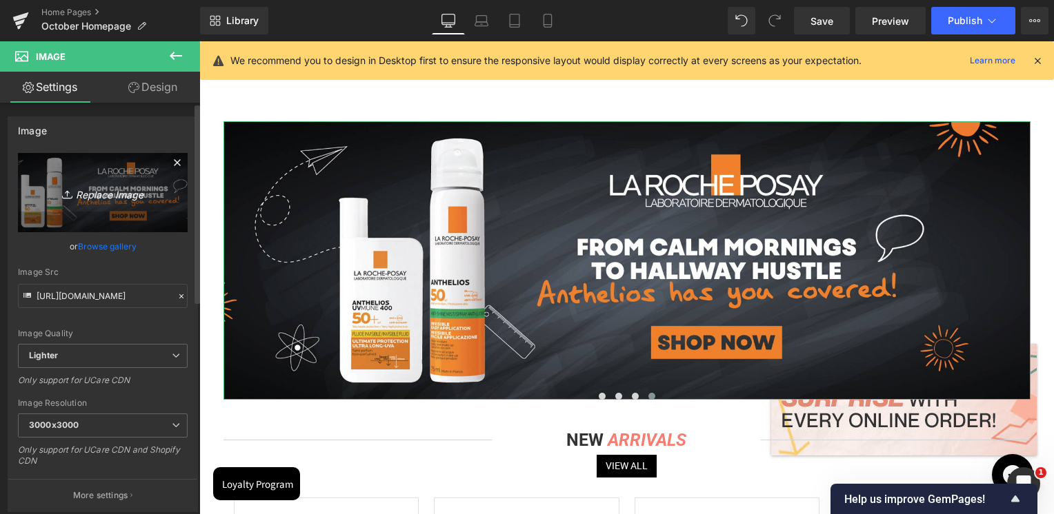
click at [124, 192] on icon "Replace Image" at bounding box center [103, 192] width 110 height 17
type input "C:\fakepath\Lebanon_Anthelios Banners_Skin Society_Desktop Banner_2000x692.jpg"
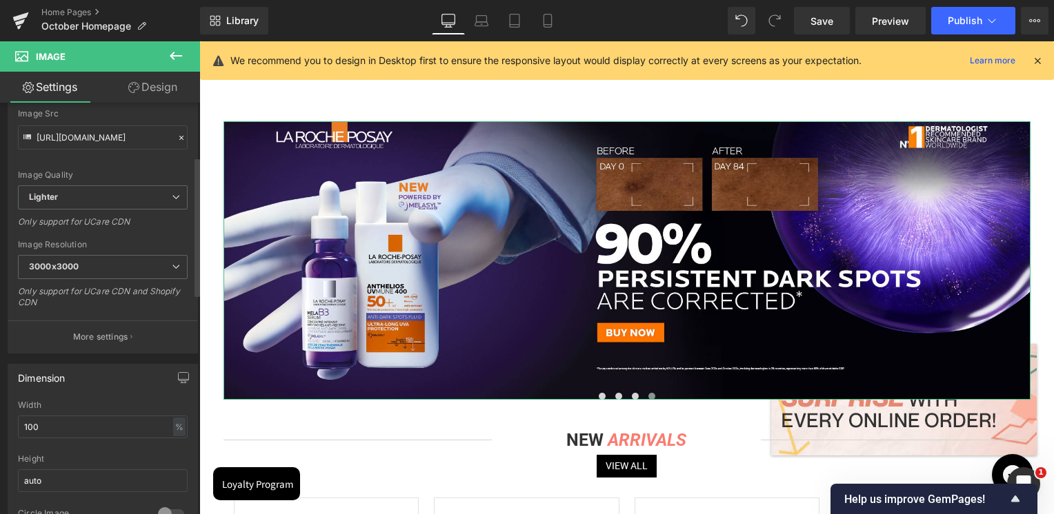
scroll to position [414, 0]
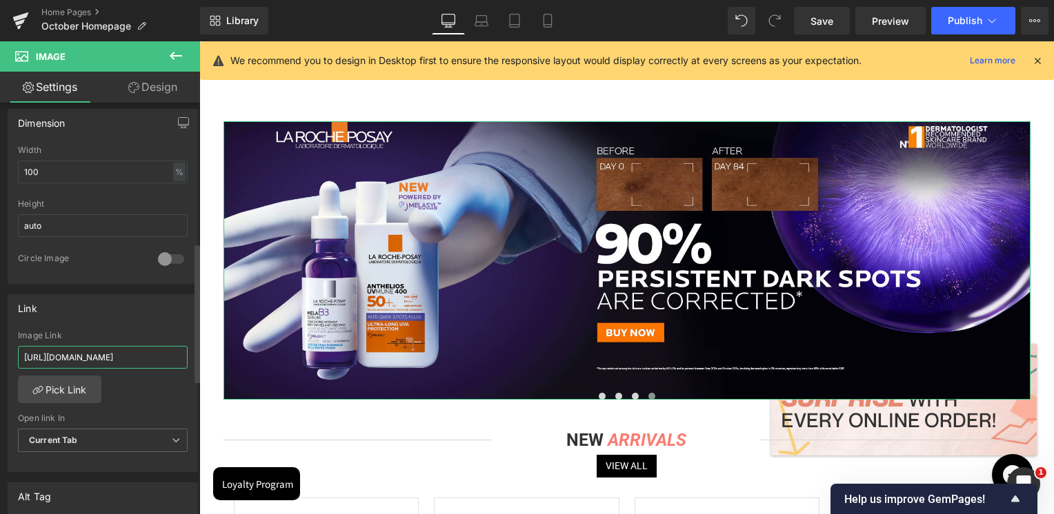
click at [116, 358] on input "https://skinsociety.me/collections/anthelios?_gl=1*h5sjom*_gcl_au*MTMxMzUxNjM1M…" at bounding box center [103, 357] width 170 height 23
paste input "home-page-new-in/products/anthelios-anti-dark-spots-fluid-spf50-1"
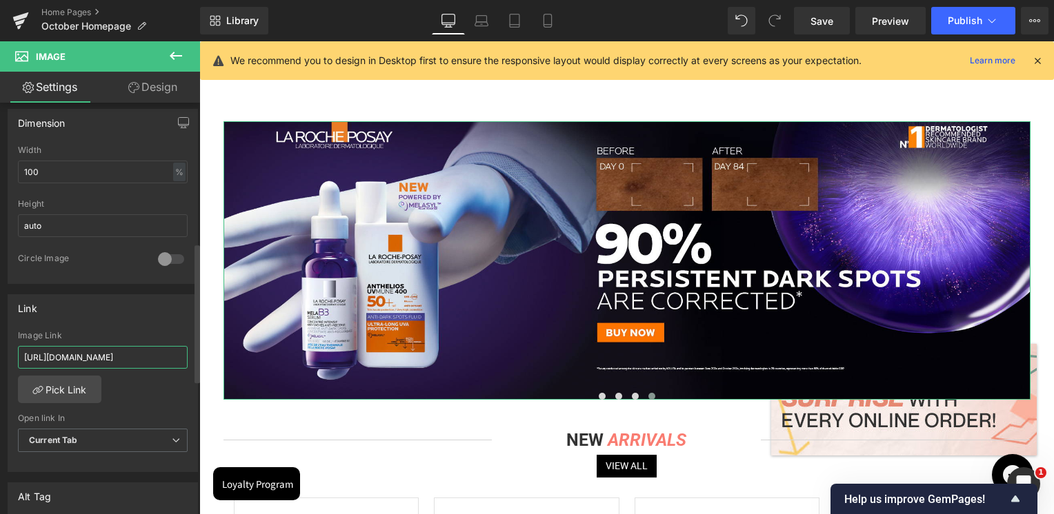
type input "https://skinsociety.me/collections/home-page-new-in/products/anthelios-anti-dar…"
click at [145, 316] on div "Link" at bounding box center [102, 308] width 189 height 26
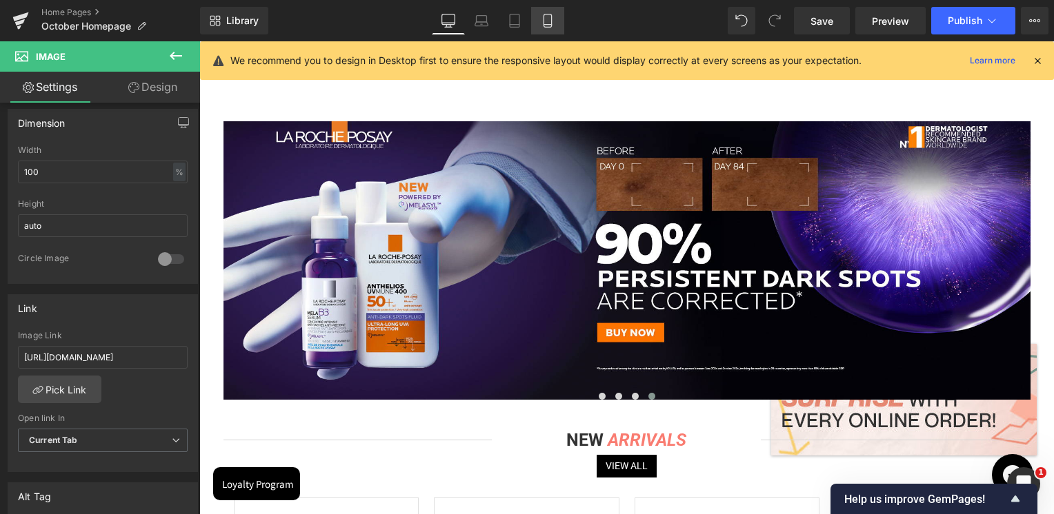
click at [554, 10] on link "Mobile" at bounding box center [547, 21] width 33 height 28
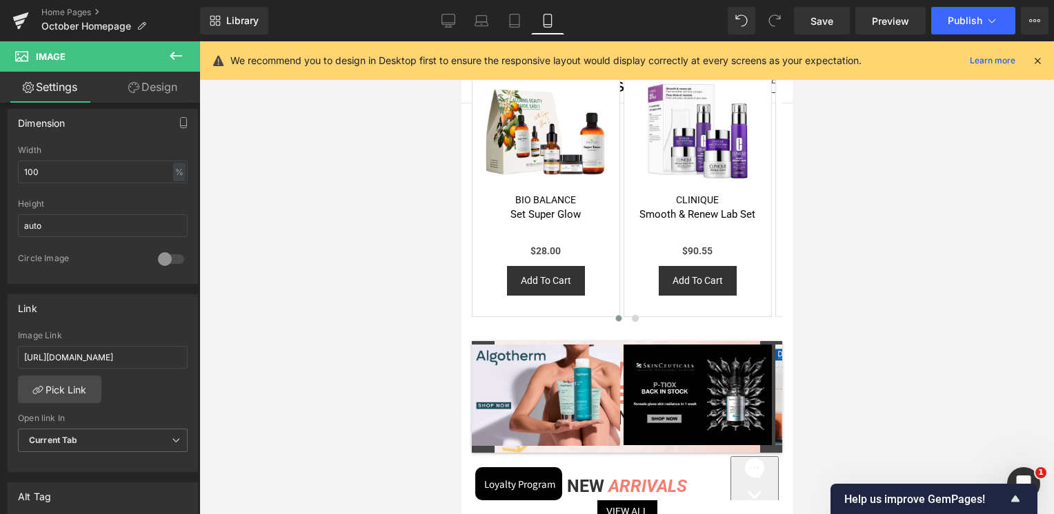
scroll to position [1034, 0]
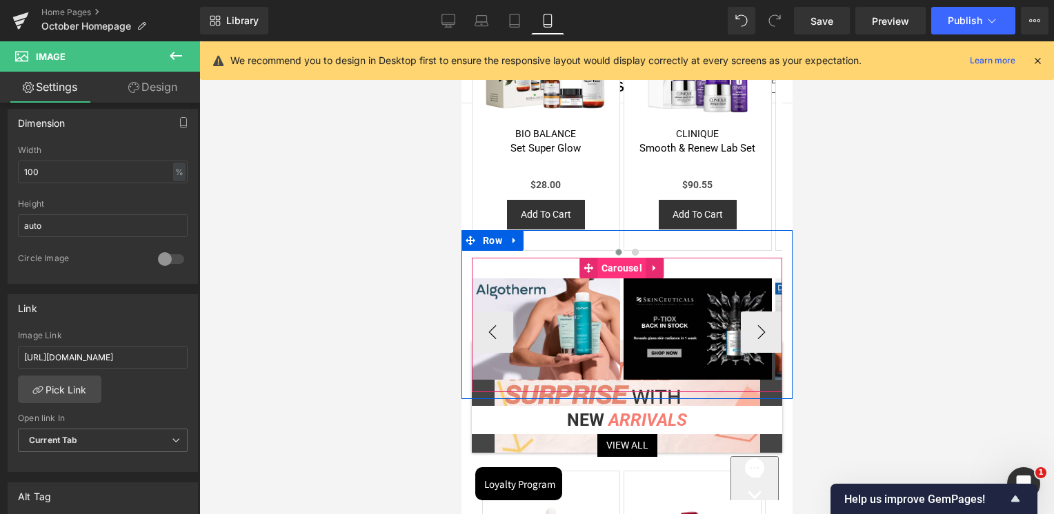
click at [618, 260] on span "Carousel" at bounding box center [621, 268] width 48 height 21
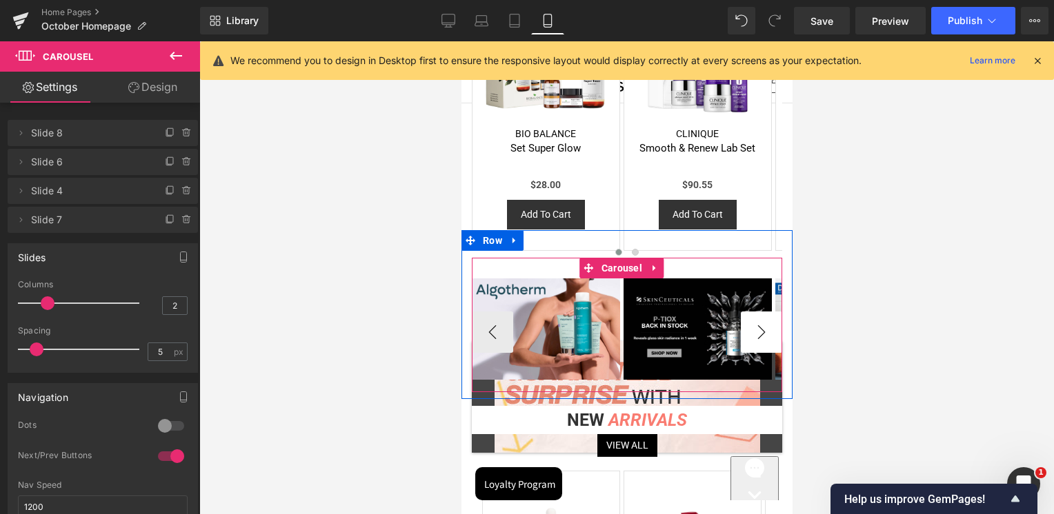
click at [754, 328] on button "›" at bounding box center [760, 332] width 41 height 41
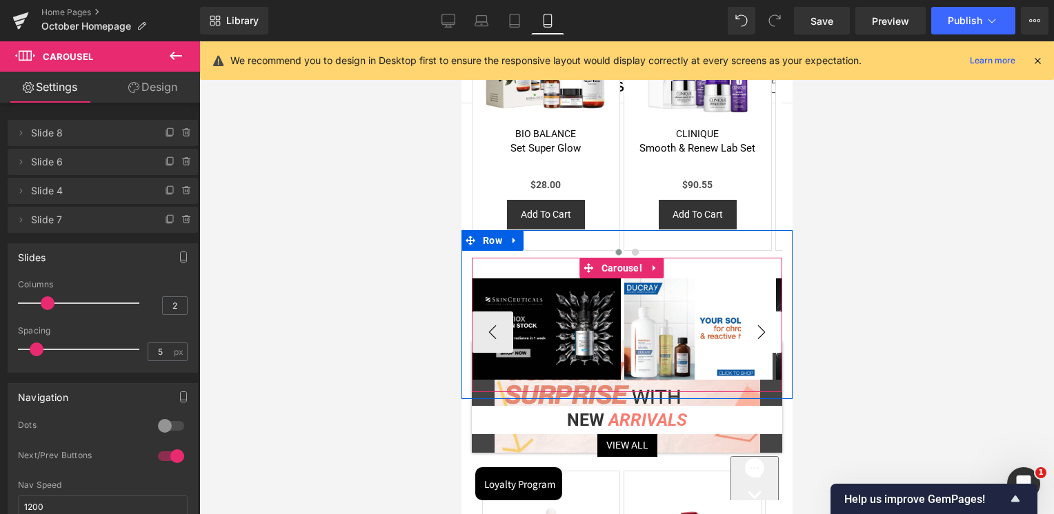
click at [754, 328] on button "›" at bounding box center [760, 332] width 41 height 41
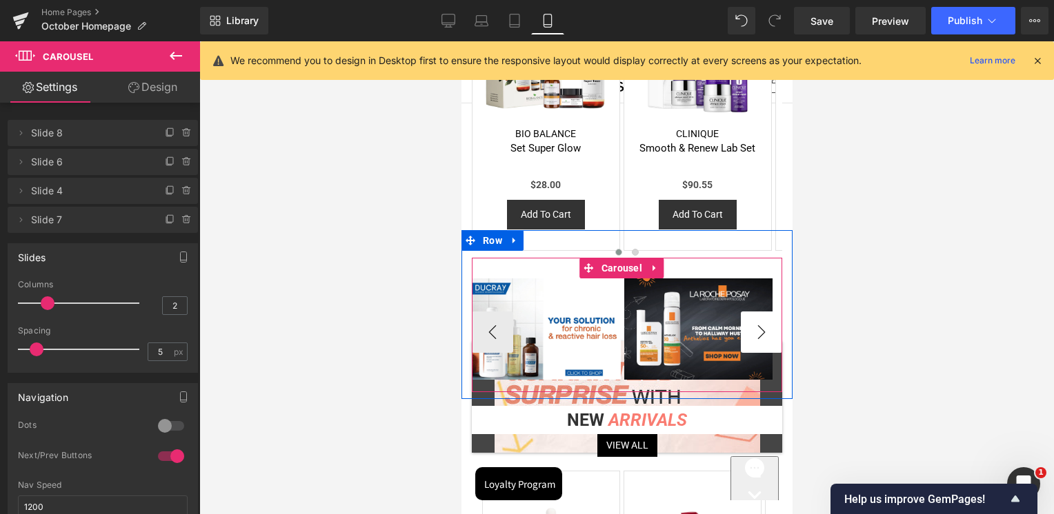
click at [754, 328] on button "›" at bounding box center [760, 332] width 41 height 41
click at [679, 330] on span at bounding box center [676, 329] width 14 height 17
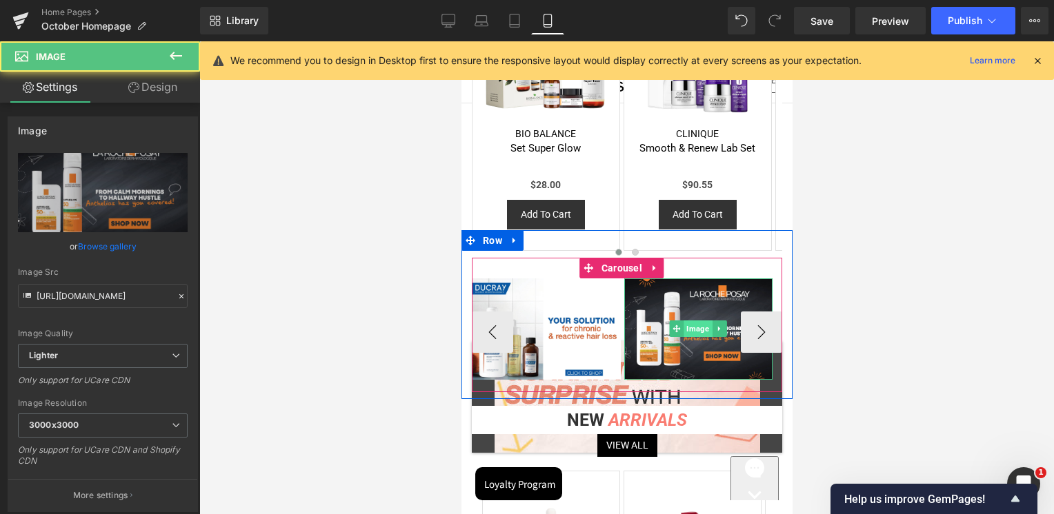
click at [689, 327] on span "Image" at bounding box center [697, 329] width 28 height 17
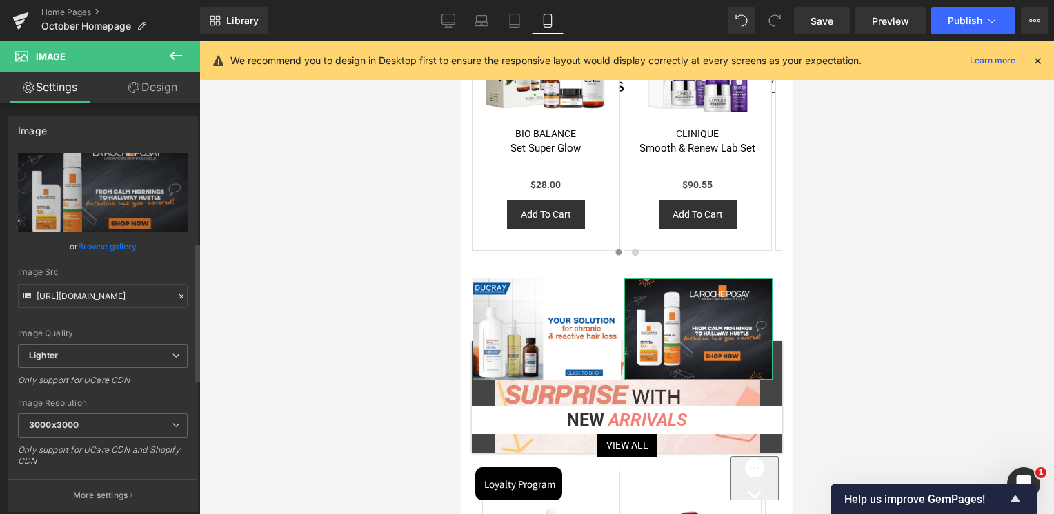
scroll to position [414, 0]
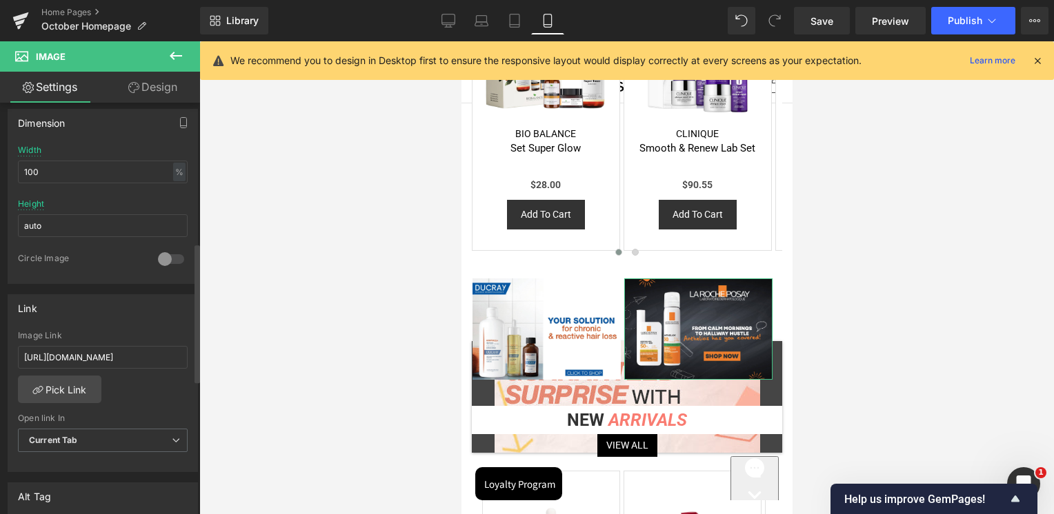
click at [114, 341] on div "Image Link https://skinsociety.me/collections/anthelios" at bounding box center [103, 353] width 170 height 45
click at [113, 349] on input "https://skinsociety.me/collections/anthelios" at bounding box center [103, 357] width 170 height 23
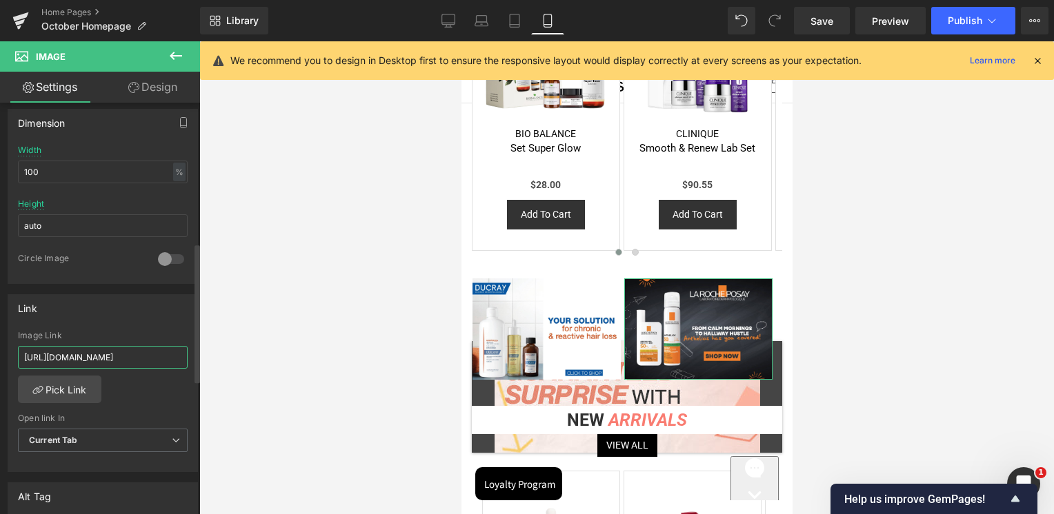
paste input "home-page-new-in/products/anthelios-anti-dark-spots-fluid-spf50-1"
type input "https://skinsociety.me/collections/home-page-new-in/products/anthelios-anti-dar…"
click at [114, 321] on div "Link https://skinsociety.me/collections/anthelios Image Link https://skinsociet…" at bounding box center [103, 383] width 190 height 179
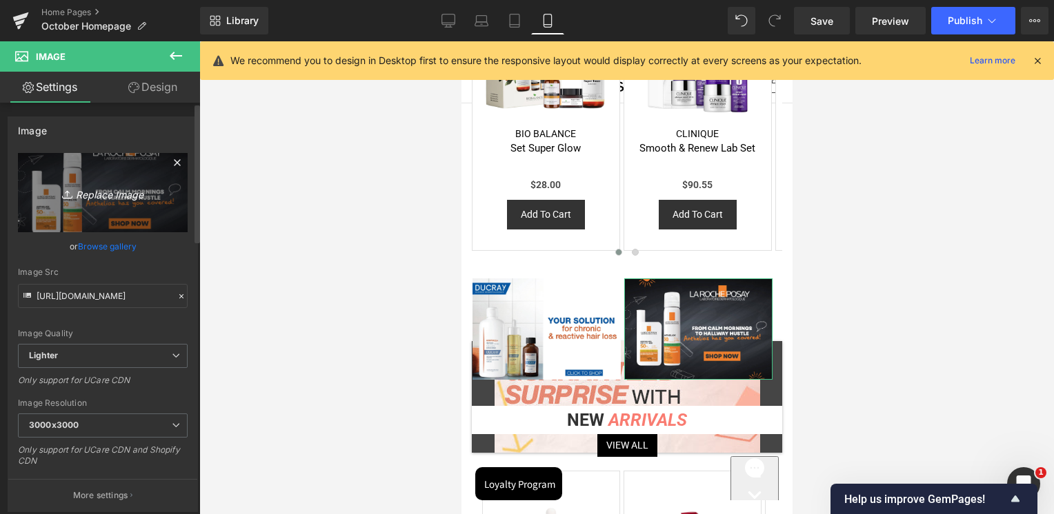
click at [117, 185] on icon "Replace Image" at bounding box center [103, 192] width 110 height 17
type input "C:\fakepath\Lebanon_Anthelios Banners_Skin Society_Mobile Banner_1100x750.jpg"
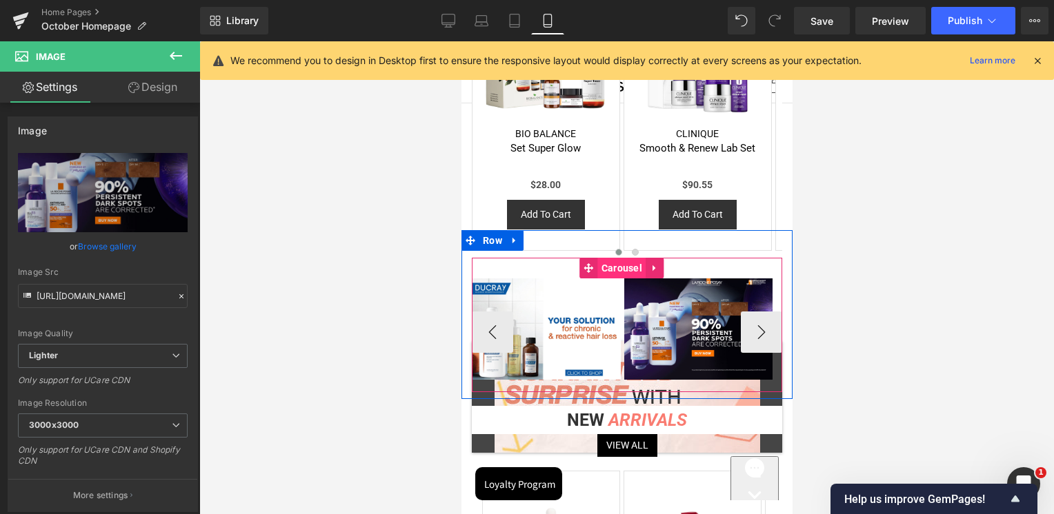
click at [613, 262] on span "Carousel" at bounding box center [621, 268] width 48 height 21
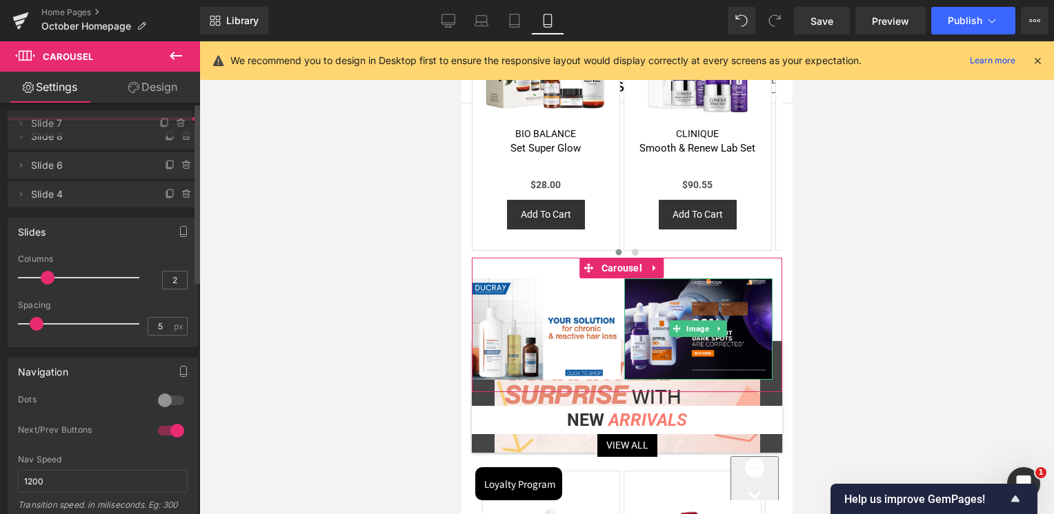
drag, startPoint x: 72, startPoint y: 223, endPoint x: 81, endPoint y: 126, distance: 96.9
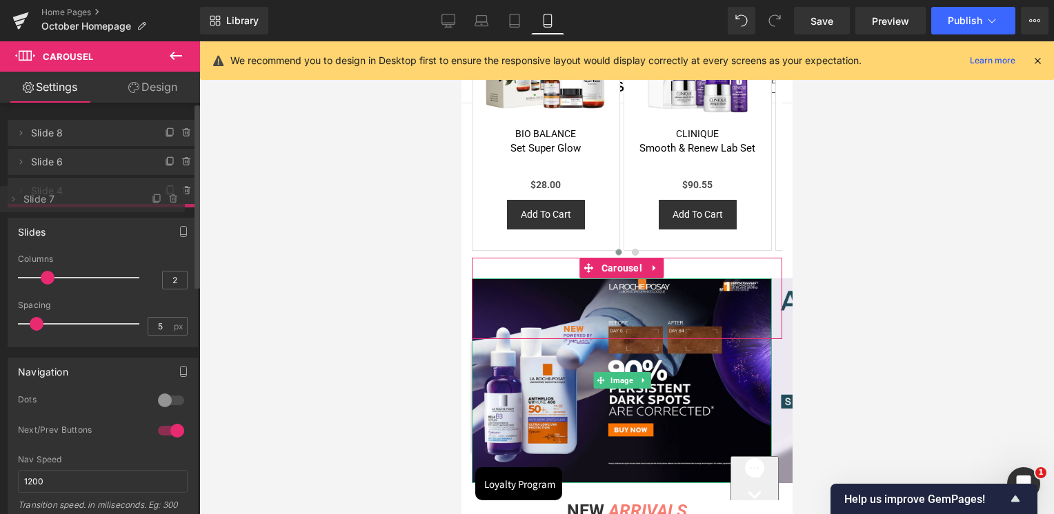
drag, startPoint x: 88, startPoint y: 134, endPoint x: 85, endPoint y: 201, distance: 66.3
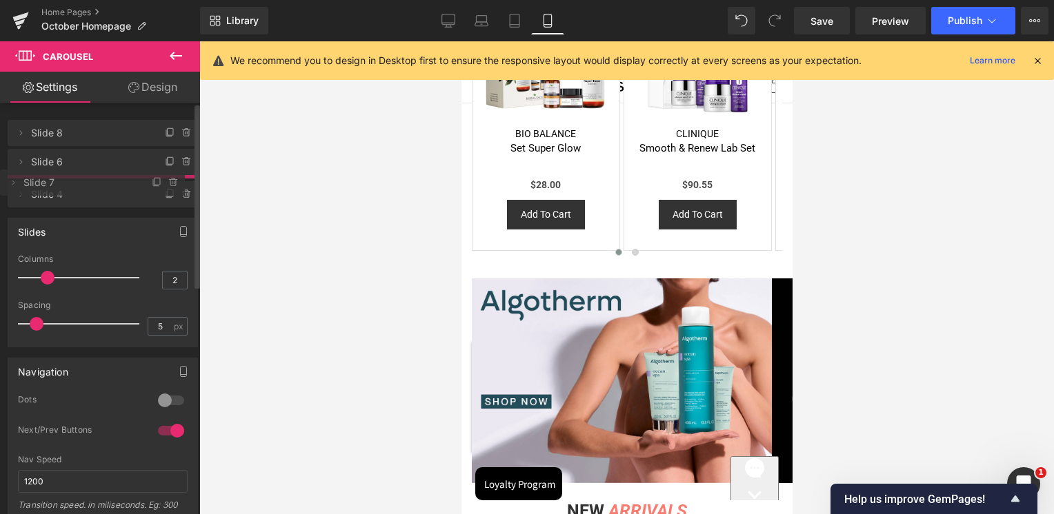
drag, startPoint x: 77, startPoint y: 218, endPoint x: 88, endPoint y: 181, distance: 38.8
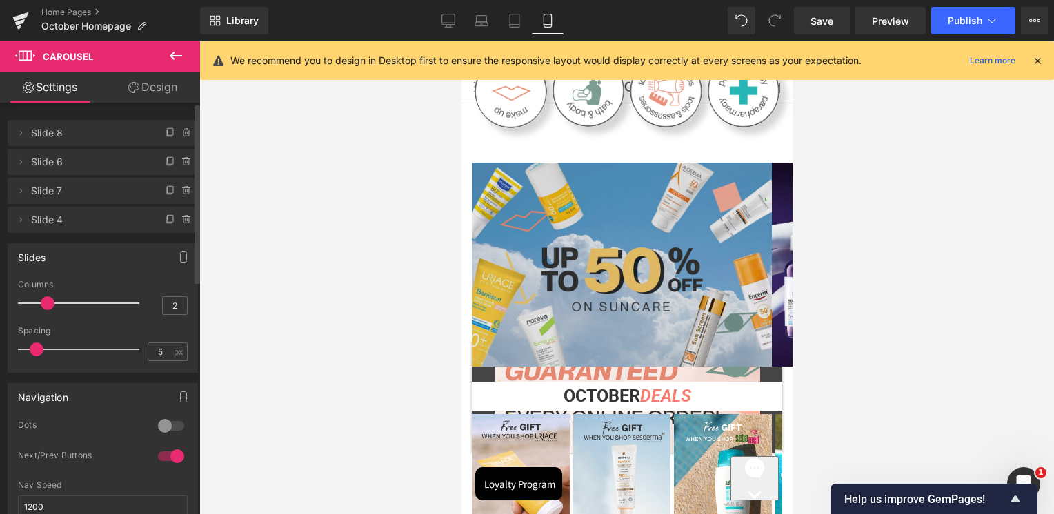
scroll to position [207, 0]
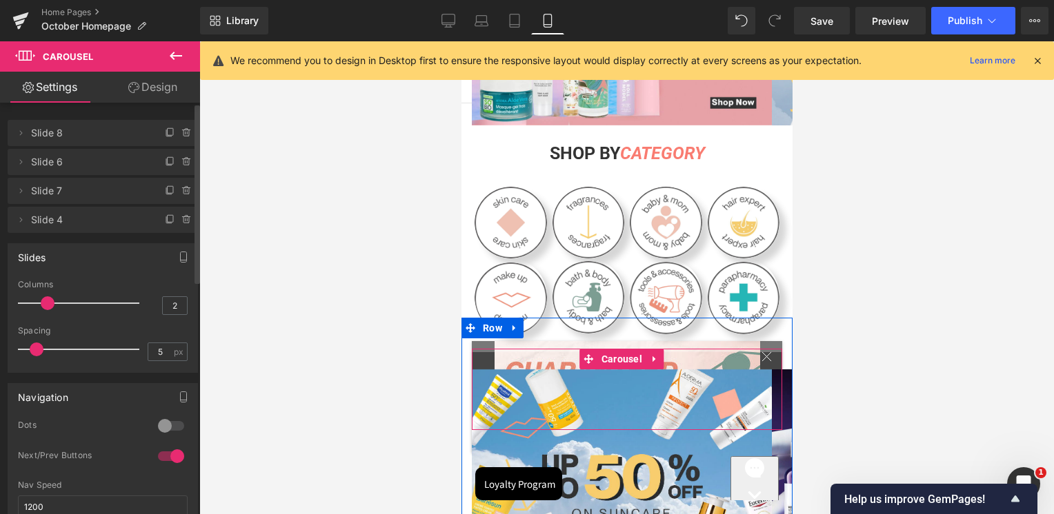
click at [621, 353] on span "Carousel" at bounding box center [621, 359] width 48 height 21
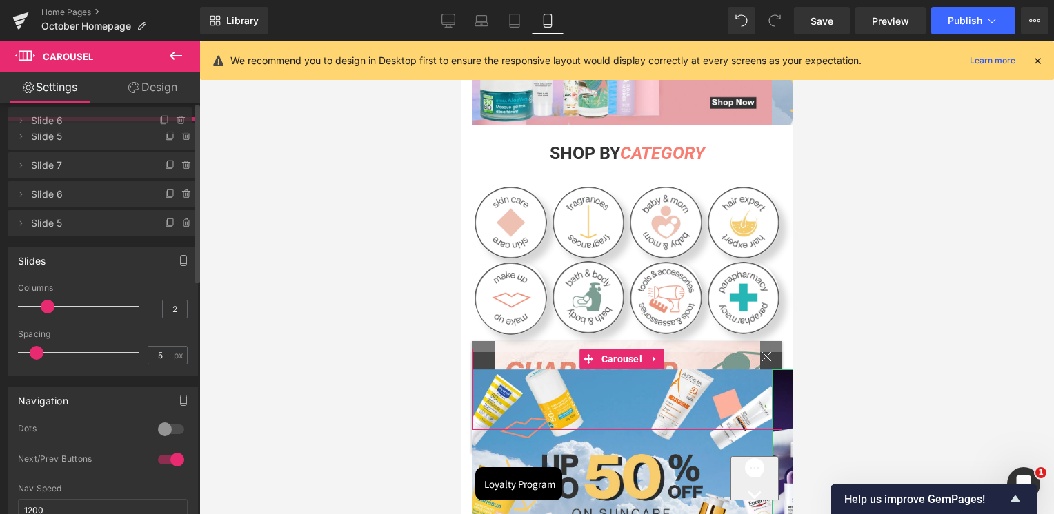
drag, startPoint x: 72, startPoint y: 165, endPoint x: 102, endPoint y: 123, distance: 51.3
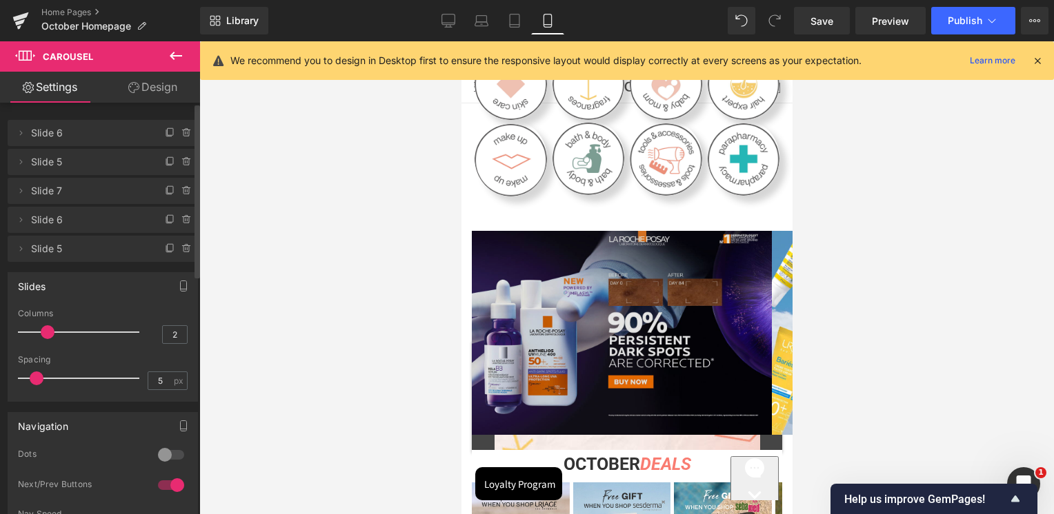
scroll to position [345, 0]
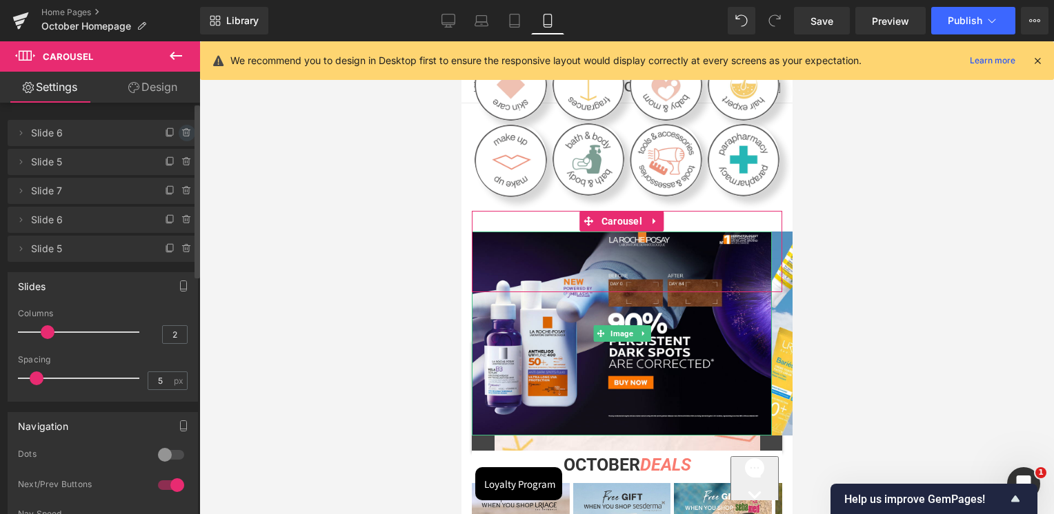
click at [184, 131] on icon at bounding box center [186, 133] width 11 height 11
click at [181, 129] on button "Delete" at bounding box center [171, 134] width 43 height 18
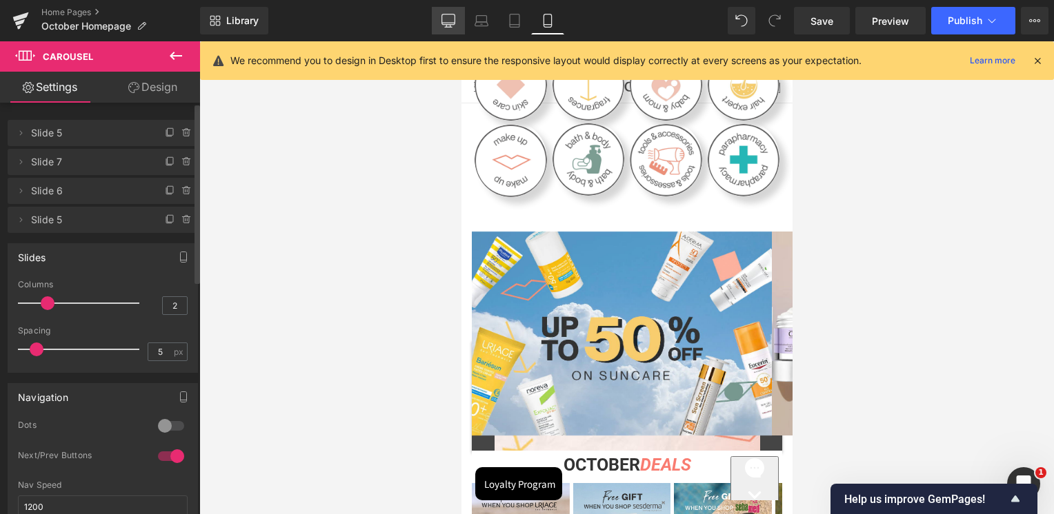
click at [452, 23] on icon at bounding box center [448, 23] width 13 height 0
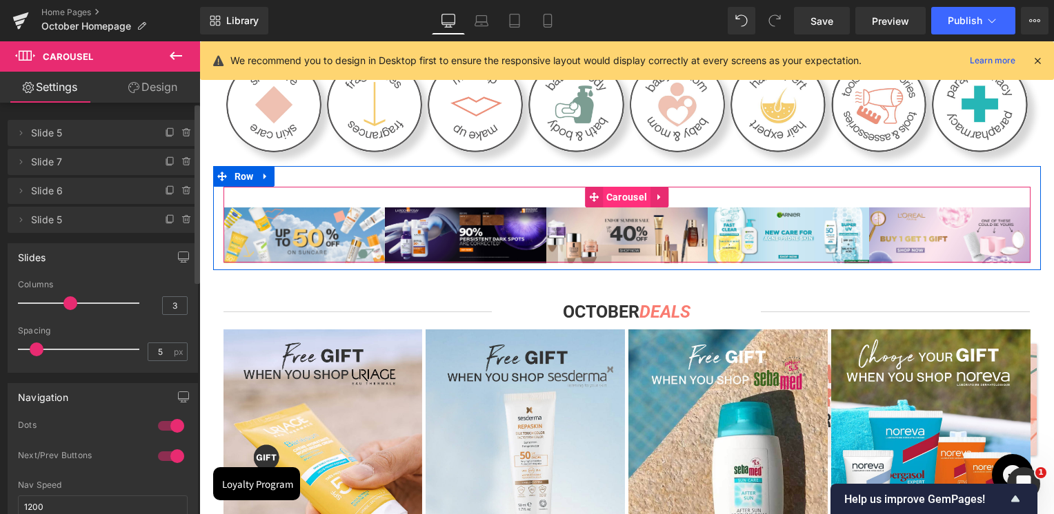
click at [629, 196] on span "Carousel" at bounding box center [627, 197] width 48 height 21
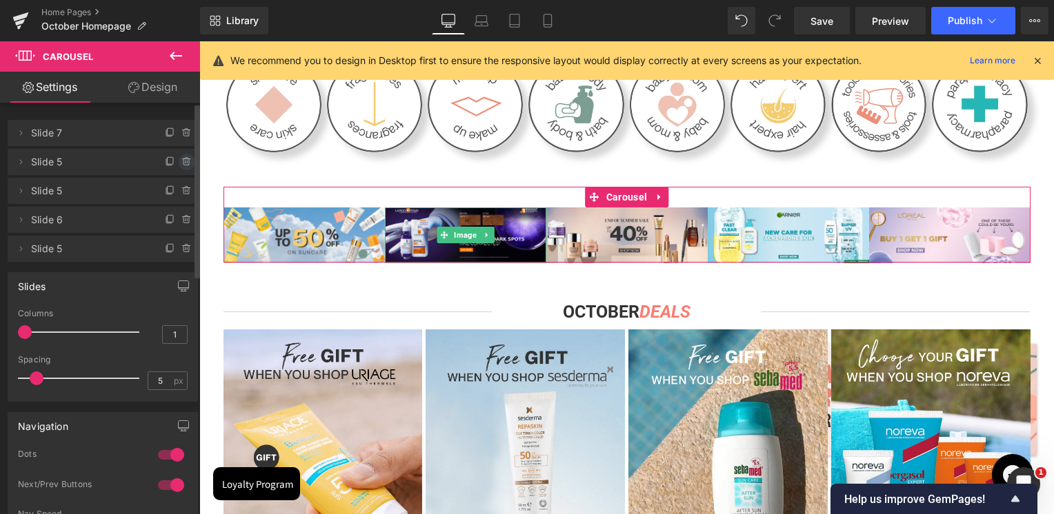
click at [183, 160] on icon at bounding box center [186, 162] width 6 height 6
click at [177, 163] on button "Delete" at bounding box center [171, 163] width 43 height 18
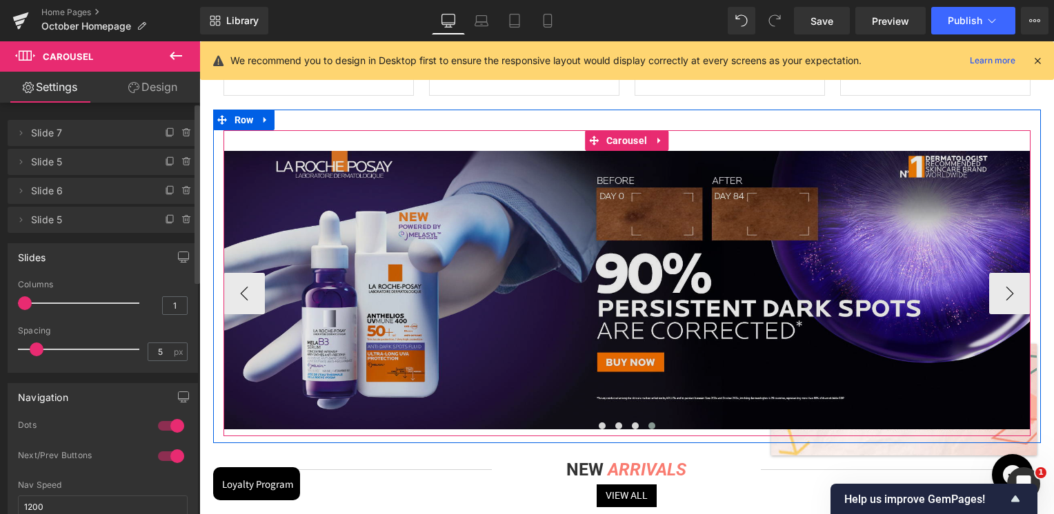
scroll to position [1172, 0]
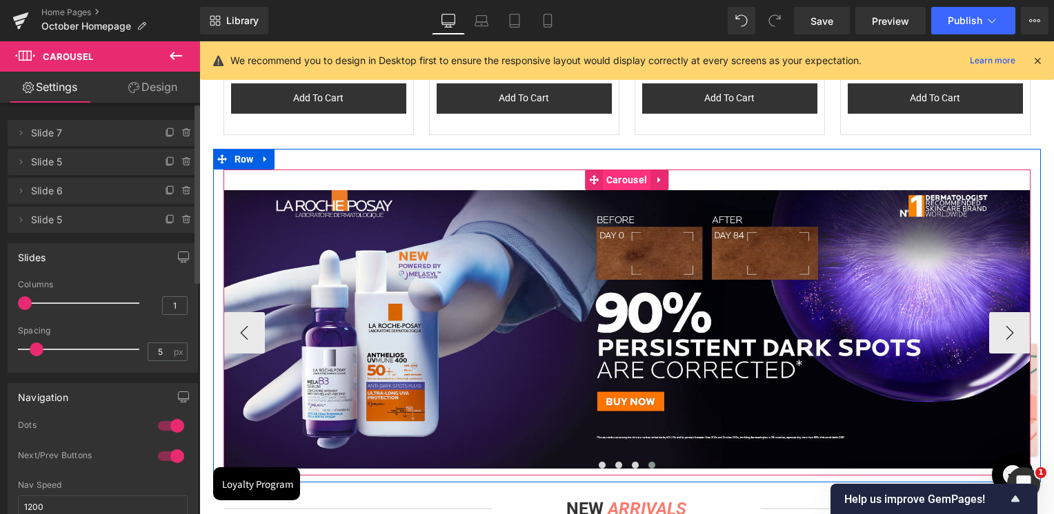
click at [627, 186] on span "Carousel" at bounding box center [627, 180] width 48 height 21
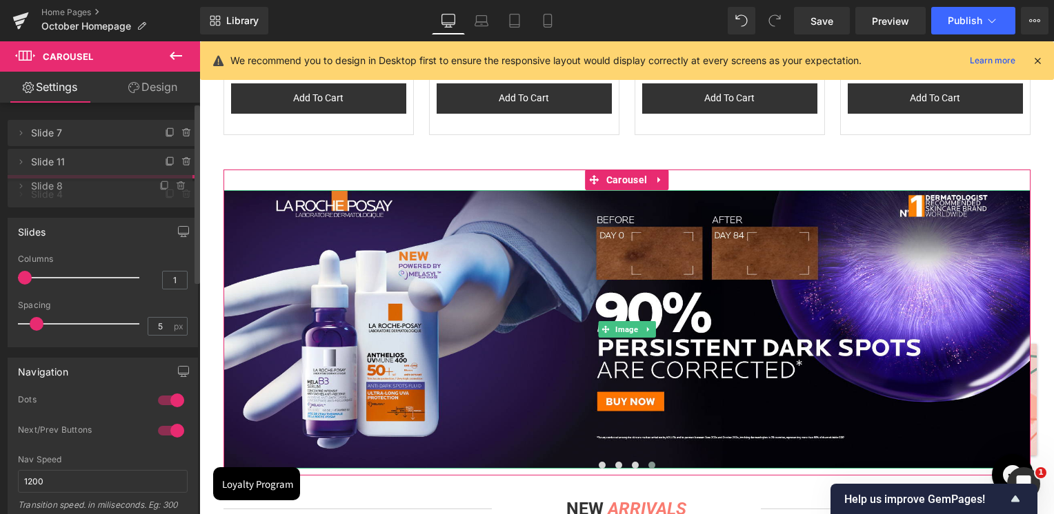
drag, startPoint x: 71, startPoint y: 217, endPoint x: 78, endPoint y: 183, distance: 34.5
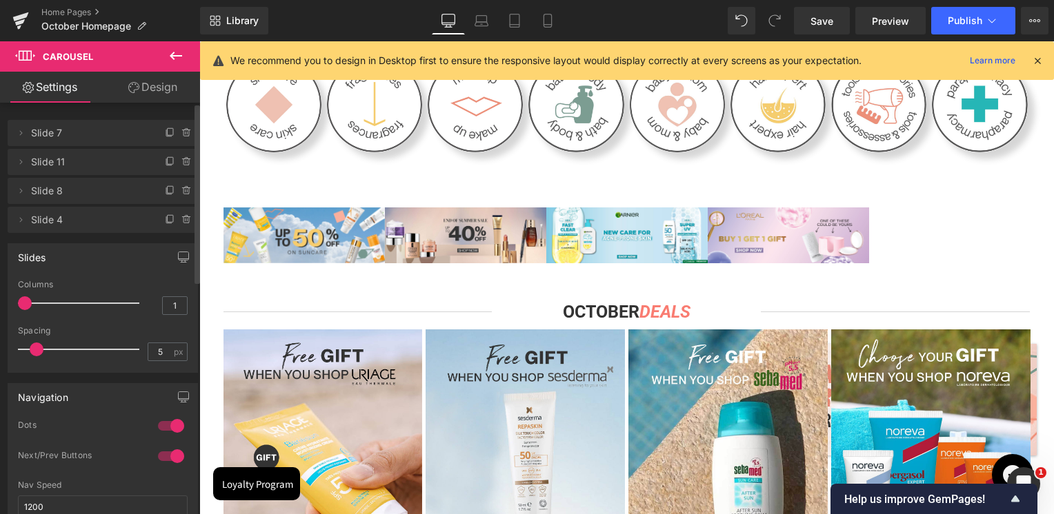
scroll to position [0, 0]
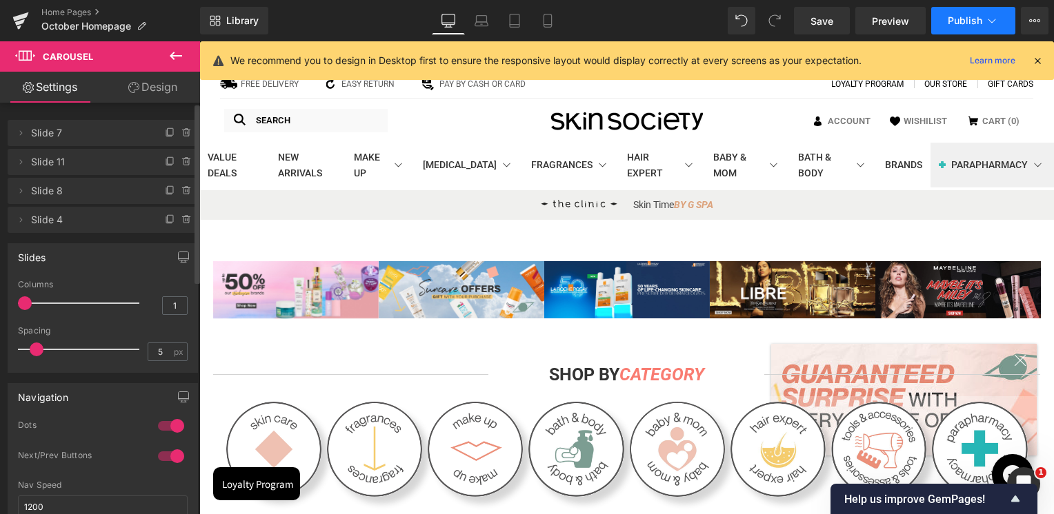
click at [966, 20] on span "Publish" at bounding box center [964, 20] width 34 height 11
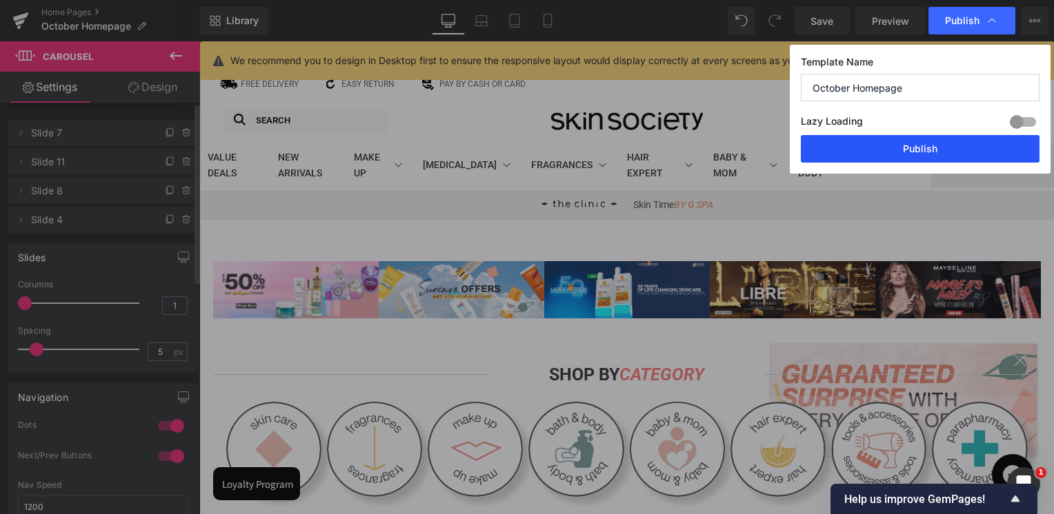
click at [907, 137] on button "Publish" at bounding box center [920, 149] width 239 height 28
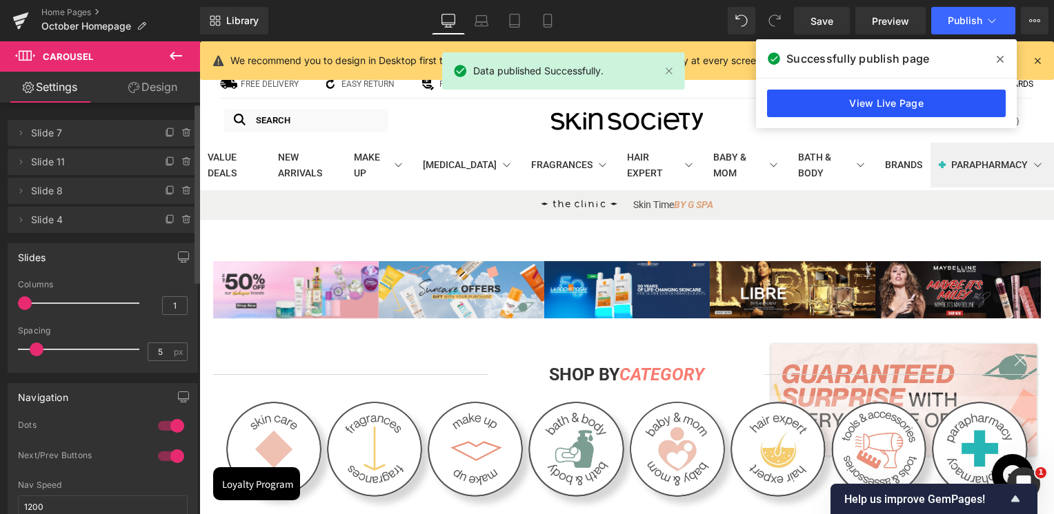
click at [828, 100] on link "View Live Page" at bounding box center [886, 104] width 239 height 28
